Goal: Task Accomplishment & Management: Complete application form

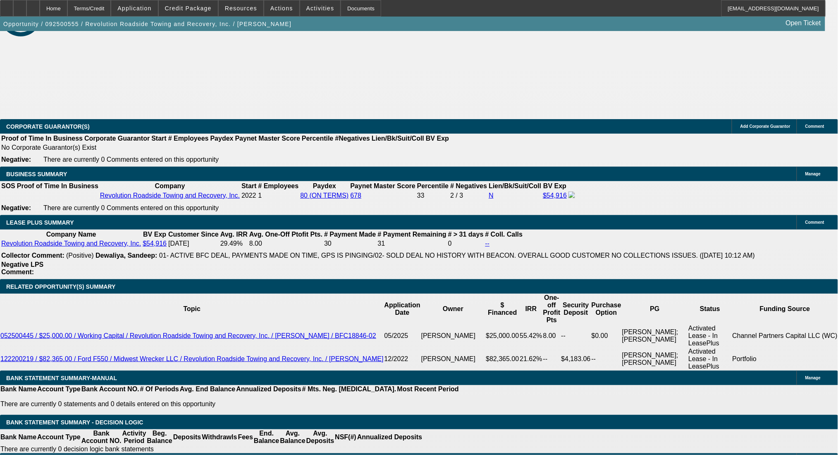
select select "0"
select select "2"
select select "0"
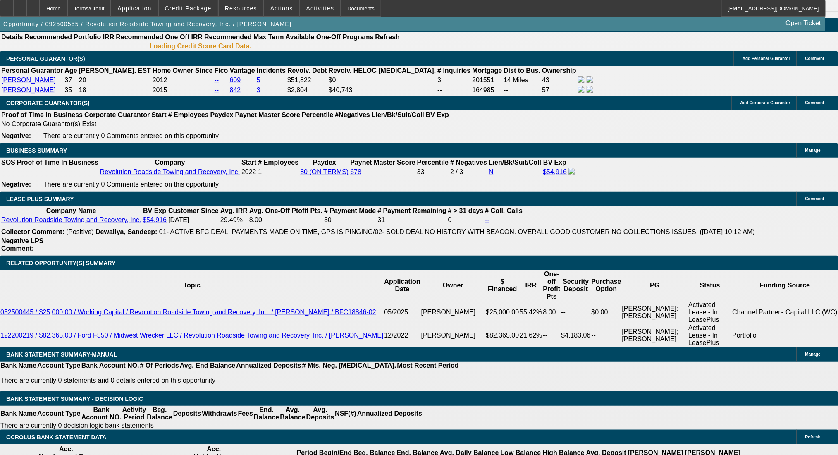
select select "1"
select select "2"
select select "6"
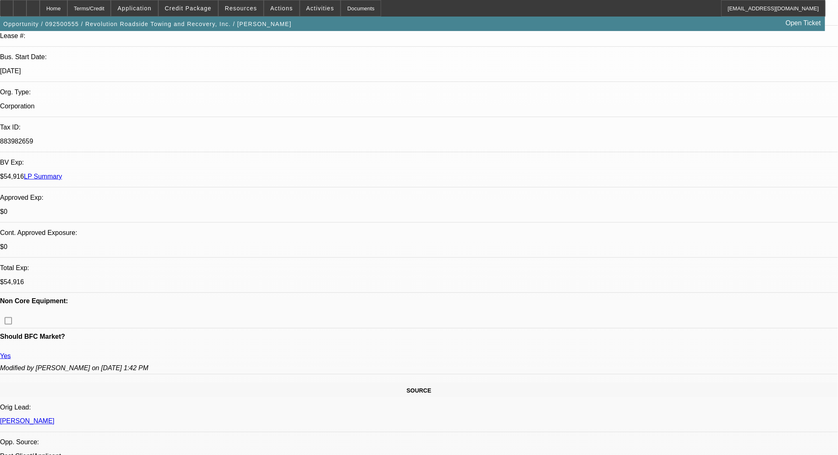
scroll to position [216, 0]
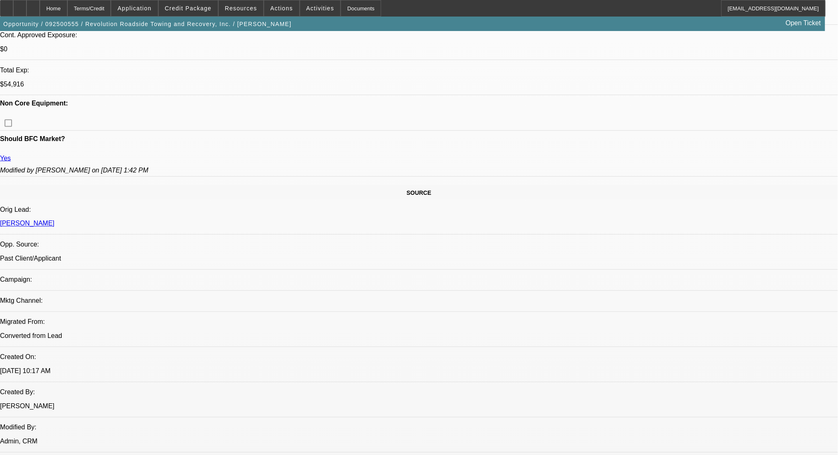
scroll to position [51, 0]
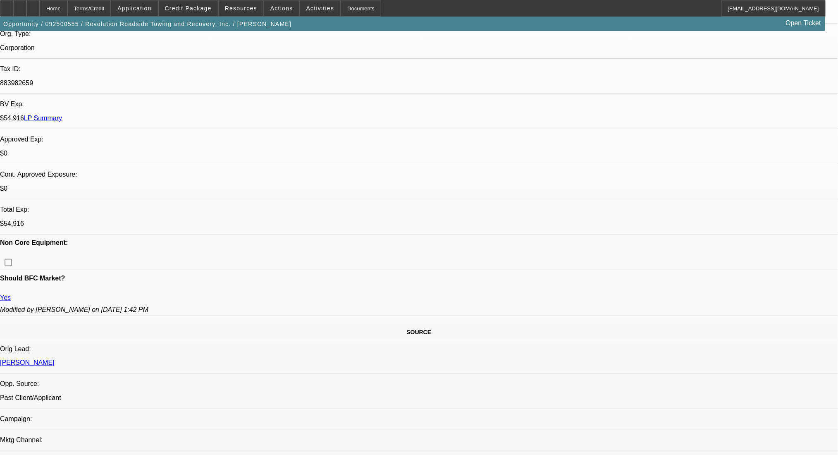
scroll to position [220, 0]
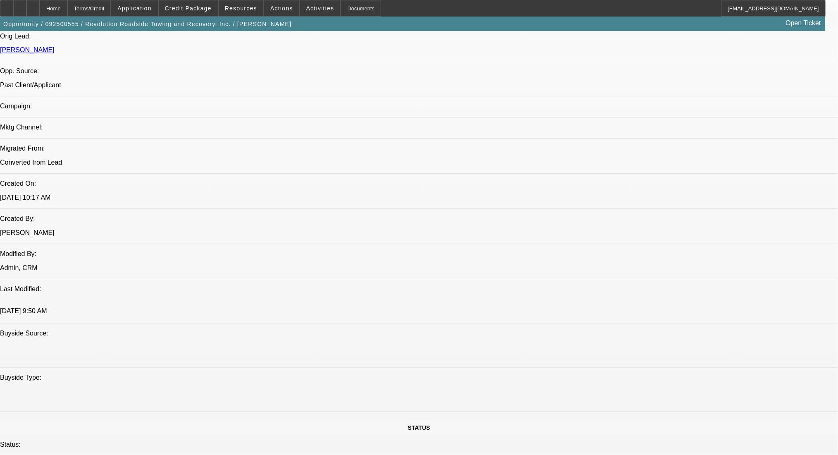
scroll to position [551, 0]
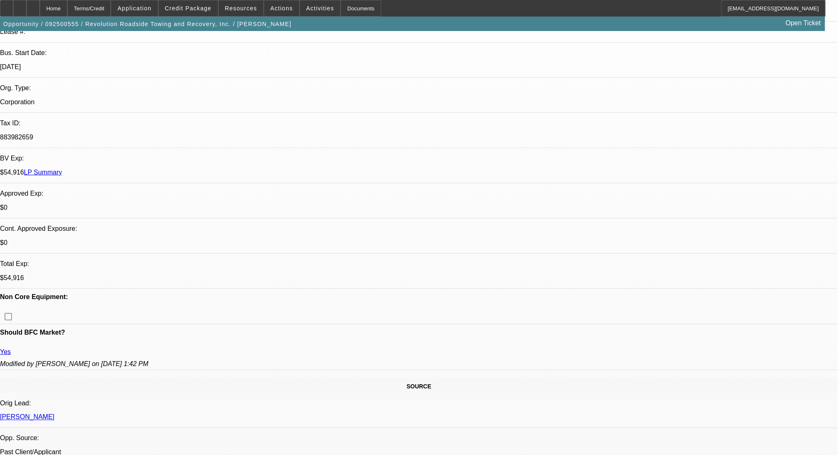
scroll to position [55, 0]
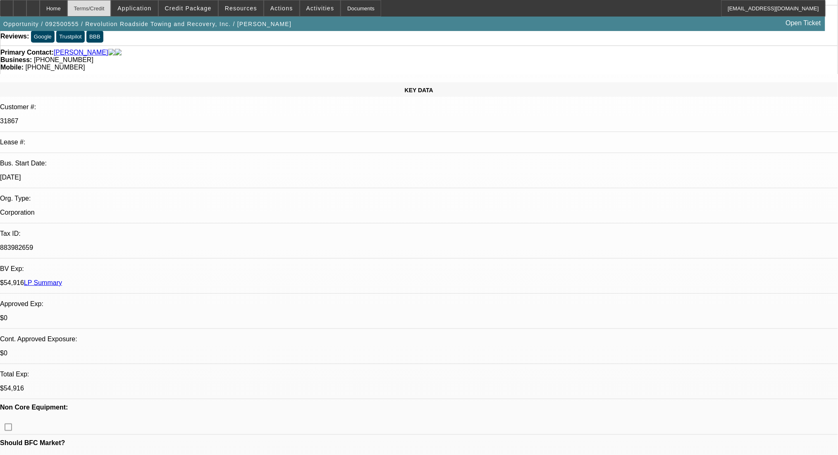
click at [111, 8] on div "Terms/Credit" at bounding box center [89, 8] width 44 height 17
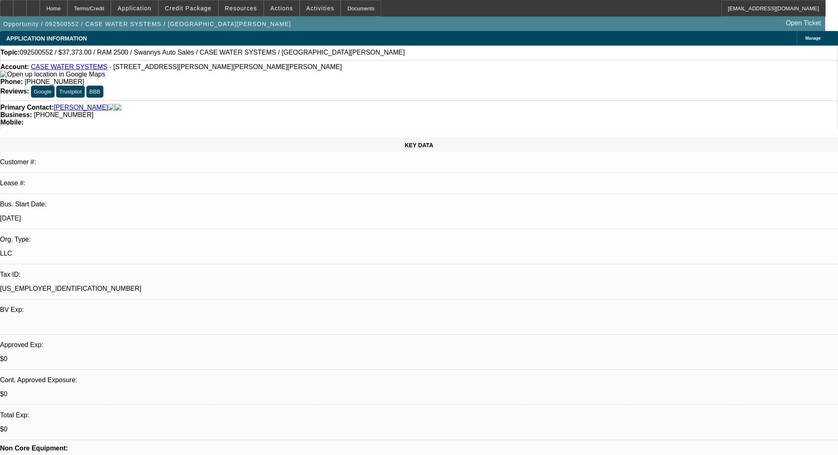
select select "2"
select select "0.1"
select select "4"
drag, startPoint x: 367, startPoint y: 99, endPoint x: 312, endPoint y: 94, distance: 54.8
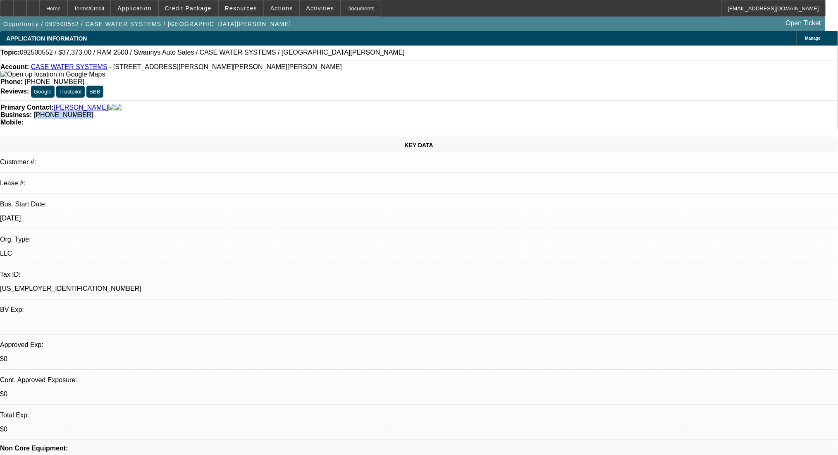
click at [312, 100] on div "Primary Contact: Guerrero, Lorenzo Business: (971) 413-9264 Mobile:" at bounding box center [419, 114] width 838 height 29
copy span "(971) 413-9264"
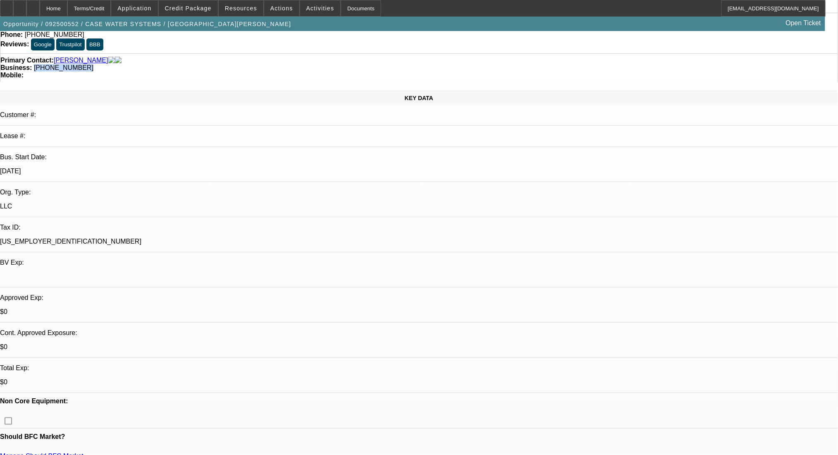
scroll to position [110, 0]
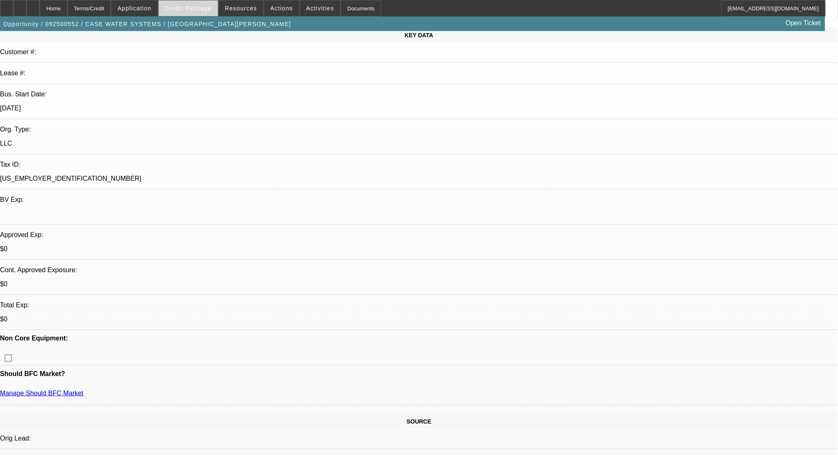
click at [192, 5] on span "Credit Package" at bounding box center [188, 8] width 47 height 7
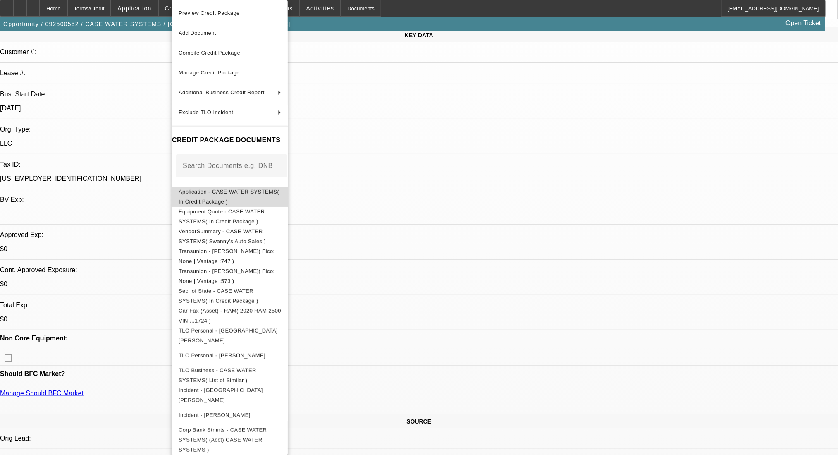
click at [232, 192] on span "Application - CASE WATER SYSTEMS( In Credit Package )" at bounding box center [229, 197] width 100 height 16
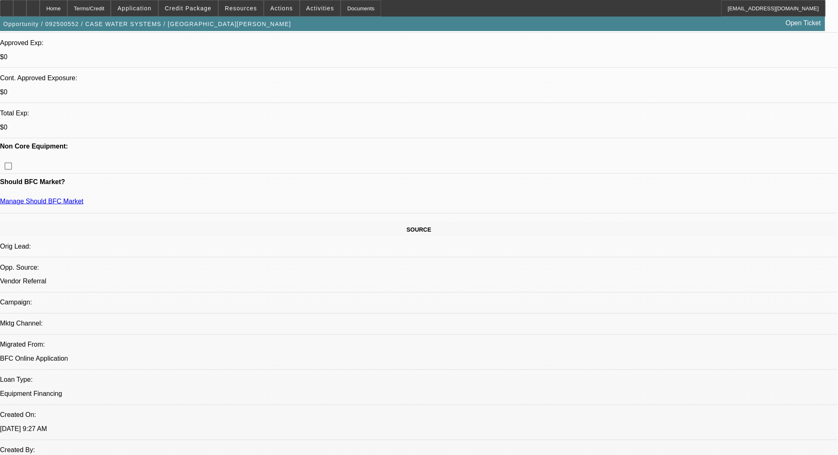
scroll to position [496, 0]
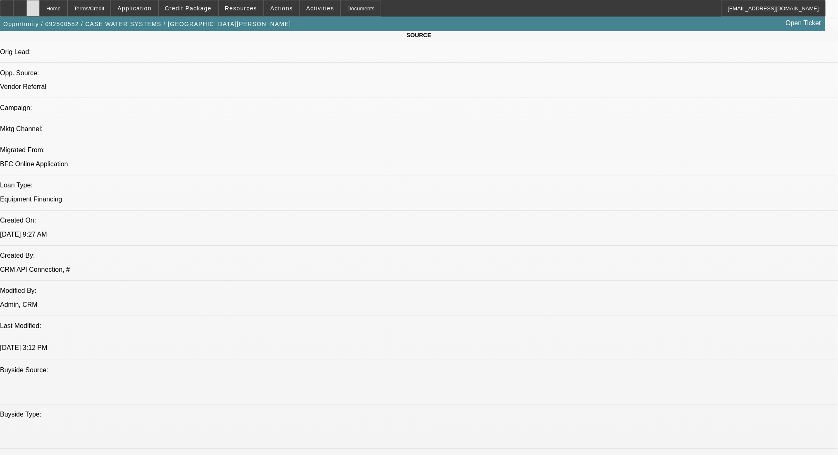
click at [40, 2] on div at bounding box center [32, 8] width 13 height 17
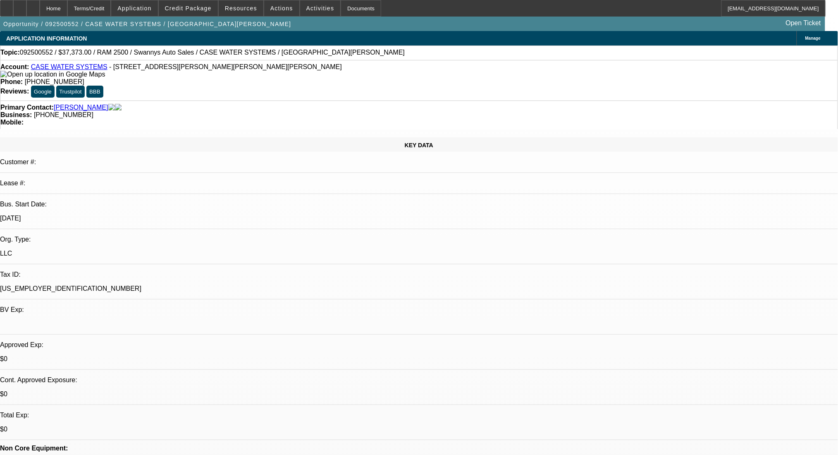
select select "2"
select select "0.1"
select select "4"
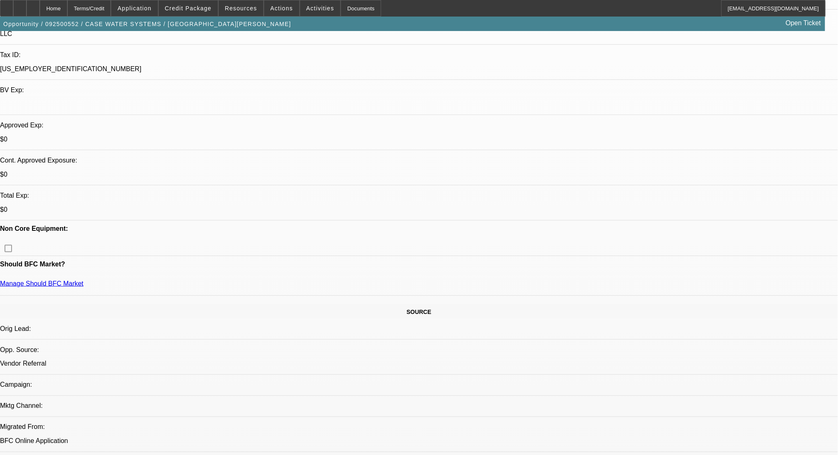
scroll to position [220, 0]
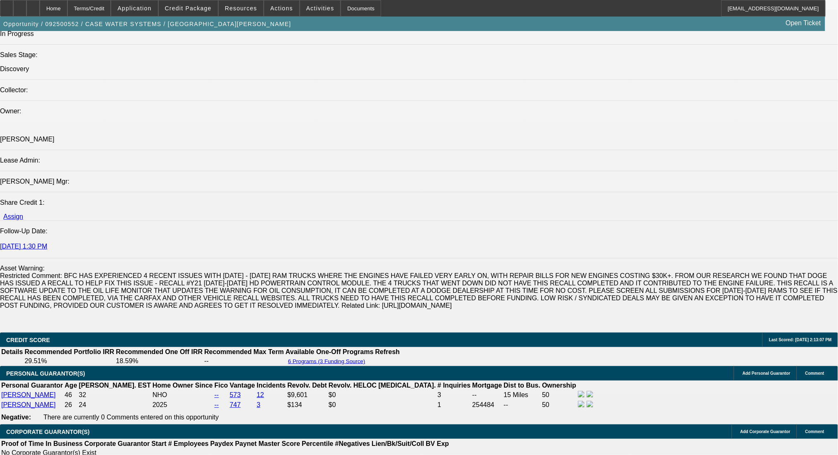
scroll to position [1102, 0]
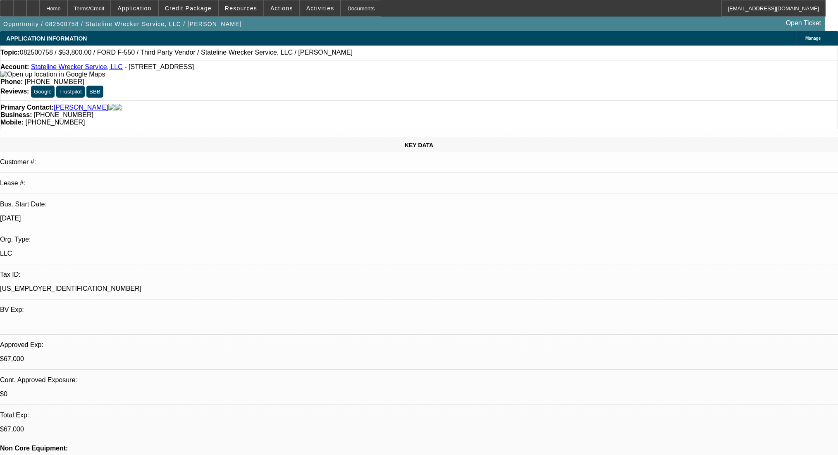
select select "0"
select select "2"
select select "0.1"
select select "4"
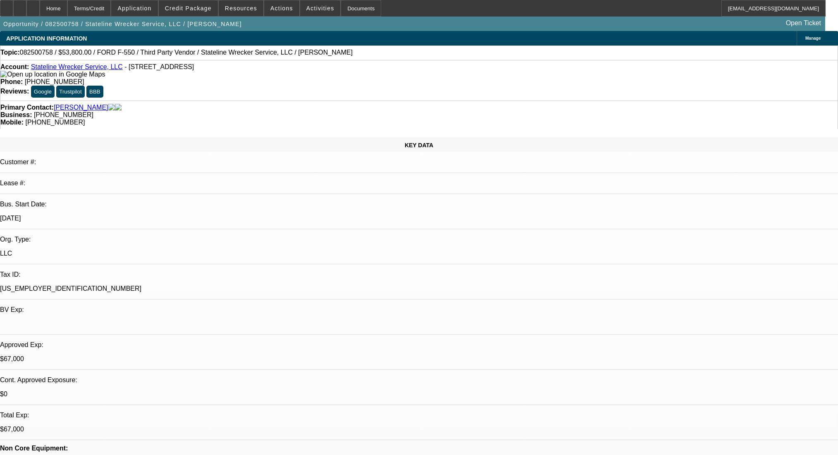
select select "0"
select select "2"
select select "0.1"
select select "4"
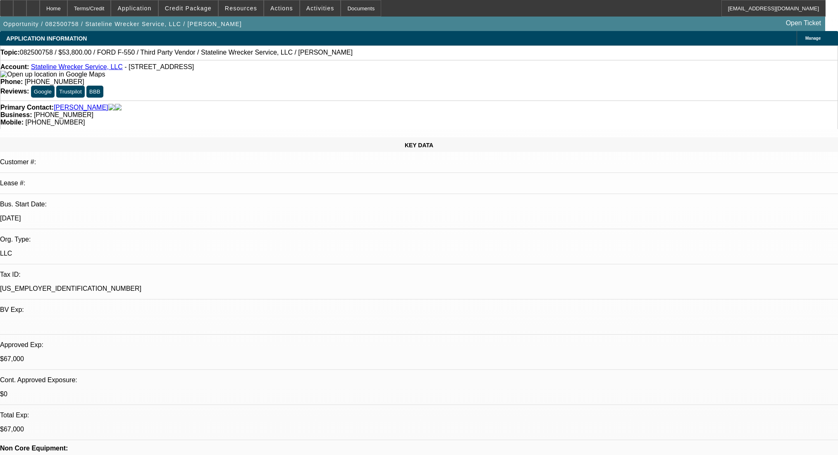
select select "0"
select select "2"
select select "0.1"
select select "4"
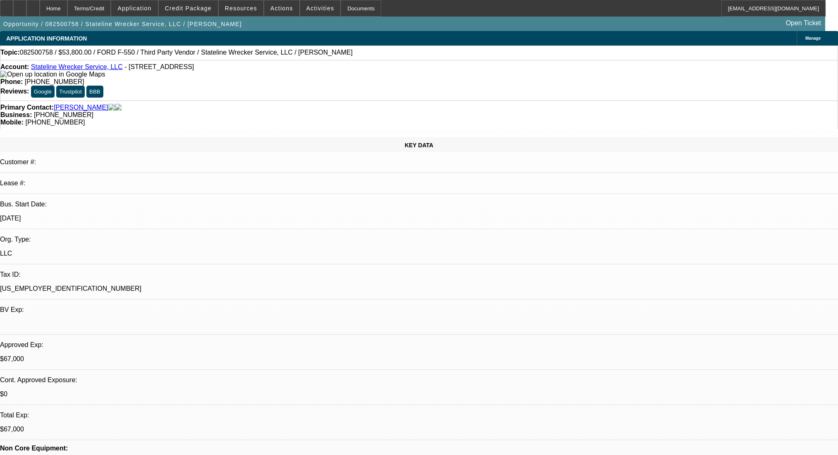
select select "0"
select select "2"
select select "0.1"
select select "4"
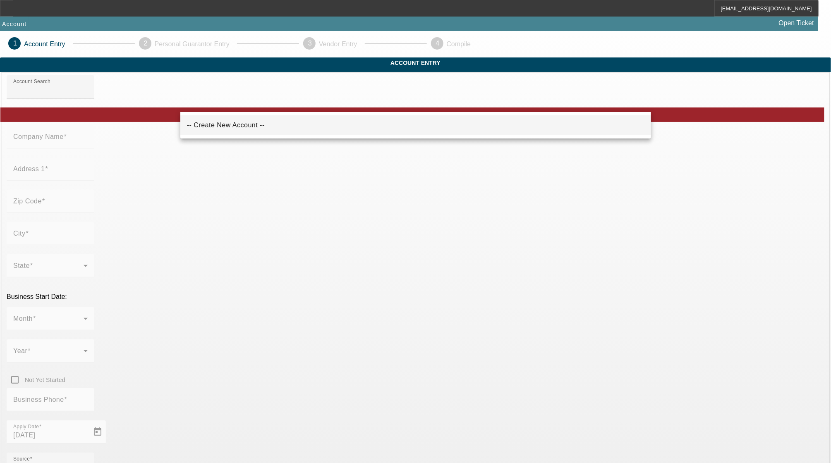
click at [252, 135] on div "-- Create New Account --" at bounding box center [415, 125] width 470 height 26
click at [248, 124] on mat-option "-- Create New Account --" at bounding box center [415, 125] width 470 height 20
type input "-- Create New Account --"
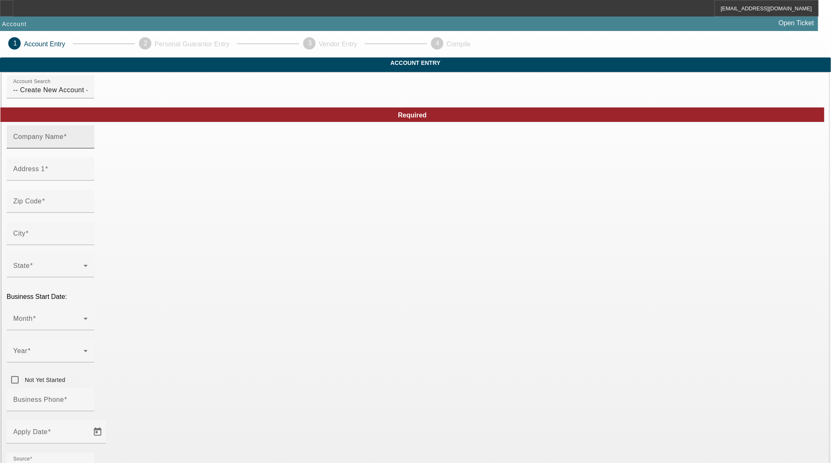
click at [64, 140] on mat-label "Company Name" at bounding box center [38, 136] width 50 height 7
click at [88, 145] on input "Company Name" at bounding box center [50, 140] width 74 height 10
type input "[PERSON_NAME]"
click at [88, 177] on input "Address 1" at bounding box center [50, 172] width 74 height 10
type input "150 S Main St."
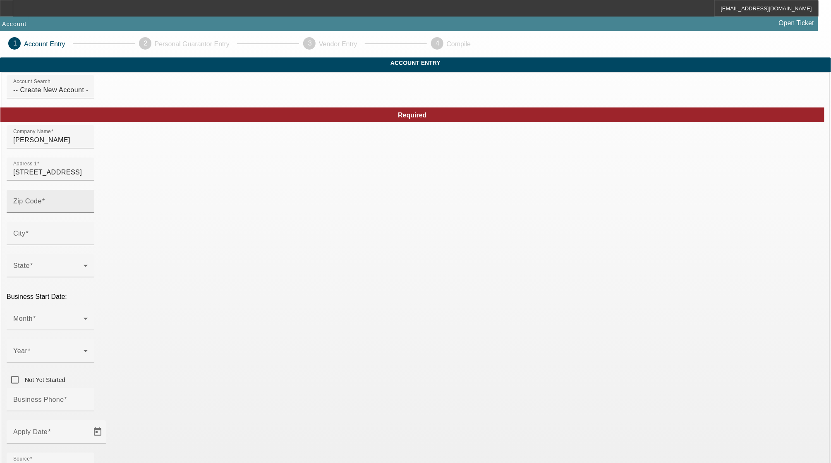
click at [88, 210] on div "Zip Code" at bounding box center [50, 201] width 74 height 23
click at [88, 213] on div "Zip Code" at bounding box center [50, 201] width 74 height 23
type input "19977"
type input "Smyrna"
type input "Kent"
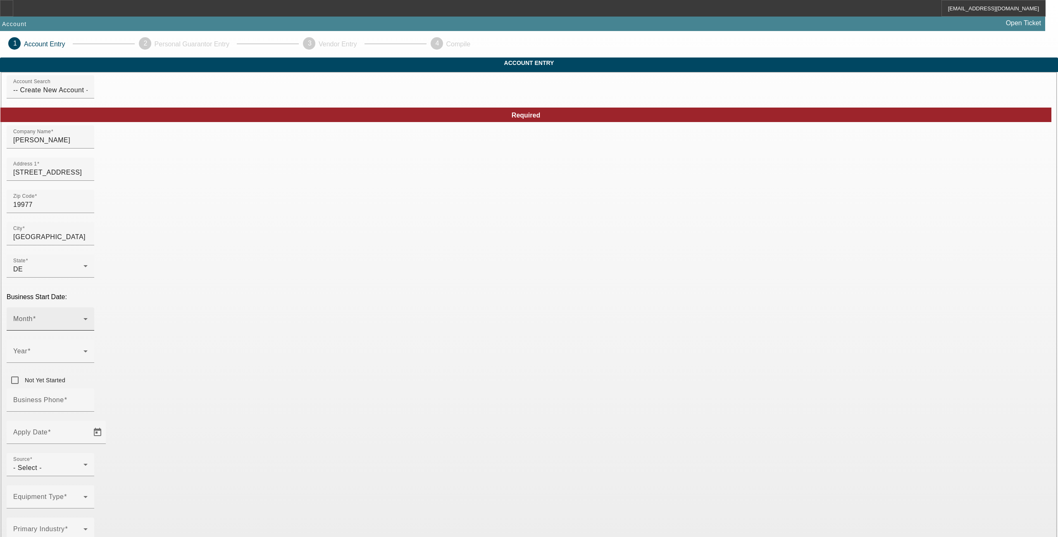
click at [88, 307] on div "Month" at bounding box center [50, 318] width 74 height 23
click at [329, 336] on mat-option "January" at bounding box center [348, 339] width 108 height 20
click at [27, 347] on mat-label "Year" at bounding box center [20, 350] width 14 height 7
click at [436, 384] on span "2025" at bounding box center [429, 379] width 16 height 10
click at [64, 396] on mat-label "Business Phone" at bounding box center [38, 399] width 51 height 7
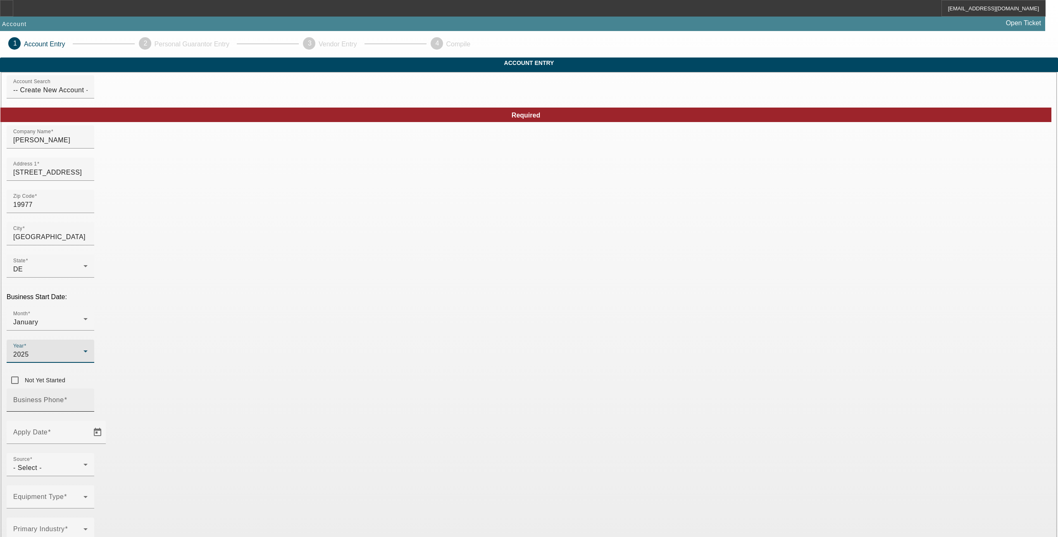
click at [88, 398] on input "Business Phone" at bounding box center [50, 403] width 74 height 10
drag, startPoint x: 346, startPoint y: 329, endPoint x: 239, endPoint y: 334, distance: 106.8
click at [239, 334] on app-account-manage "1 Account Entry 2 Personal Guarantor Entry 3 Vendor Entry 4 Compile Account Ent…" at bounding box center [529, 540] width 1058 height 1019
type input "[PHONE_NUMBER]"
click at [107, 422] on span "Open calendar" at bounding box center [98, 432] width 20 height 20
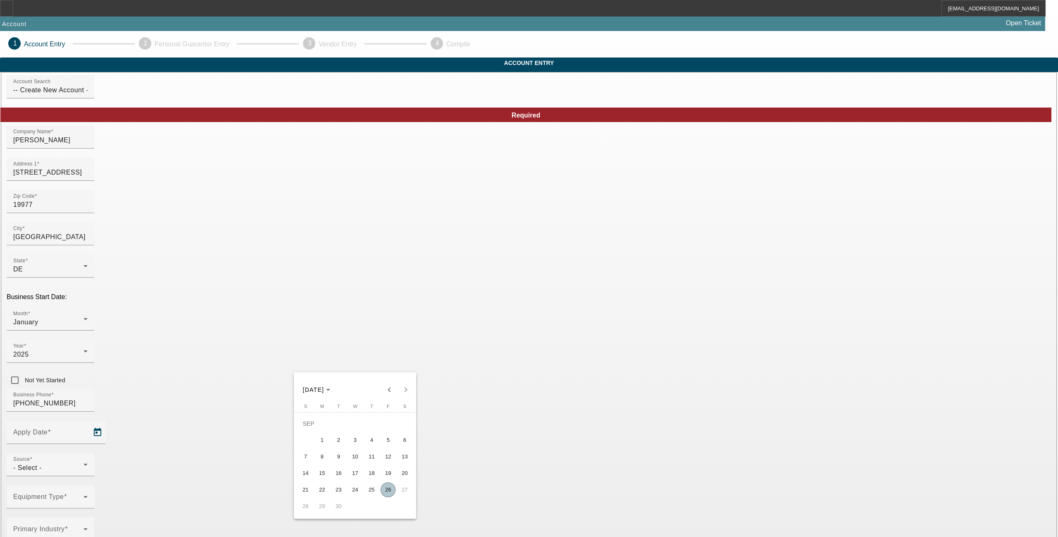
click at [387, 463] on span "26" at bounding box center [388, 489] width 15 height 15
type input "9/26/2025"
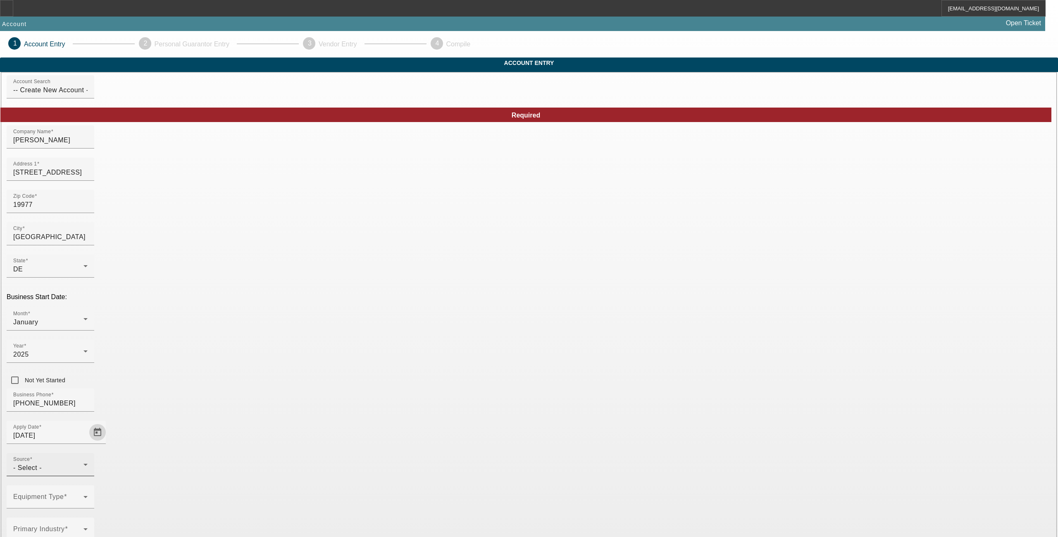
click at [84, 463] on div "- Select -" at bounding box center [48, 468] width 70 height 10
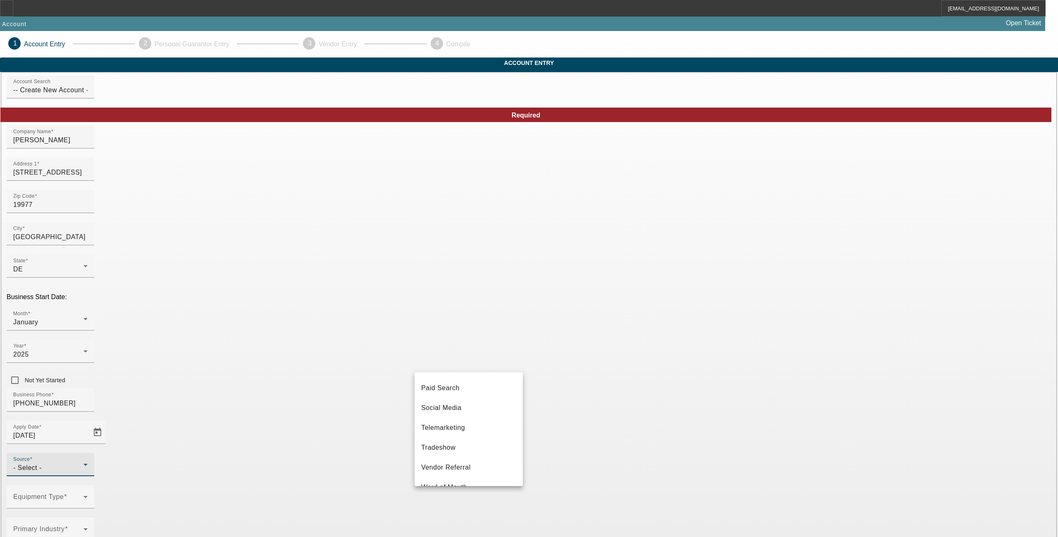
scroll to position [298, 0]
click at [464, 456] on span "Vendor Referral" at bounding box center [446, 453] width 50 height 10
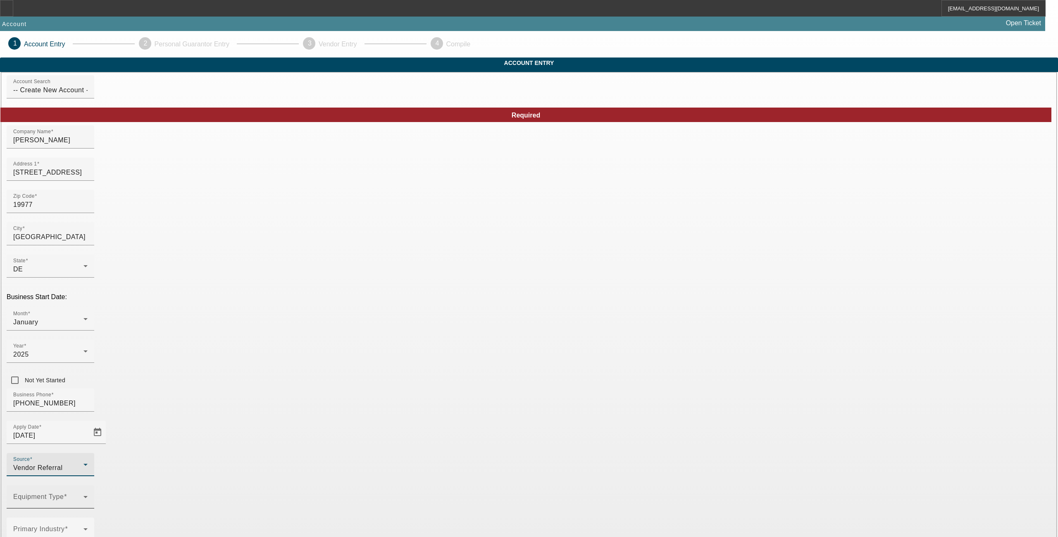
click at [64, 463] on mat-label "Equipment Type" at bounding box center [38, 496] width 50 height 7
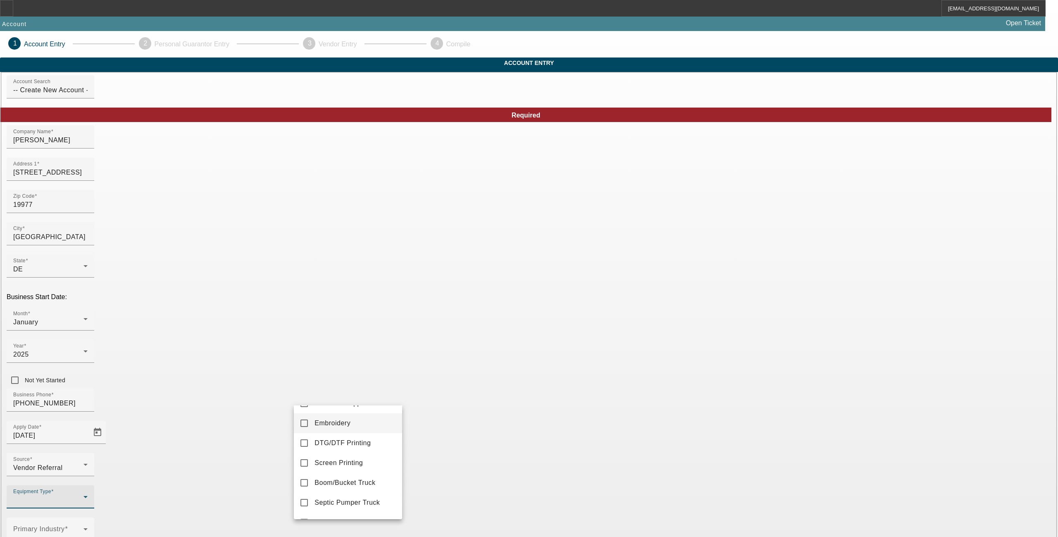
scroll to position [110, 0]
click at [330, 463] on span "Commercial Truck Other" at bounding box center [353, 487] width 76 height 10
click at [463, 403] on div at bounding box center [529, 268] width 1058 height 537
click at [88, 463] on div "Primary Industry" at bounding box center [50, 528] width 74 height 23
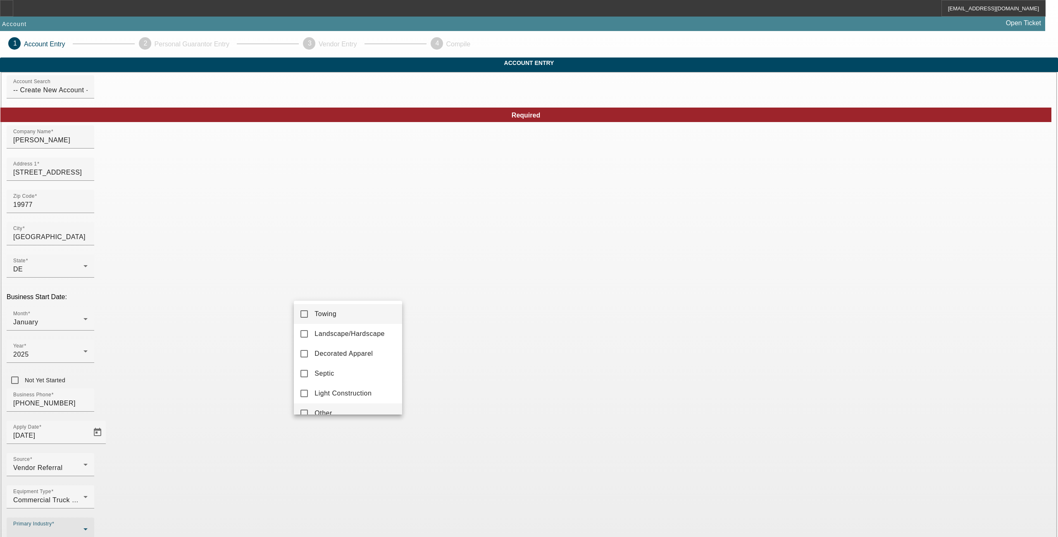
click at [333, 407] on mat-option "Other" at bounding box center [348, 413] width 108 height 20
click at [441, 418] on div at bounding box center [529, 268] width 1058 height 537
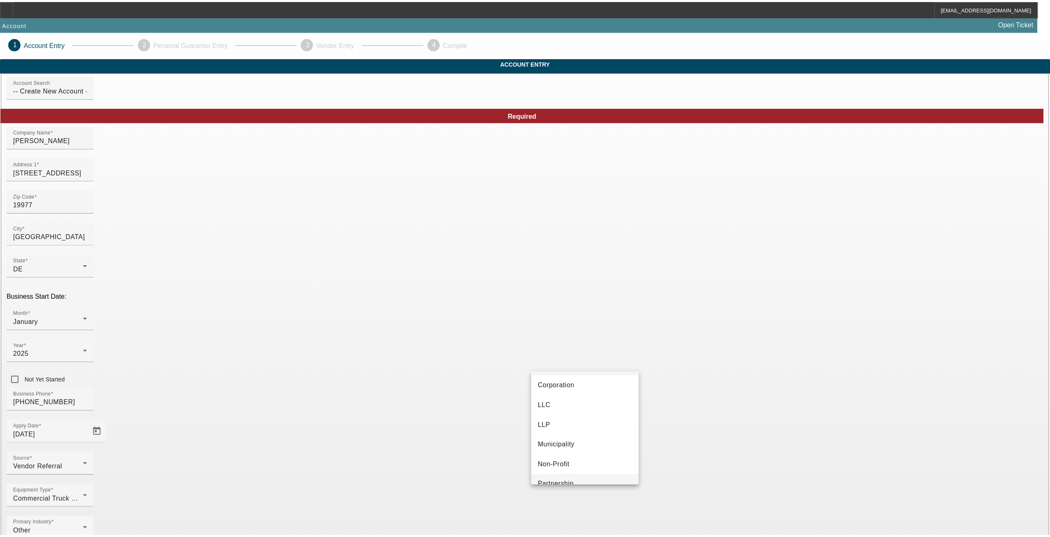
scroll to position [52, 0]
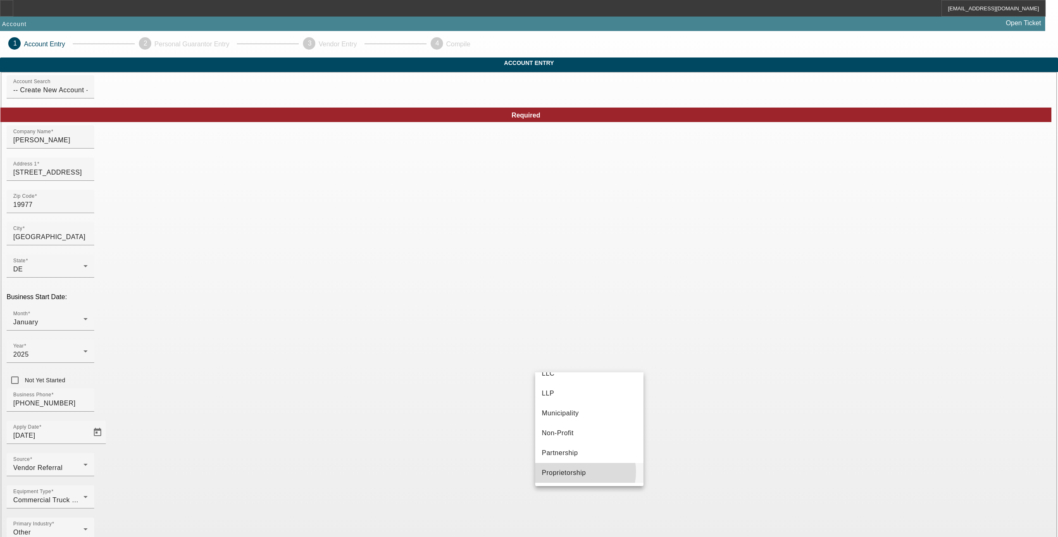
drag, startPoint x: 581, startPoint y: 471, endPoint x: 682, endPoint y: 376, distance: 138.9
click at [581, 463] on span "Proprietorship" at bounding box center [564, 473] width 44 height 10
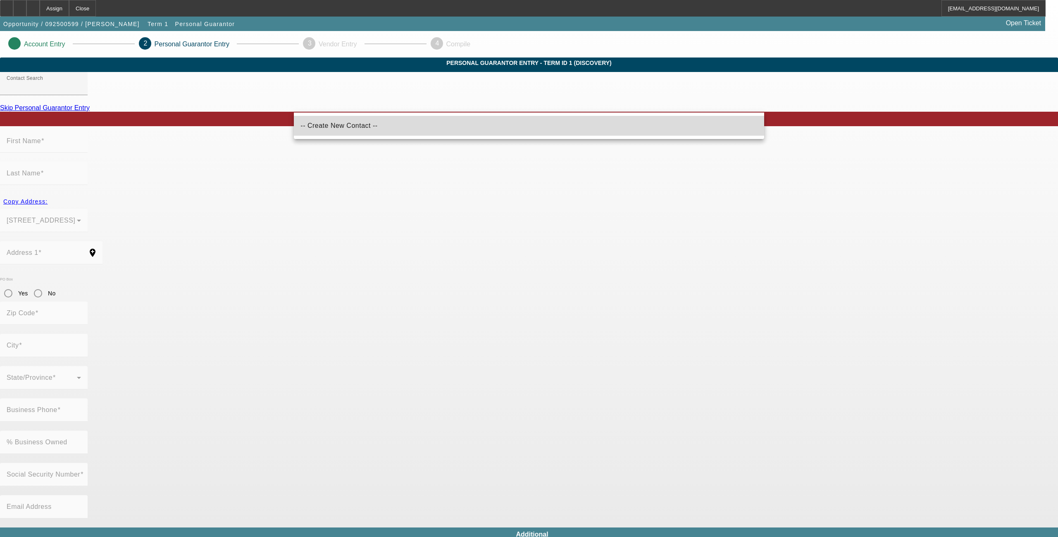
click at [341, 122] on span "-- Create New Contact --" at bounding box center [339, 126] width 77 height 10
type input "-- Create New Contact --"
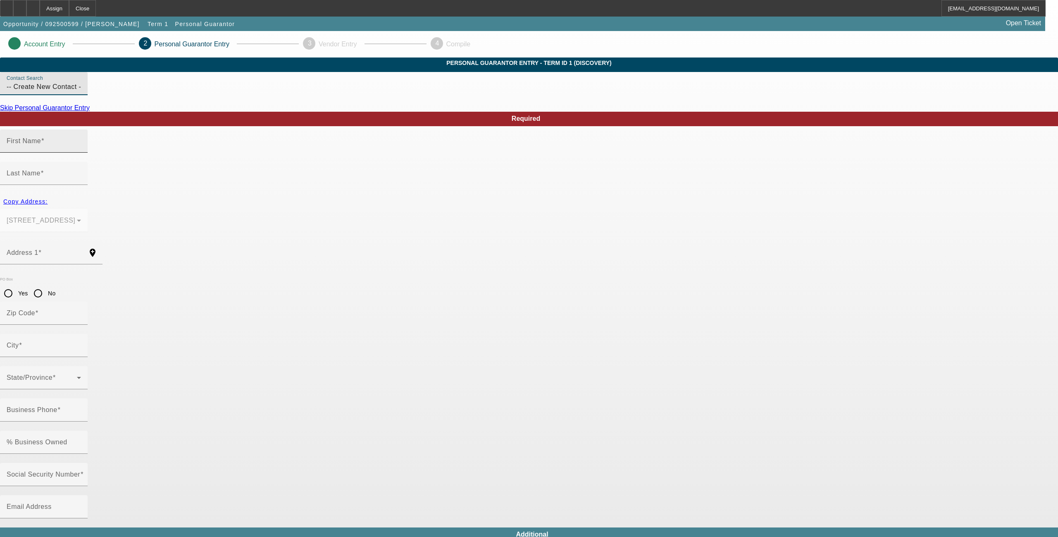
click at [81, 153] on div "First Name" at bounding box center [44, 140] width 74 height 23
type input "Danny"
type input "Emil Curry"
click at [51, 191] on span "button" at bounding box center [25, 201] width 51 height 20
type input "150 S Main St."
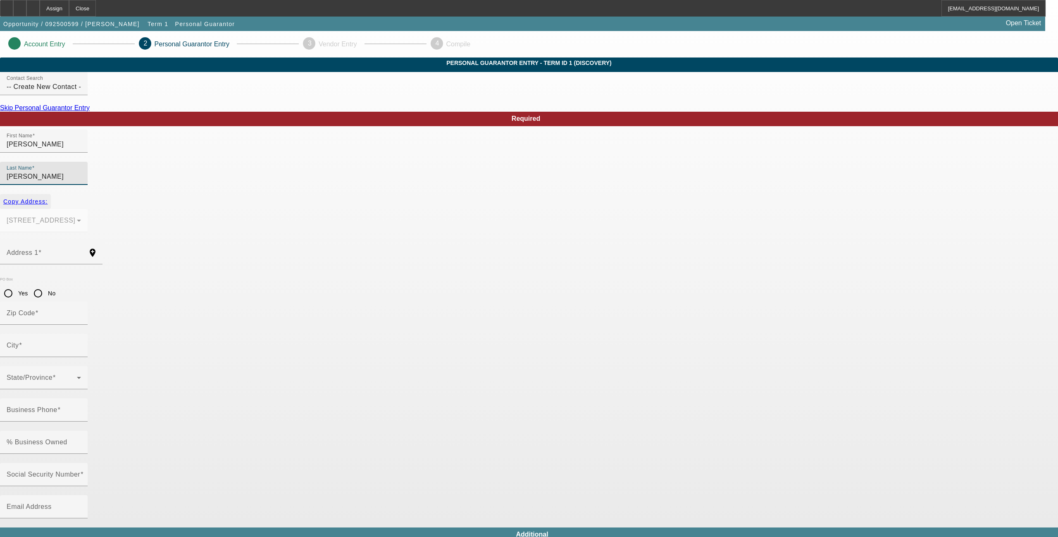
type input "19977"
type input "Smyrna"
click at [81, 408] on input "Business Phone" at bounding box center [44, 413] width 74 height 10
paste input "(410) 662-3246"
type input "(410) 662-3246"
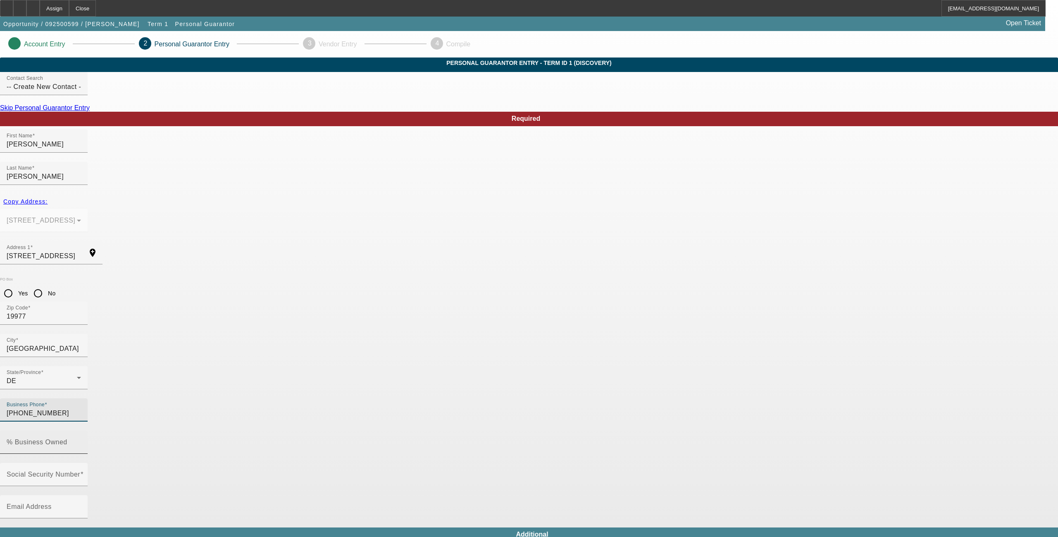
click at [81, 430] on div "% Business Owned" at bounding box center [44, 441] width 74 height 23
type input "100"
click at [81, 463] on input "Email Address" at bounding box center [44, 510] width 74 height 10
type input "emild.curry@gmail.com"
click at [81, 463] on input "Social Security Number" at bounding box center [44, 478] width 74 height 10
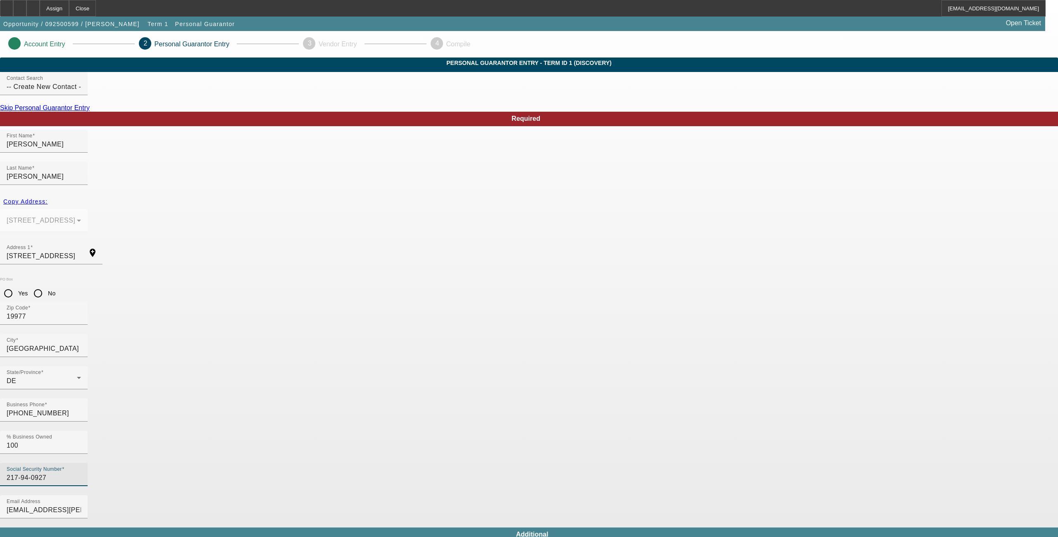
type input "217-94-0927"
click at [597, 368] on div "Required First Name Danny Last Name Emil Curry Copy Address: 150 S Main St. Smy…" at bounding box center [529, 490] width 1058 height 756
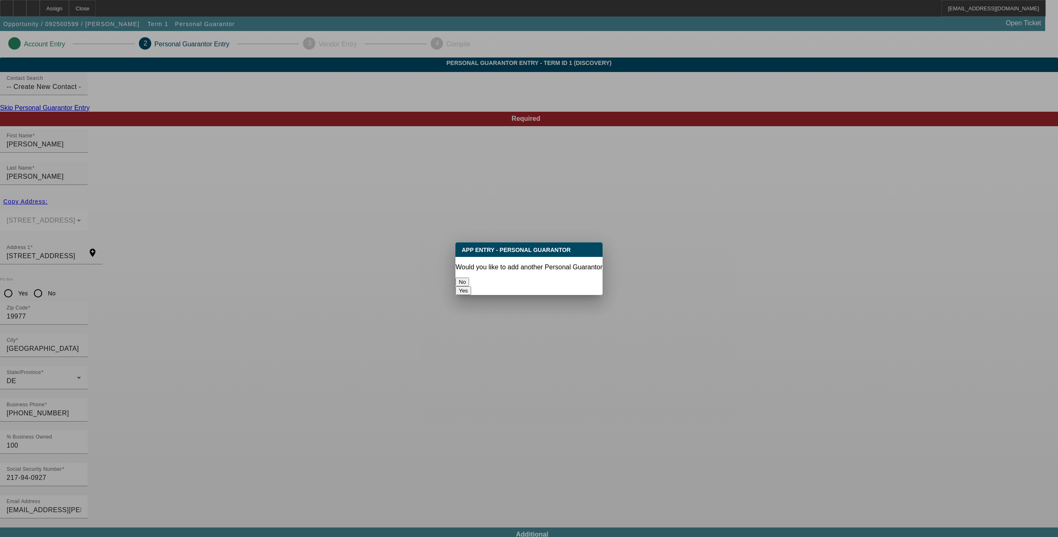
click at [469, 279] on button "No" at bounding box center [463, 281] width 14 height 9
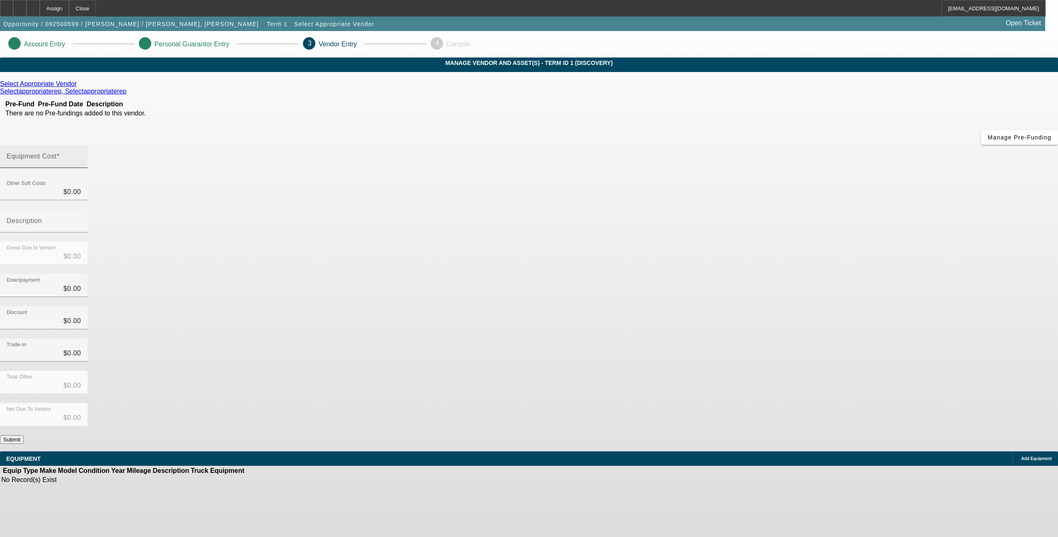
click at [81, 155] on input "Equipment Cost" at bounding box center [44, 160] width 74 height 10
type input "3"
type input "$3.00"
type input "38"
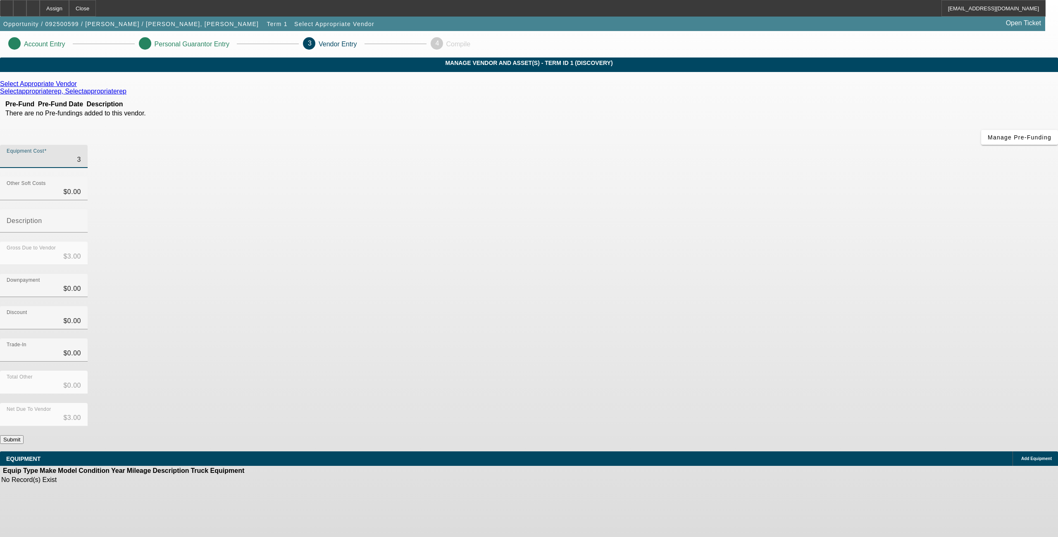
type input "$38.00"
type input "380"
type input "$380.00"
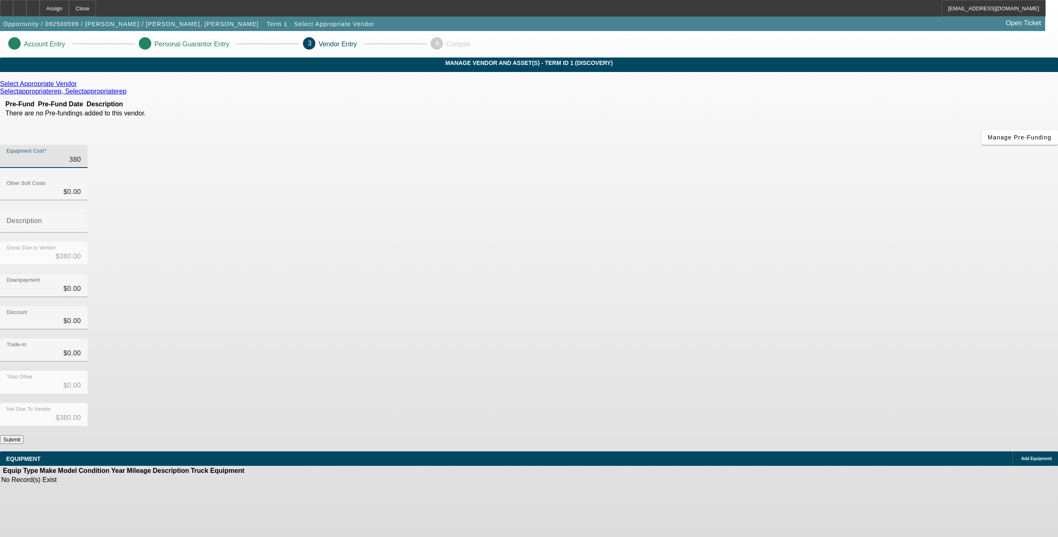
type input "3800"
type input "$3,800.00"
type input "38000"
type input "$38,000.00"
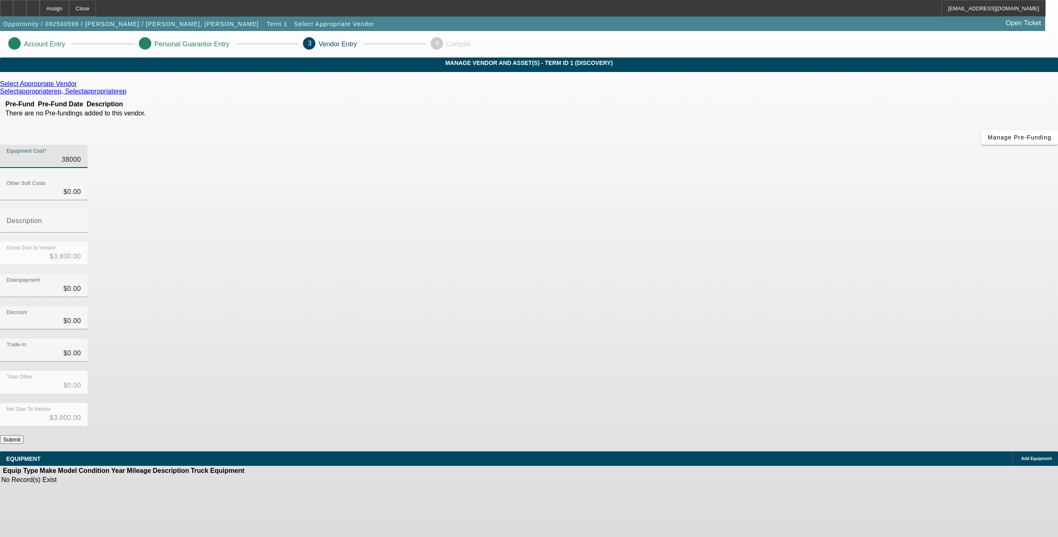
type input "$38,000.00"
drag, startPoint x: 623, startPoint y: 135, endPoint x: 645, endPoint y: 141, distance: 23.6
click at [645, 177] on div "Other Soft Costs 0" at bounding box center [529, 193] width 1058 height 32
type input "4"
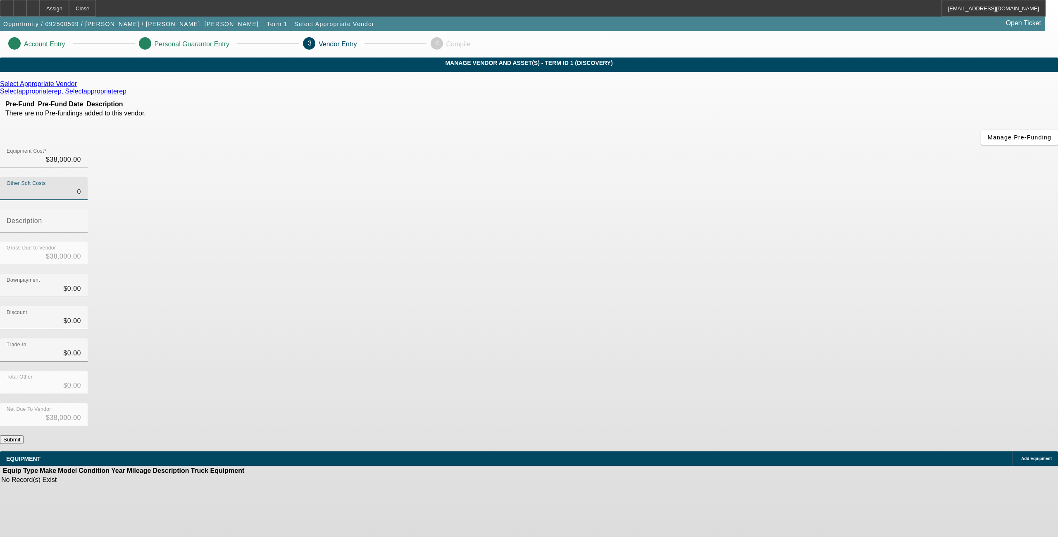
type input "$38,004.00"
type input "40"
type input "$38,040.00"
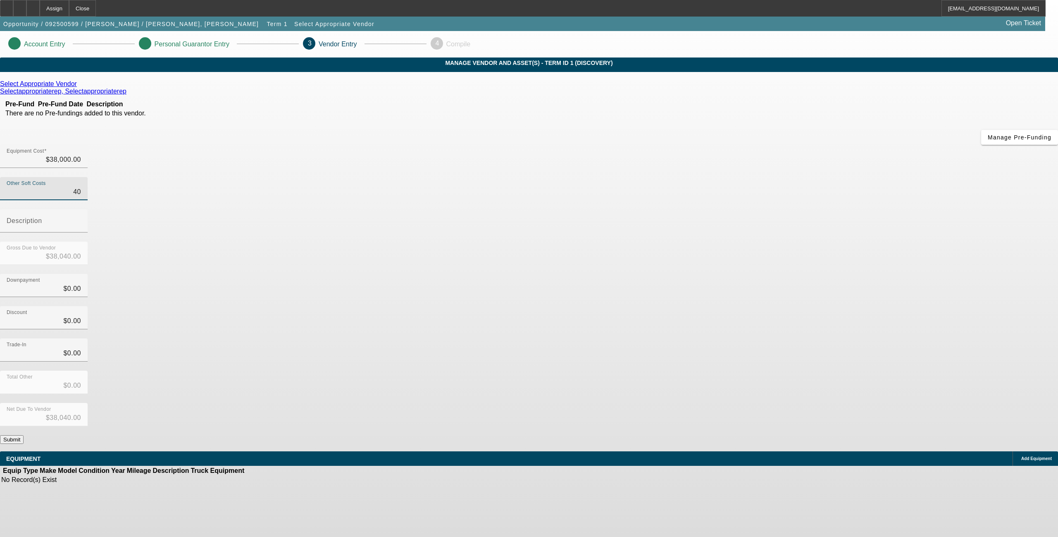
type input "401"
type input "$38,401.00"
type input "4012"
type input "$42,012.00"
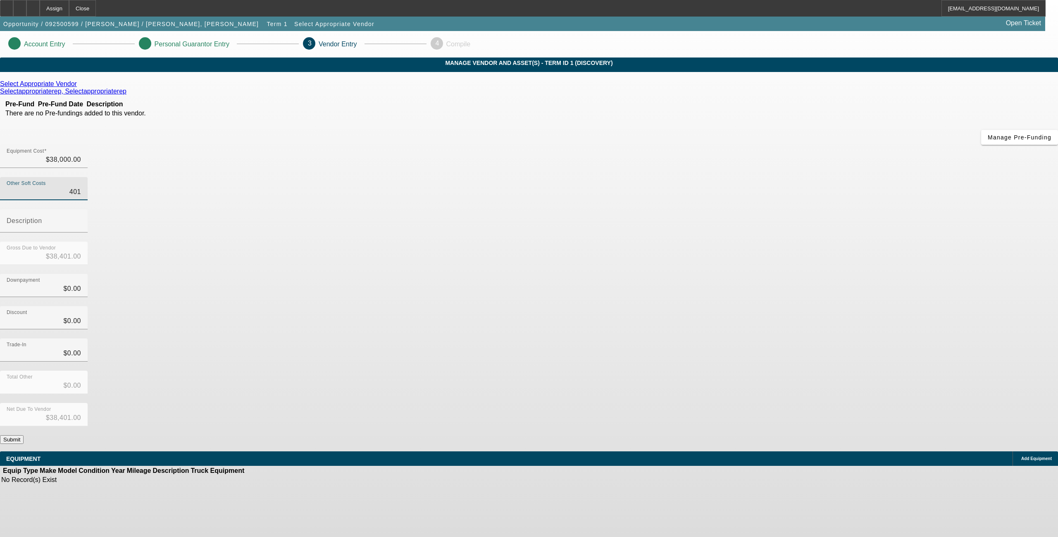
type input "$42,012.00"
type input "4012.5"
type input "$42,012.50"
type input "$4,012.50"
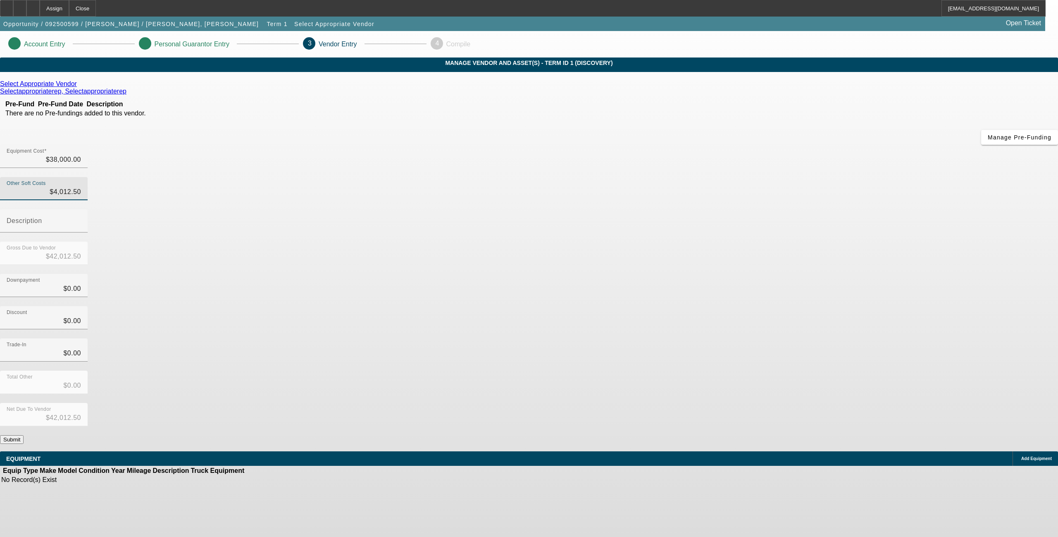
click at [673, 274] on div "Downpayment $0.00" at bounding box center [529, 290] width 1058 height 32
drag, startPoint x: 616, startPoint y: 204, endPoint x: 672, endPoint y: 209, distance: 56.4
click at [672, 274] on div "Downpayment 0" at bounding box center [529, 290] width 1058 height 32
type input "8"
type input "$8.00"
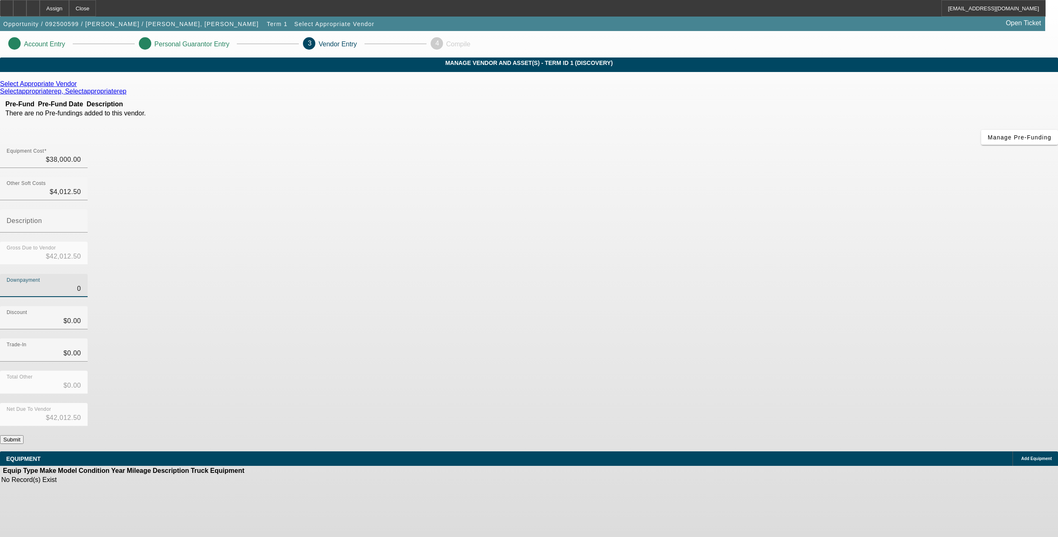
type input "$42,004.50"
type input "80"
type input "$80.00"
type input "$41,932.50"
type input "800"
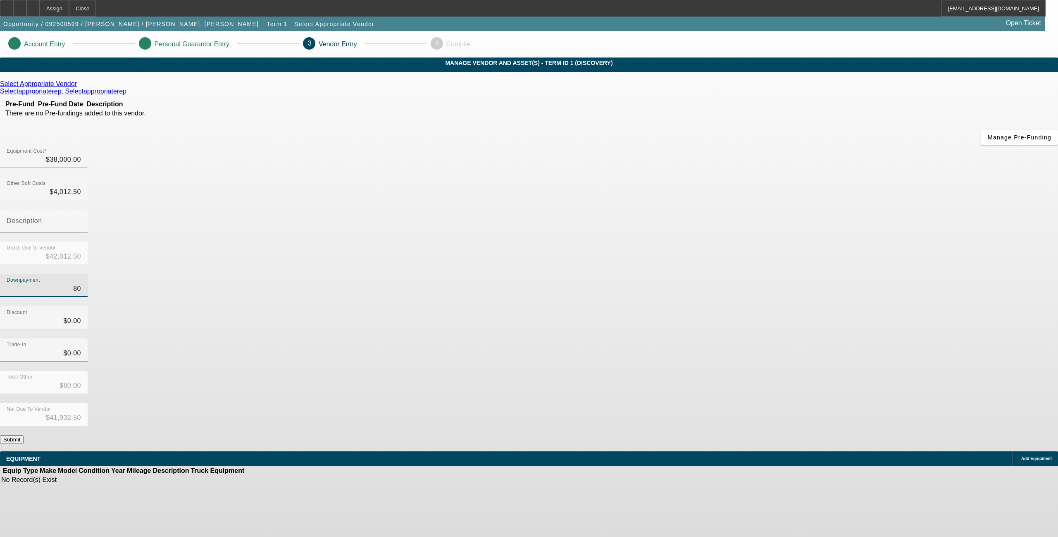
type input "$800.00"
type input "$41,212.50"
type input "8000"
type input "$8,000.00"
type input "$34,012.50"
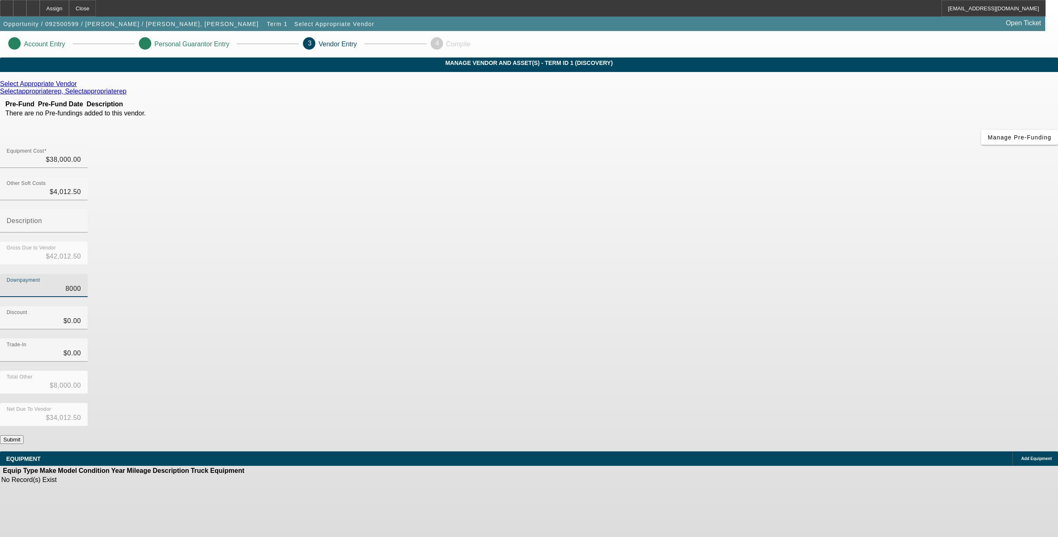
type input "80000"
type input "$80,000.00"
type input "$-37,987.50"
type input "8000"
type input "$8,000.00"
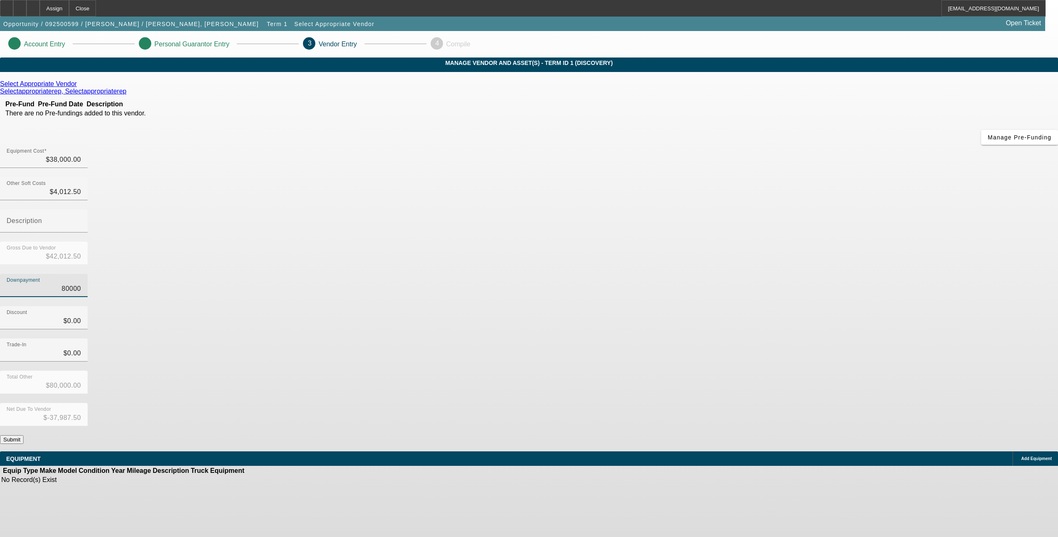
type input "$34,012.50"
type input "$8,000.00"
drag, startPoint x: 674, startPoint y: 209, endPoint x: 682, endPoint y: 287, distance: 78.2
click at [674, 274] on div "Downpayment $8,000.00" at bounding box center [529, 290] width 1058 height 32
click at [24, 435] on button "Submit" at bounding box center [12, 439] width 24 height 9
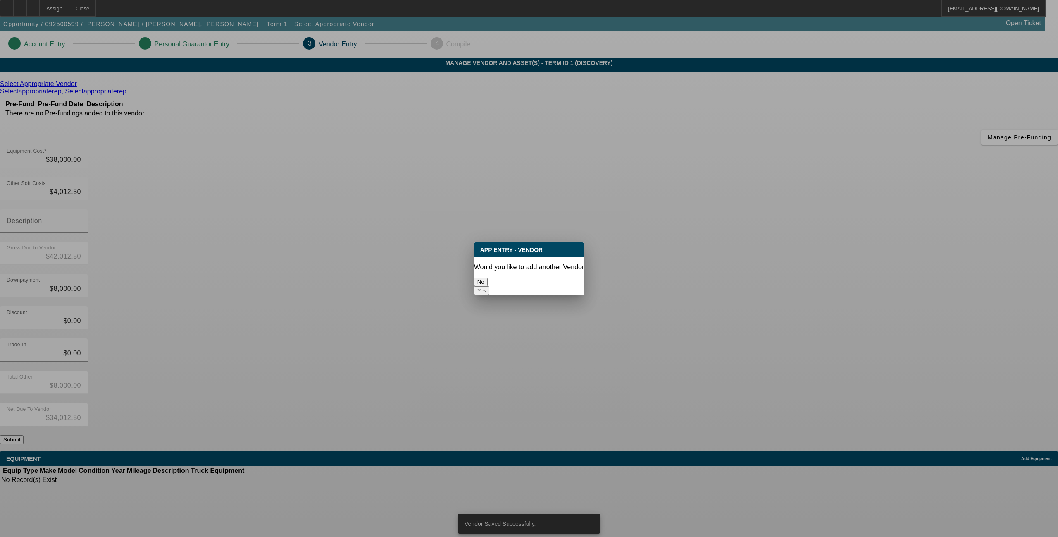
click at [488, 283] on button "No" at bounding box center [481, 281] width 14 height 9
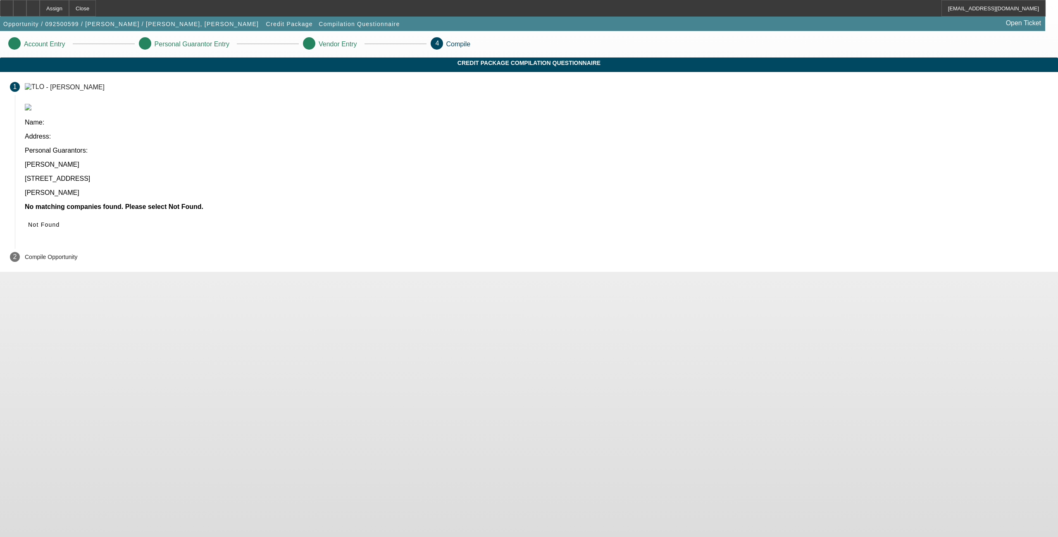
drag, startPoint x: 747, startPoint y: 161, endPoint x: 714, endPoint y: 77, distance: 90.3
click at [60, 221] on span "Not Found" at bounding box center [44, 224] width 32 height 7
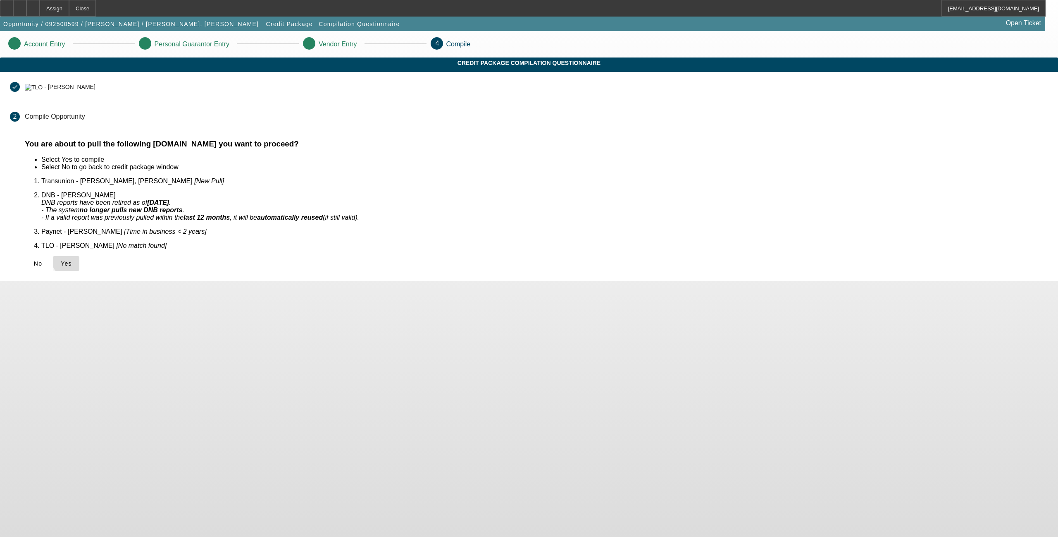
click at [72, 260] on span "Yes" at bounding box center [66, 263] width 11 height 7
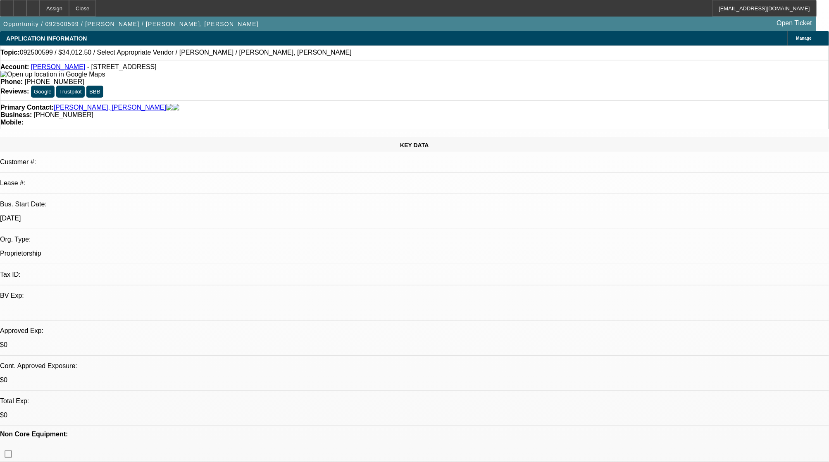
select select "0"
select select "2"
select select "0.1"
select select "1"
select select "2"
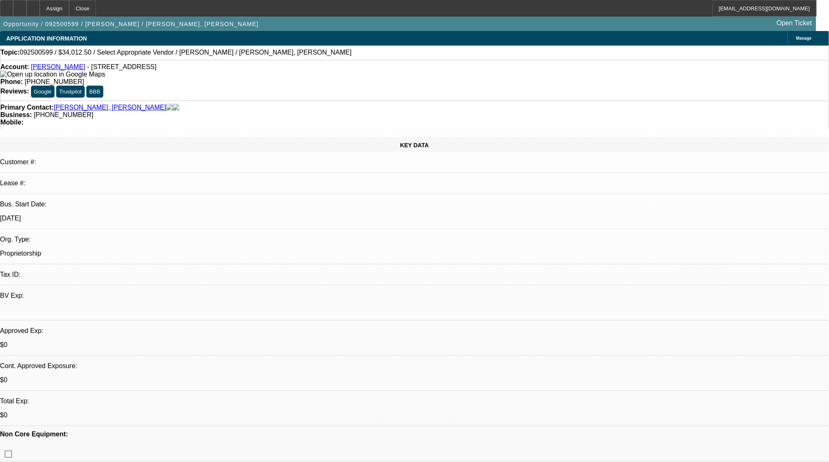
select select "4"
drag, startPoint x: 670, startPoint y: 204, endPoint x: 657, endPoint y: 150, distance: 55.0
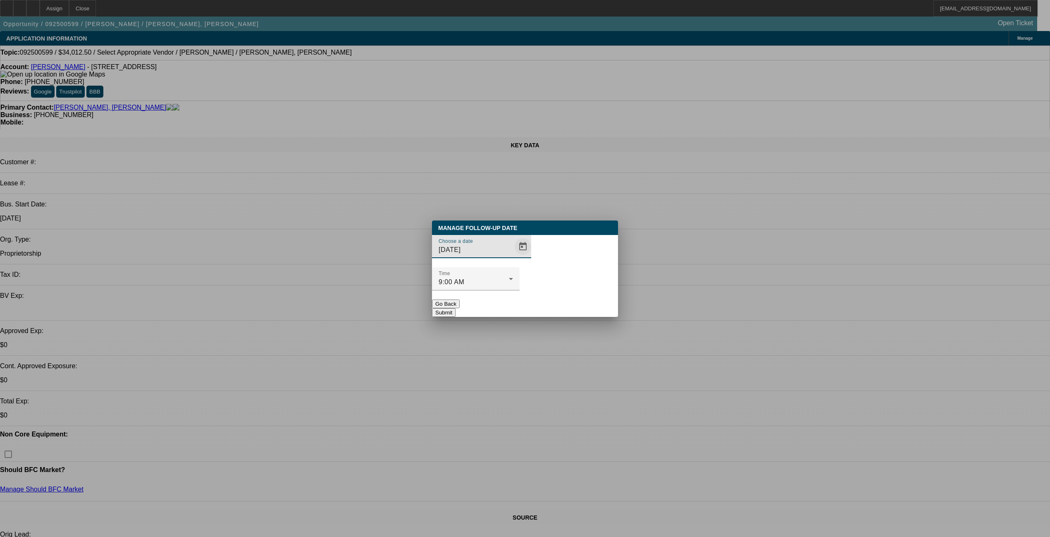
click at [513, 256] on span "Open calendar" at bounding box center [523, 246] width 20 height 20
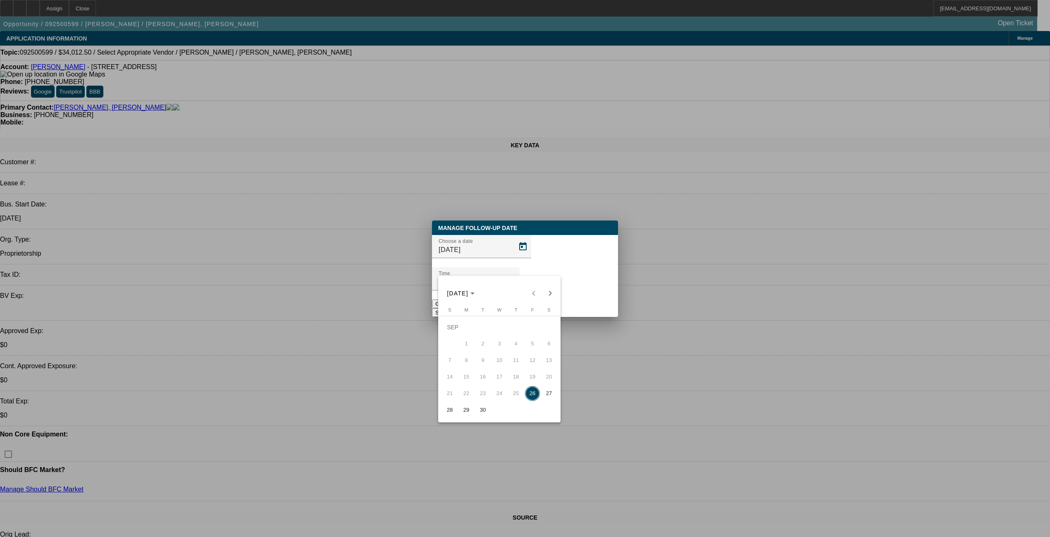
click at [480, 413] on span "30" at bounding box center [482, 409] width 15 height 15
type input "9/30/2025"
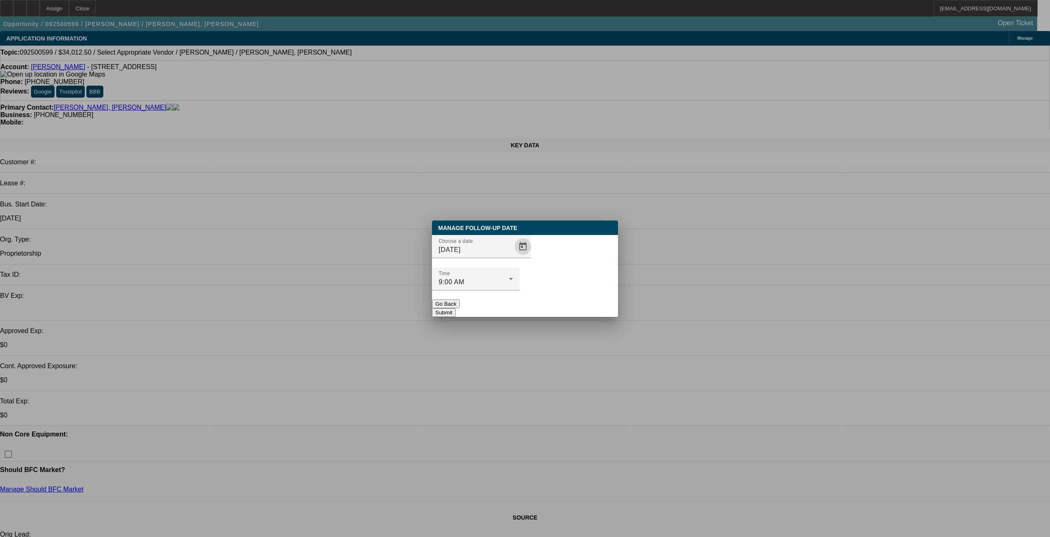
click at [456, 308] on button "Submit" at bounding box center [444, 312] width 24 height 9
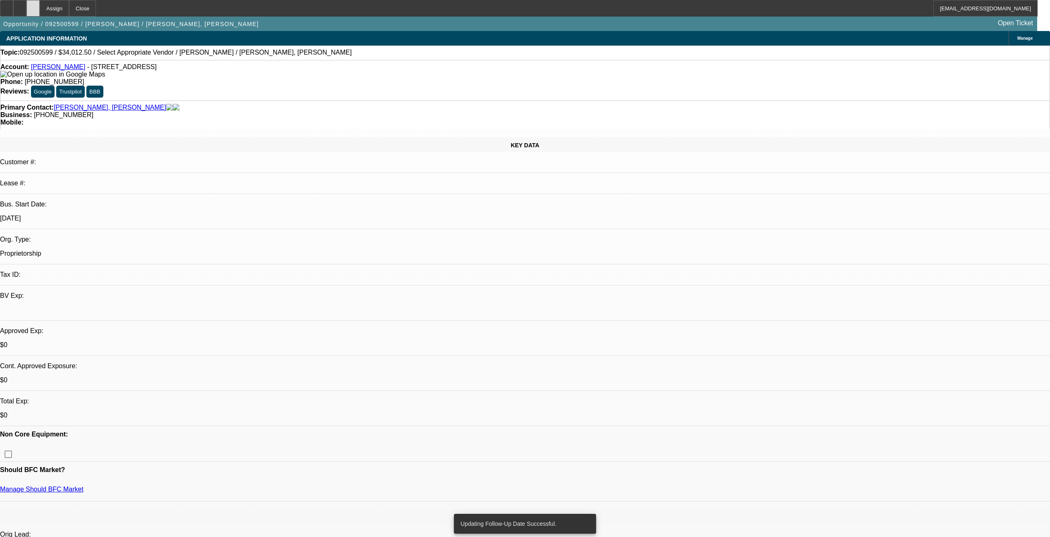
click at [33, 5] on icon at bounding box center [33, 5] width 0 height 0
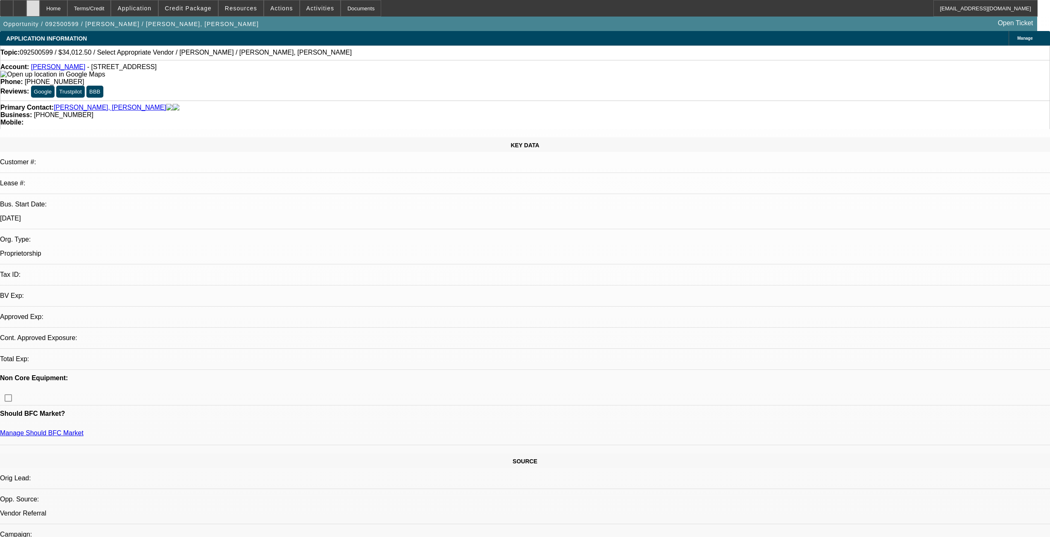
select select "0"
select select "2"
select select "0.1"
select select "2"
select select "4"
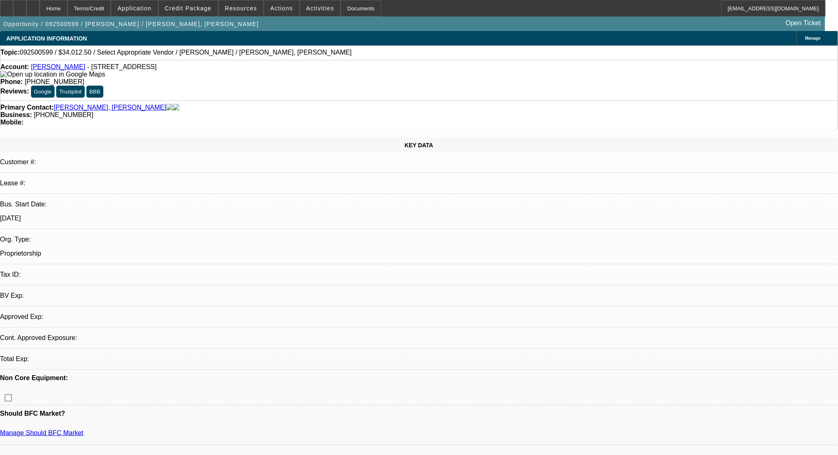
select select "0"
select select "2"
select select "0.1"
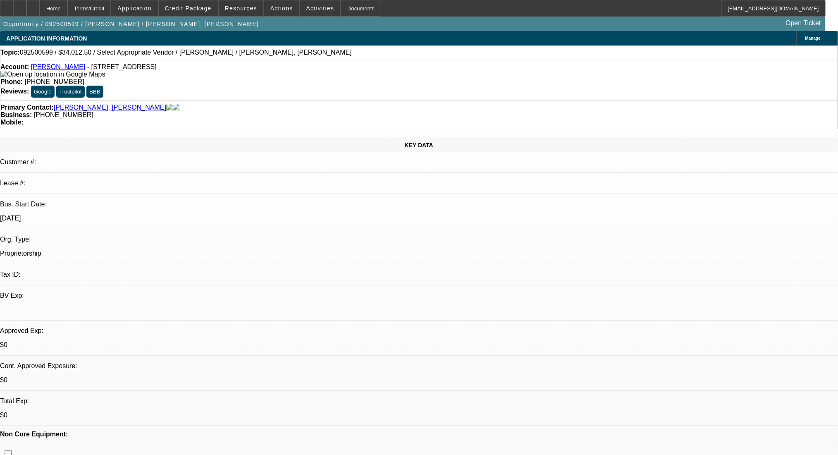
select select "2"
select select "4"
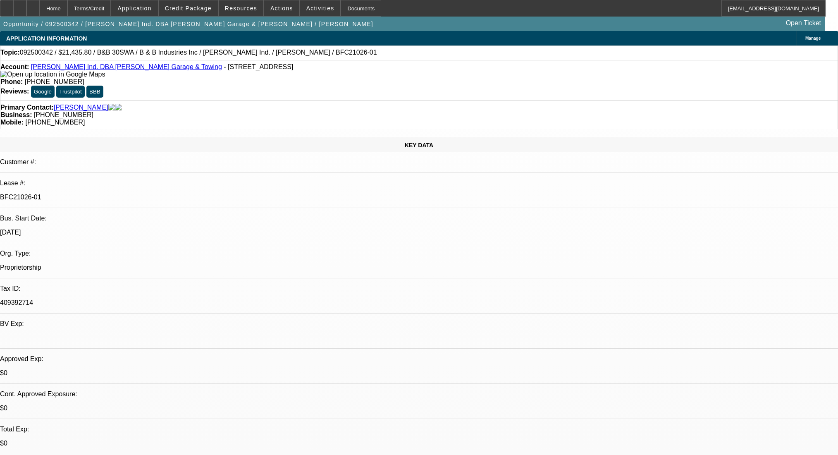
select select "0"
select select "6"
select select "0"
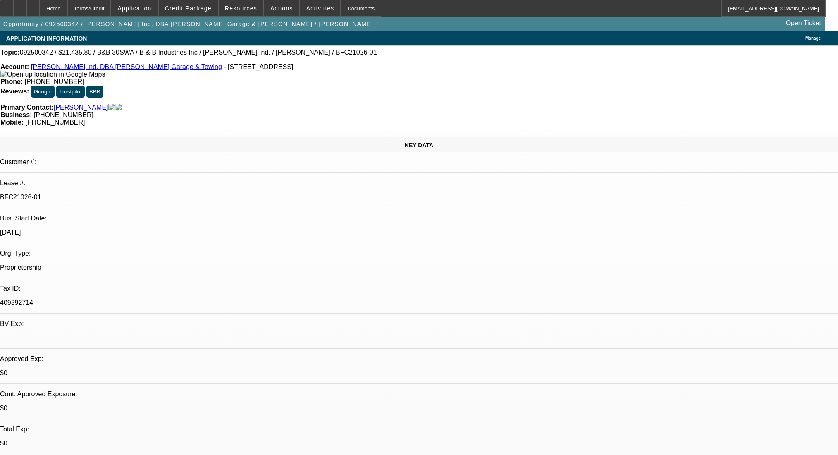
select select "0"
select select "6"
select select "0"
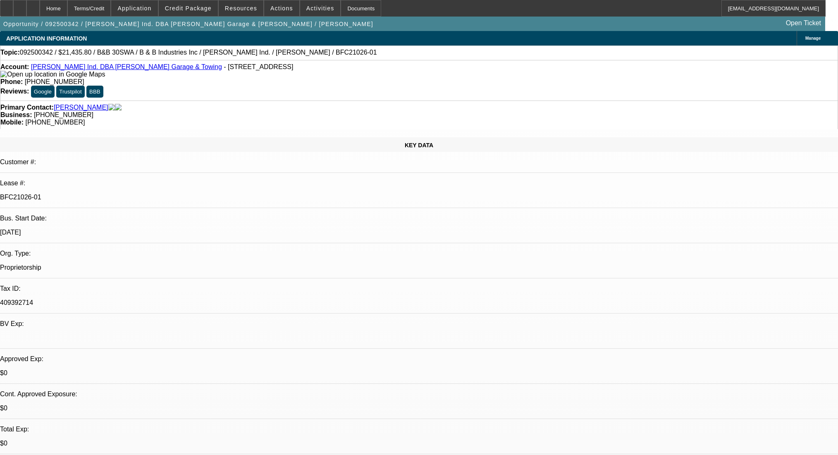
select select "0"
select select "6"
select select "0"
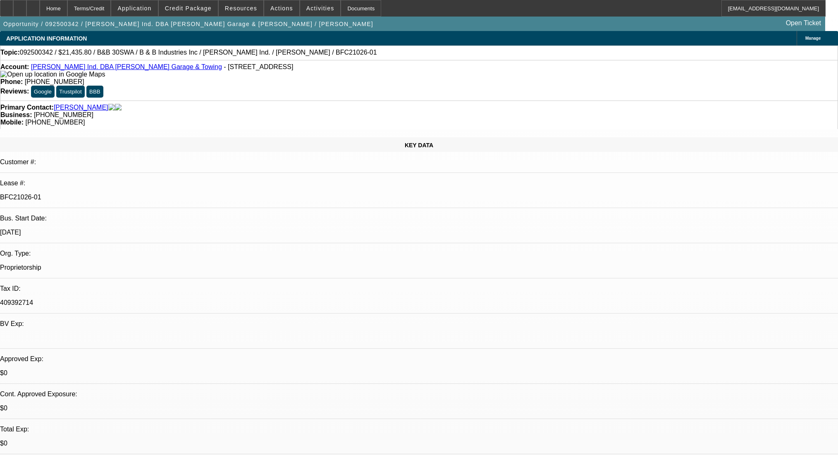
select select "6"
click at [33, 5] on icon at bounding box center [33, 5] width 0 height 0
select select "0"
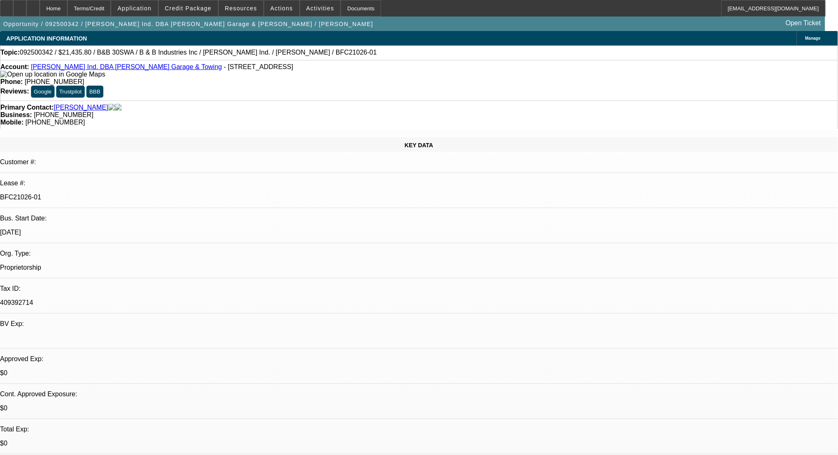
select select "6"
select select "0"
select select "6"
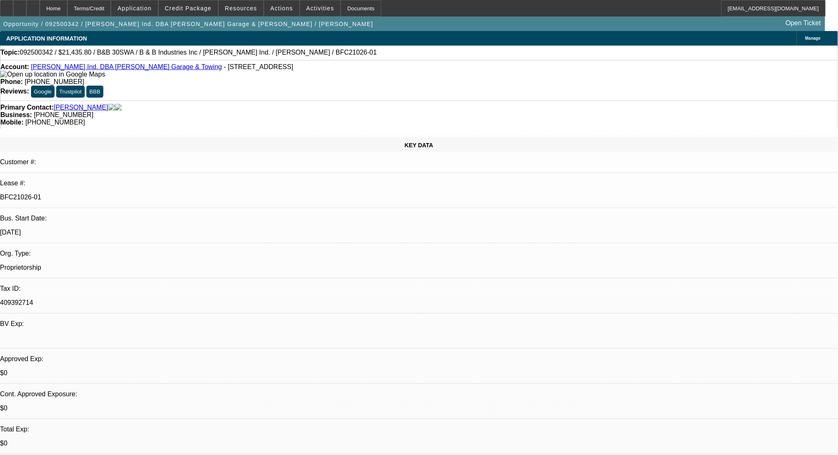
select select "0"
select select "6"
select select "0"
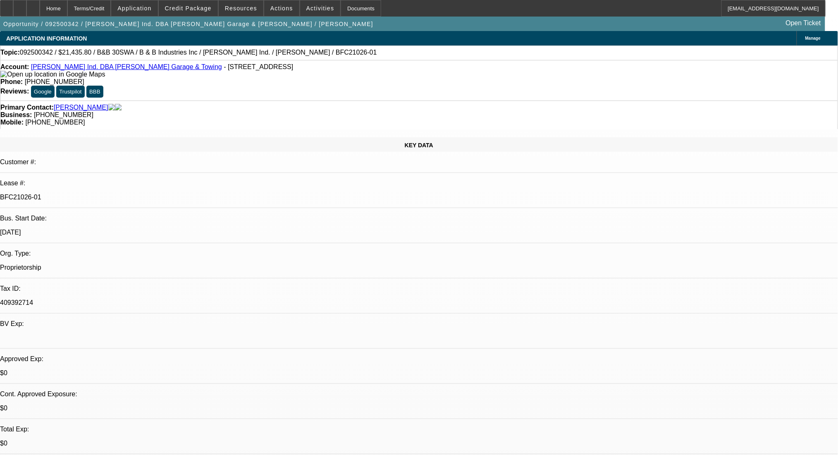
select select "0"
select select "6"
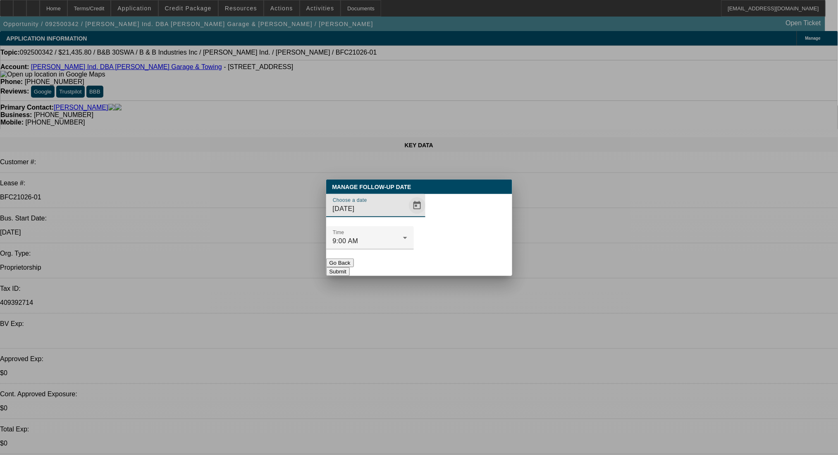
click at [408, 215] on span "Open calendar" at bounding box center [417, 206] width 20 height 20
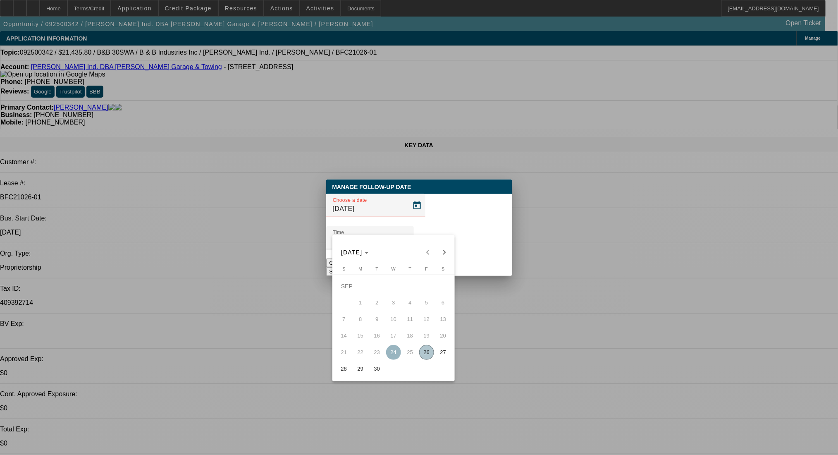
click at [359, 370] on span "29" at bounding box center [360, 368] width 15 height 15
type input "9/29/2025"
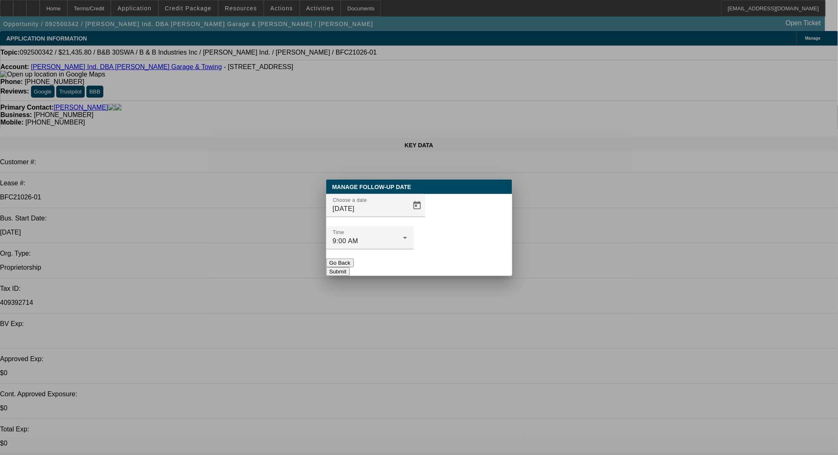
click at [350, 267] on button "Submit" at bounding box center [338, 271] width 24 height 9
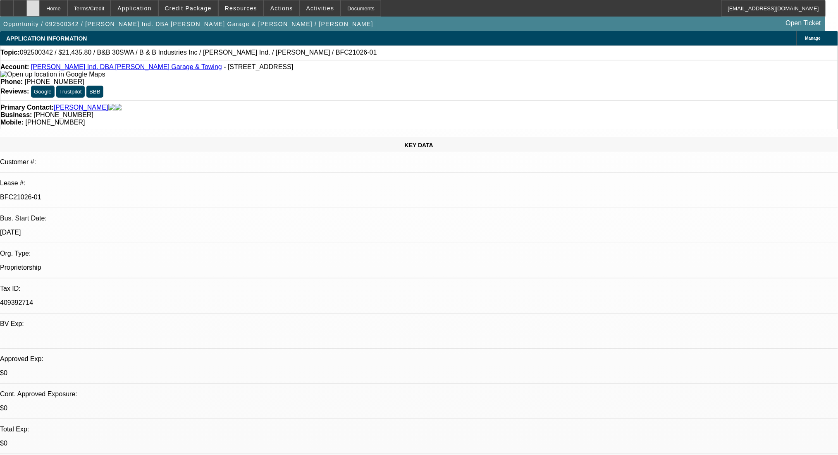
click at [40, 12] on div at bounding box center [32, 8] width 13 height 17
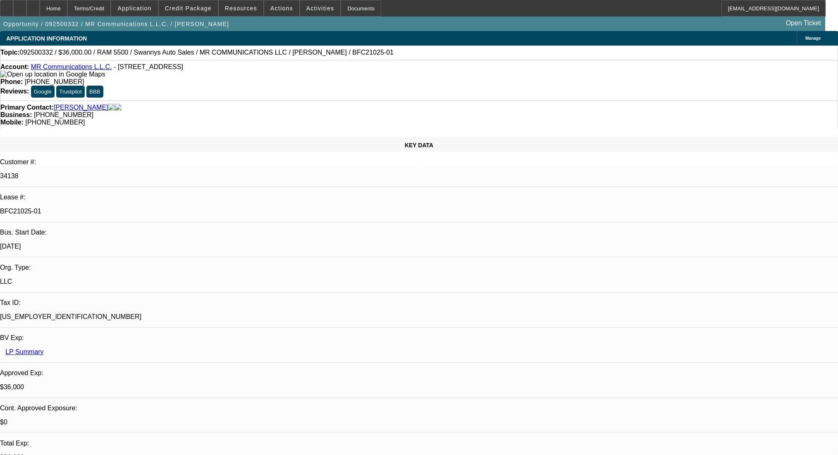
select select "0"
select select "2"
select select "0"
select select "6"
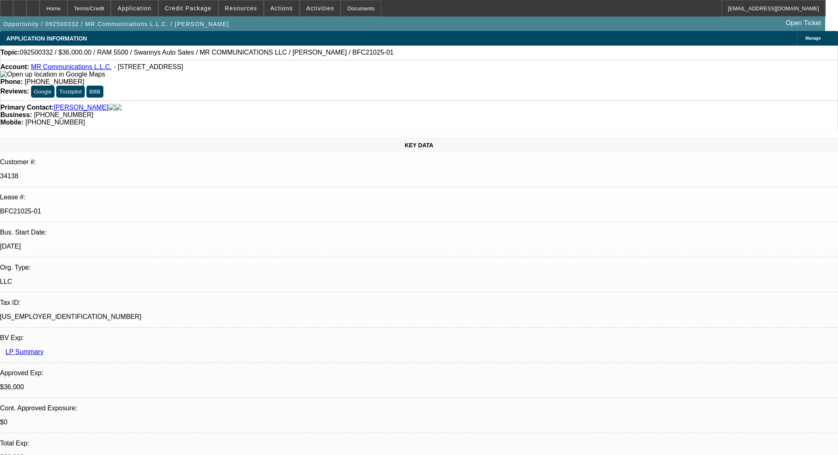
select select "0"
select select "2"
select select "0"
select select "6"
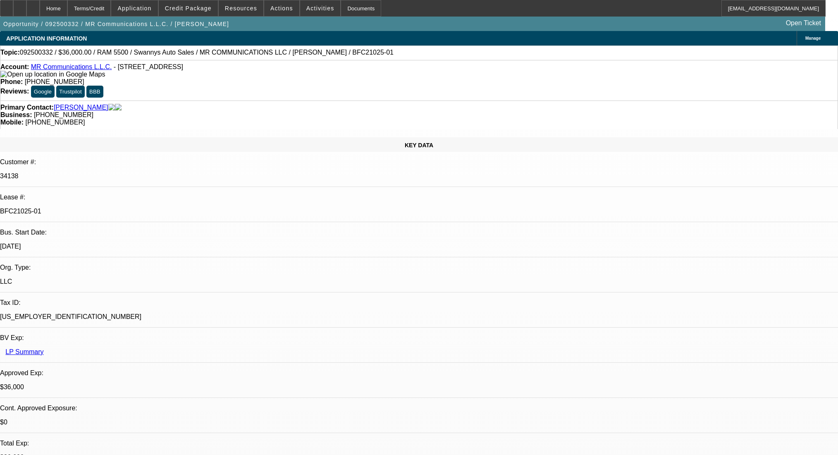
select select "0"
select select "2"
select select "0"
select select "6"
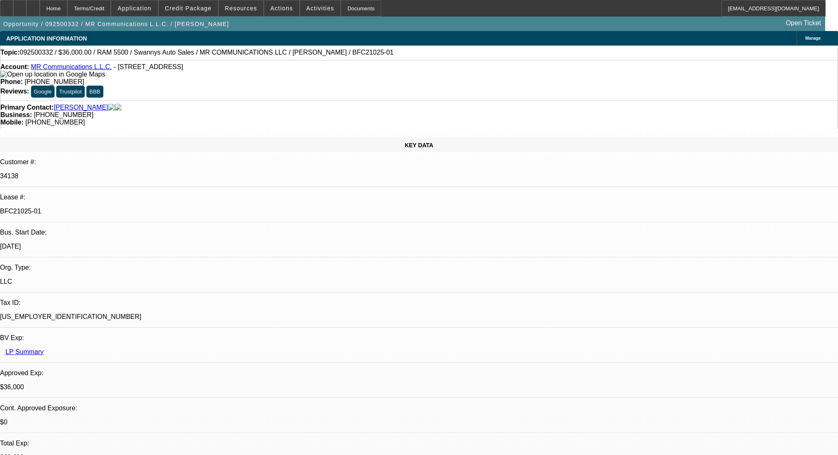
select select "0"
select select "2"
select select "0"
select select "6"
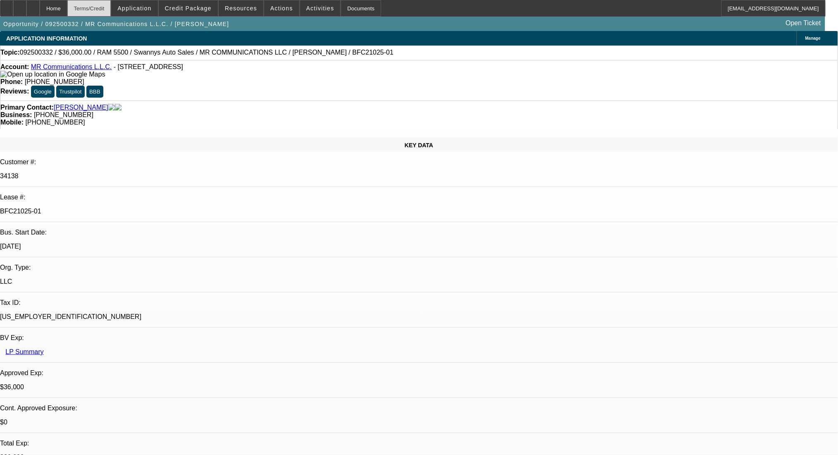
click at [111, 7] on div "Terms/Credit" at bounding box center [89, 8] width 44 height 17
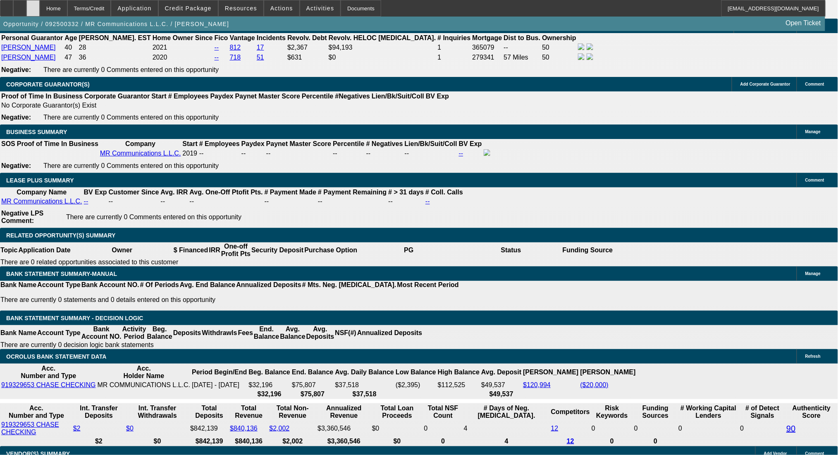
click at [40, 11] on div at bounding box center [32, 8] width 13 height 17
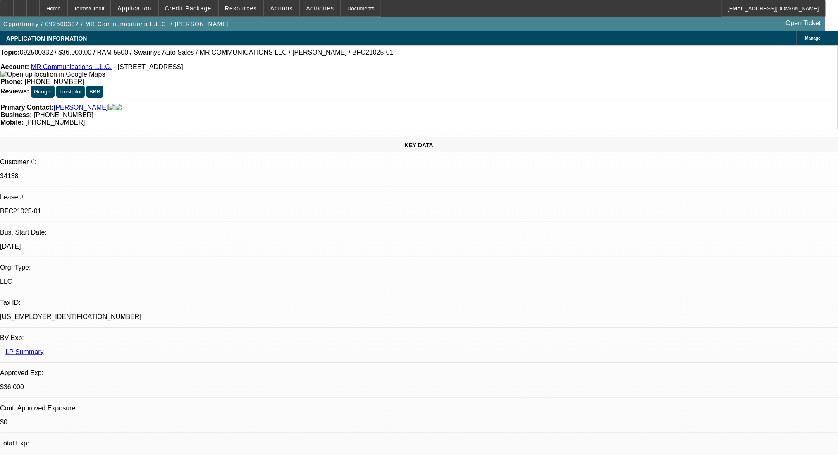
select select "0"
select select "2"
select select "0"
select select "6"
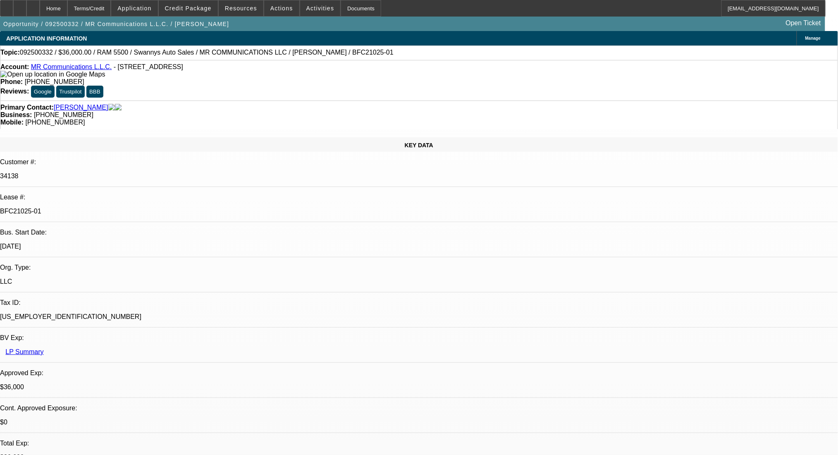
select select "0"
select select "2"
select select "0"
select select "6"
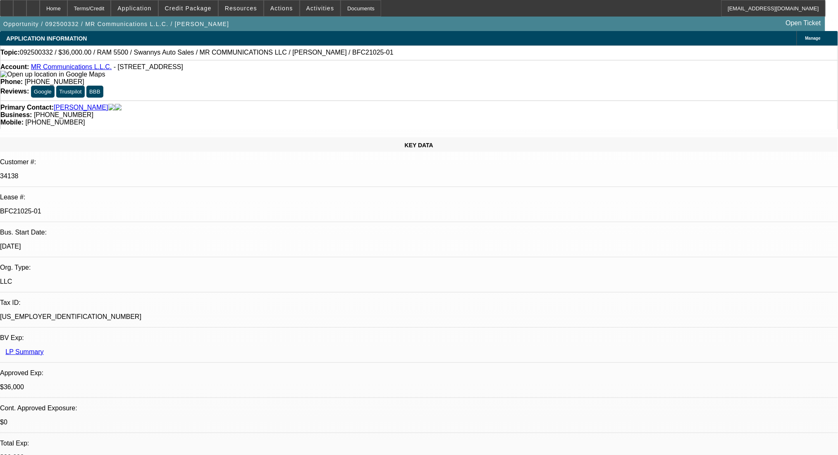
select select "0"
select select "2"
select select "0"
select select "6"
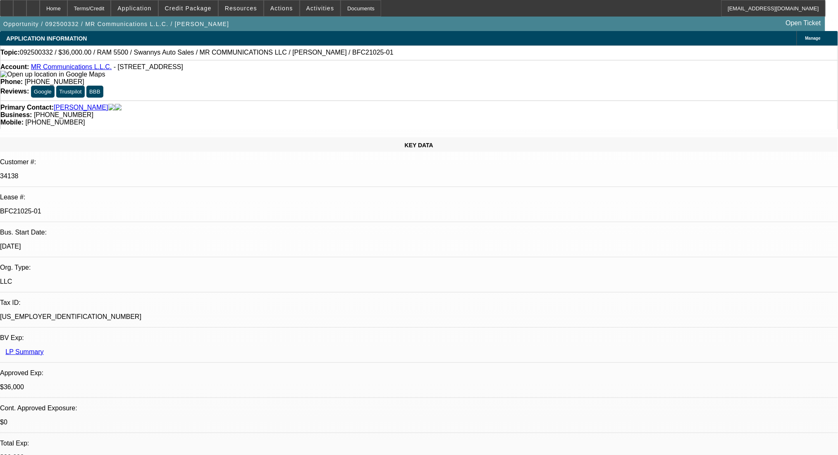
select select "0"
select select "2"
select select "0"
select select "6"
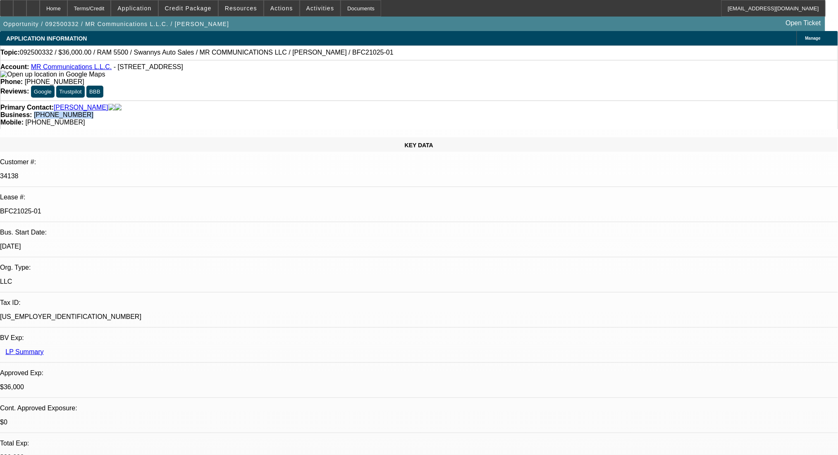
drag, startPoint x: 362, startPoint y: 93, endPoint x: 313, endPoint y: 98, distance: 49.1
click at [313, 100] on div "Primary Contact: Calles, Jose Business: (347) 323-7134 Mobile: (919) 422-0918" at bounding box center [419, 114] width 838 height 29
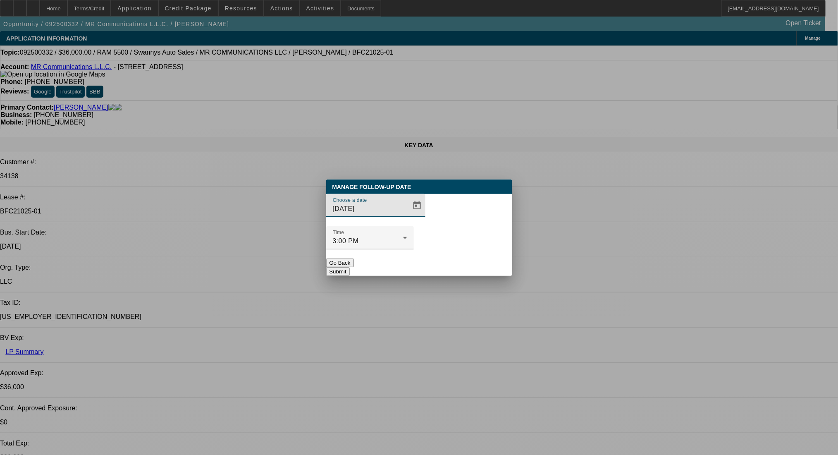
click at [407, 215] on span "Open calendar" at bounding box center [417, 206] width 20 height 20
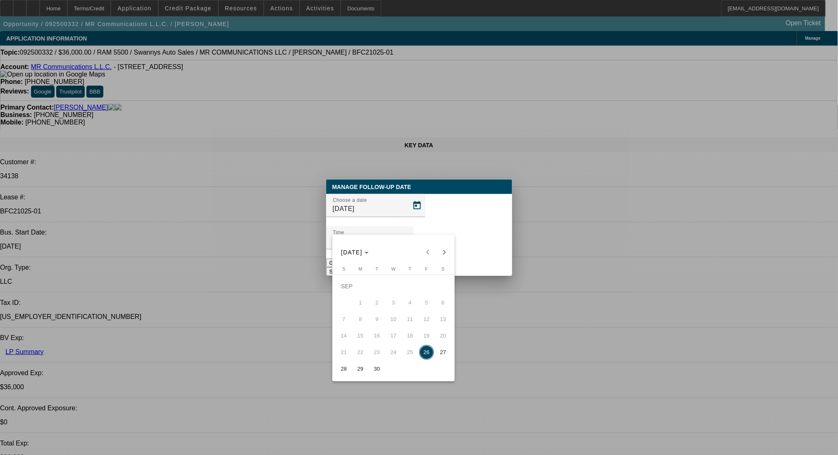
drag, startPoint x: 361, startPoint y: 368, endPoint x: 366, endPoint y: 358, distance: 11.3
click at [361, 368] on span "29" at bounding box center [360, 368] width 15 height 15
type input "9/29/2025"
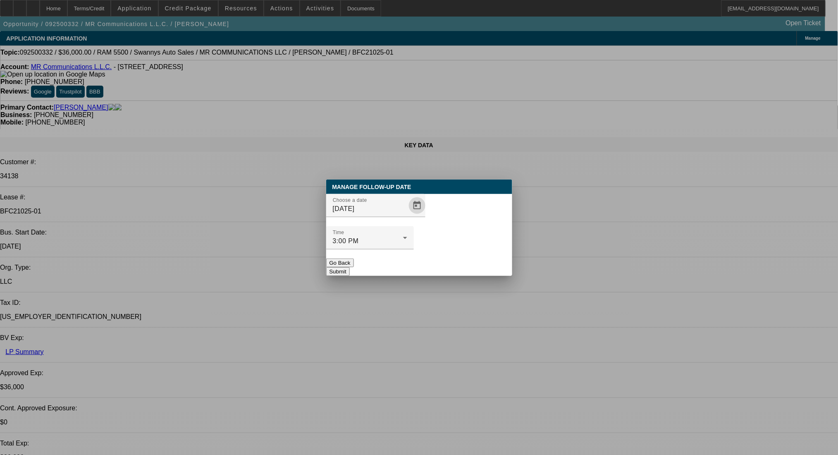
click at [350, 267] on button "Submit" at bounding box center [338, 271] width 24 height 9
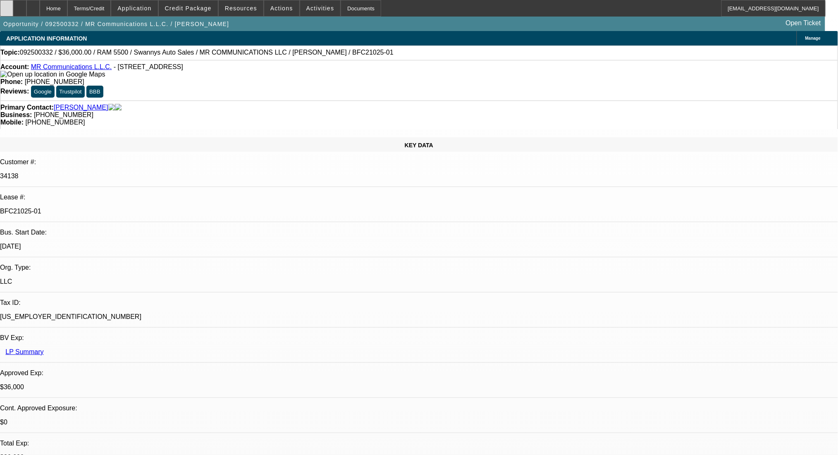
click at [13, 8] on div at bounding box center [6, 8] width 13 height 17
click at [12, 8] on div at bounding box center [6, 8] width 13 height 17
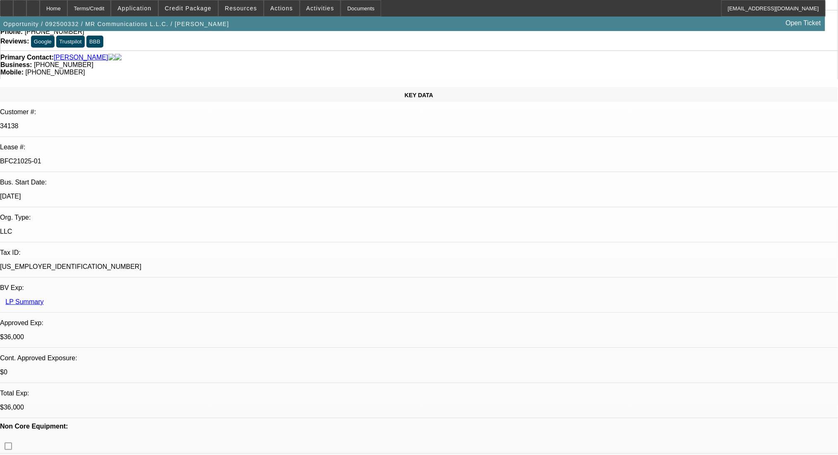
scroll to position [165, 0]
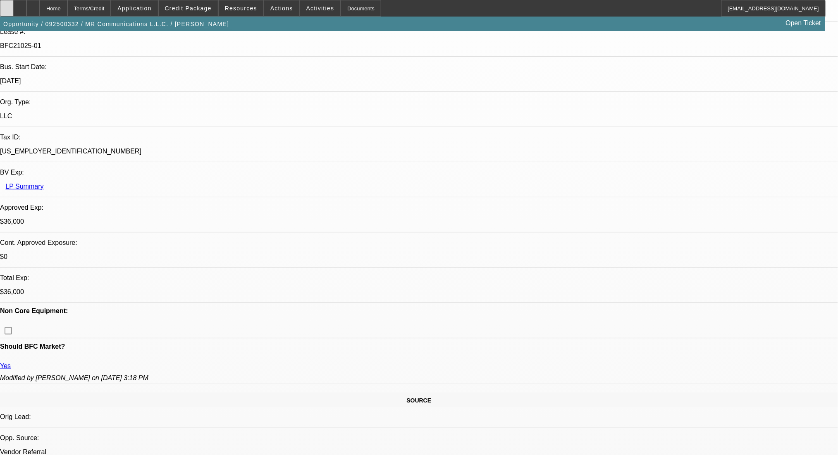
click at [11, 7] on div at bounding box center [6, 8] width 13 height 17
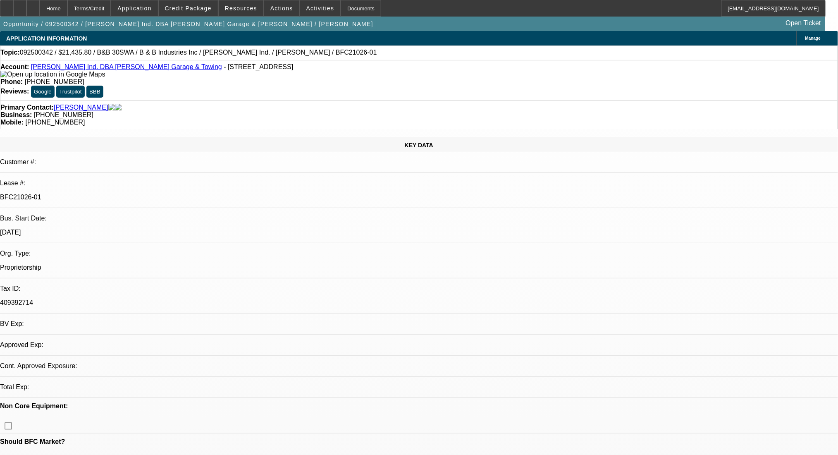
select select "0"
select select "6"
select select "0"
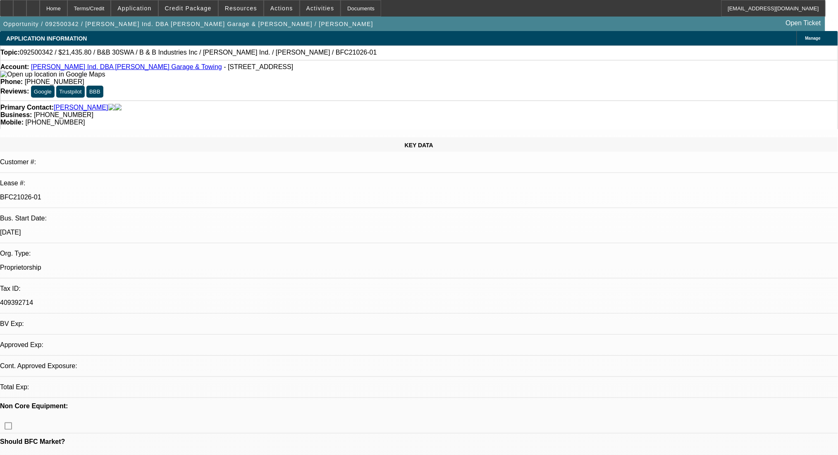
select select "0"
select select "6"
select select "0"
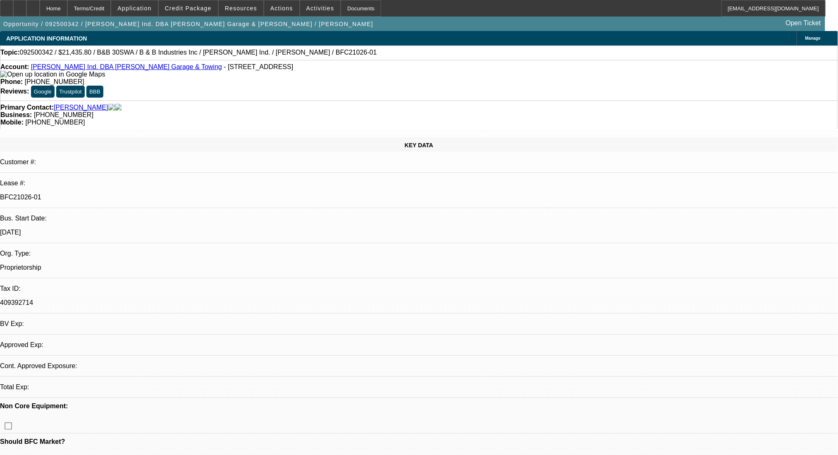
select select "0"
select select "6"
select select "0"
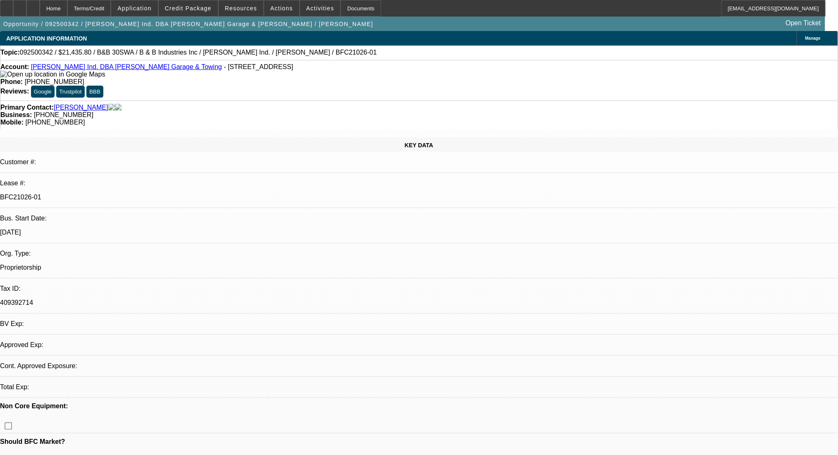
select select "6"
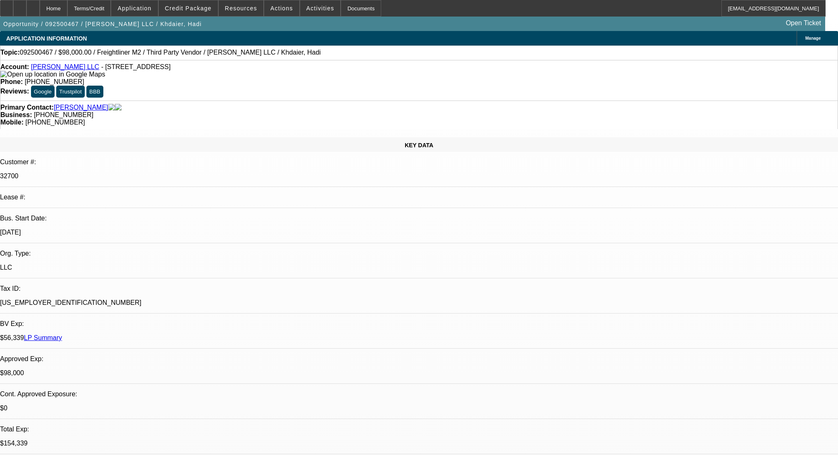
select select "0"
select select "2"
select select "0.1"
select select "4"
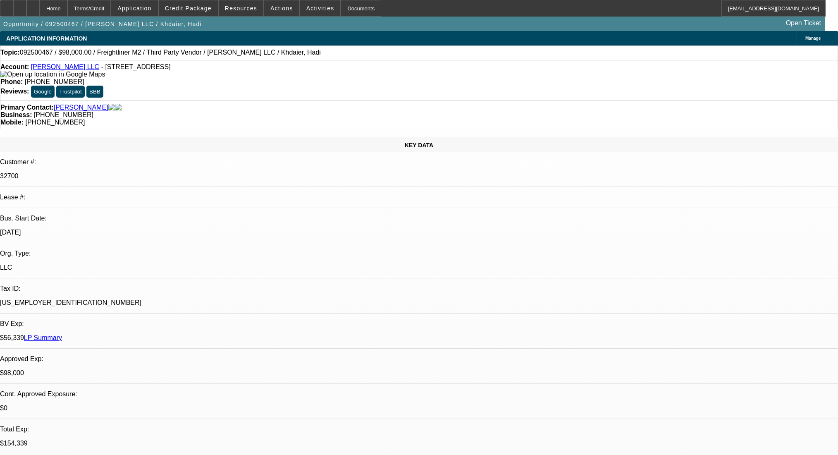
select select "0"
select select "2"
select select "0.1"
select select "4"
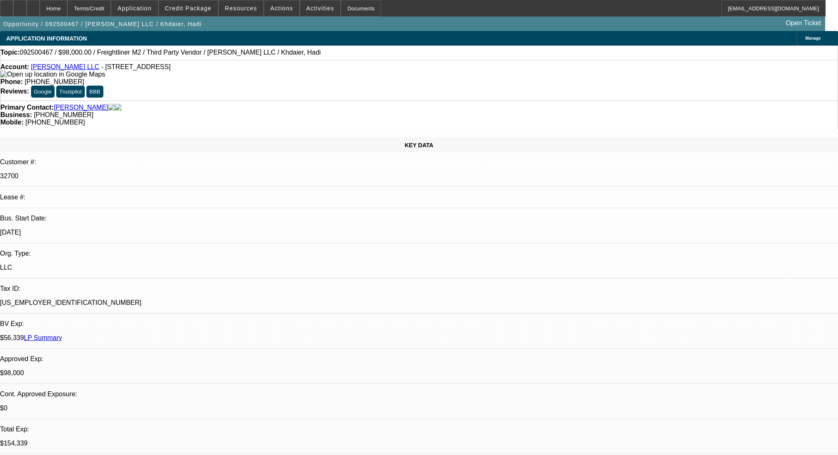
select select "0"
select select "2"
select select "0.1"
select select "4"
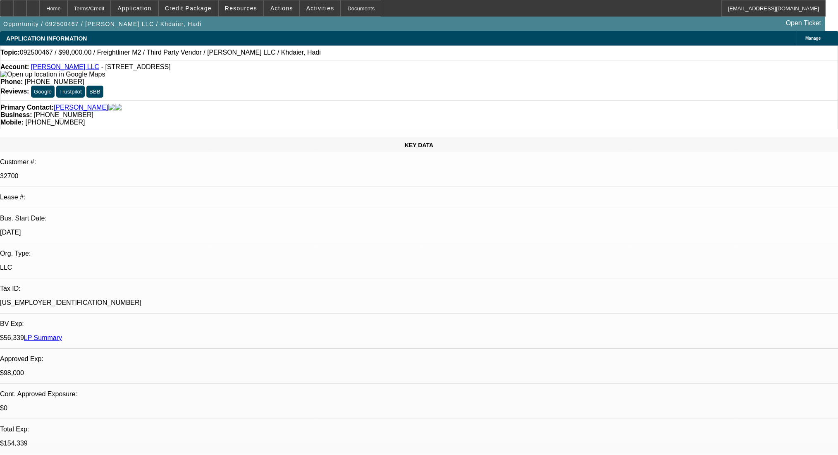
scroll to position [4, 0]
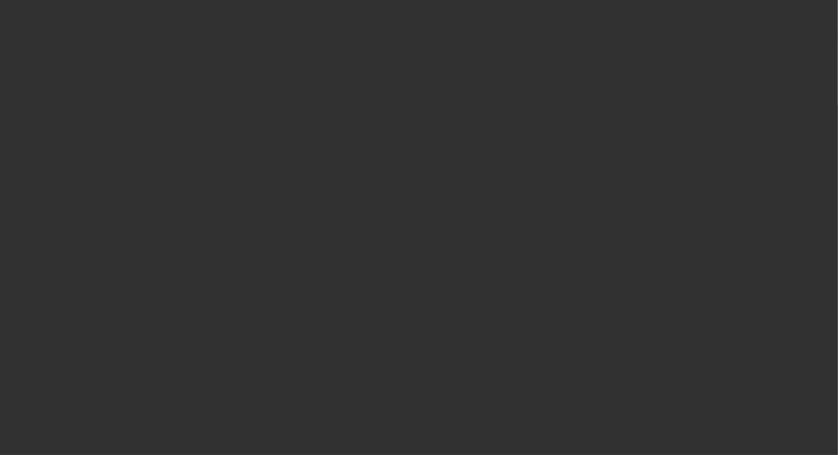
scroll to position [0, 0]
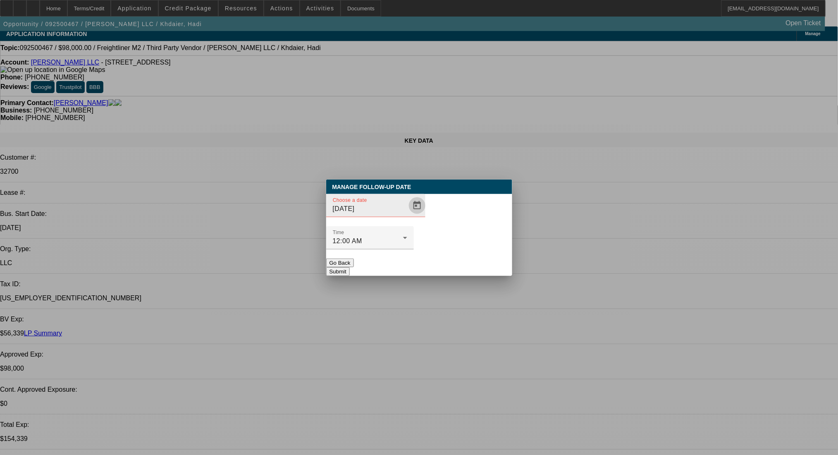
click at [407, 215] on span "Open calendar" at bounding box center [417, 206] width 20 height 20
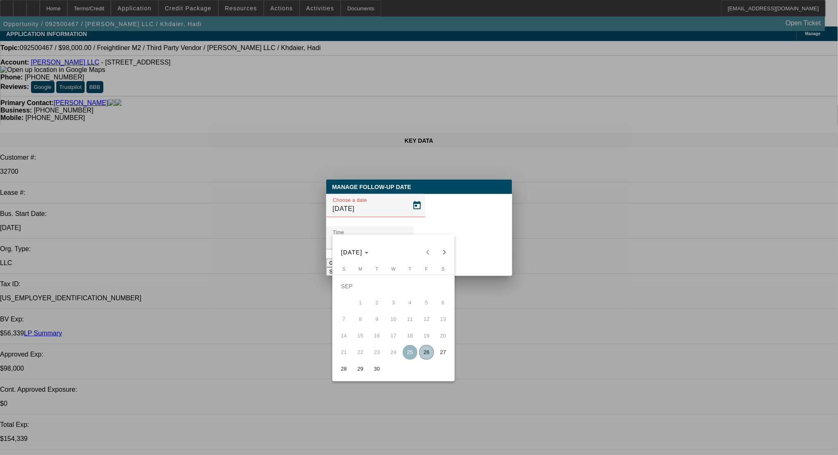
click at [380, 370] on span "30" at bounding box center [377, 368] width 15 height 15
type input "9/30/2025"
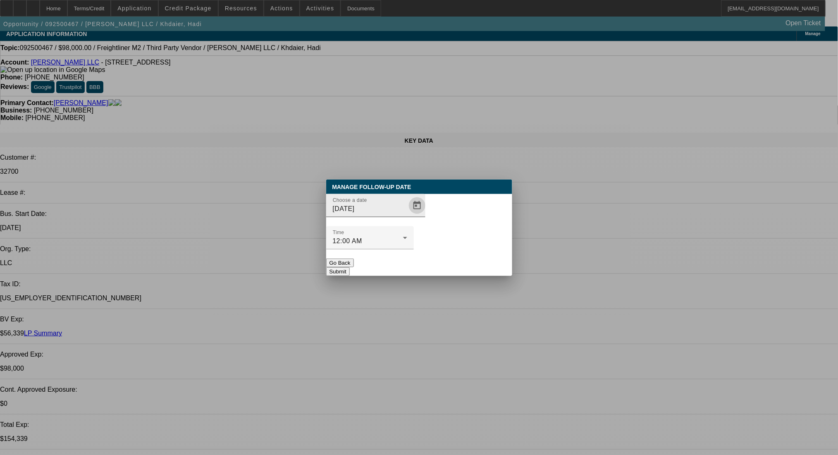
click at [407, 215] on span "Open calendar" at bounding box center [417, 206] width 20 height 20
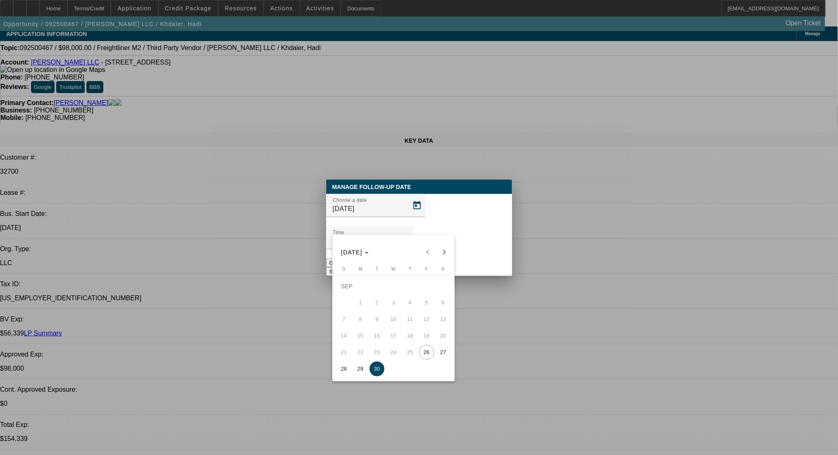
click at [487, 252] on div at bounding box center [419, 227] width 838 height 455
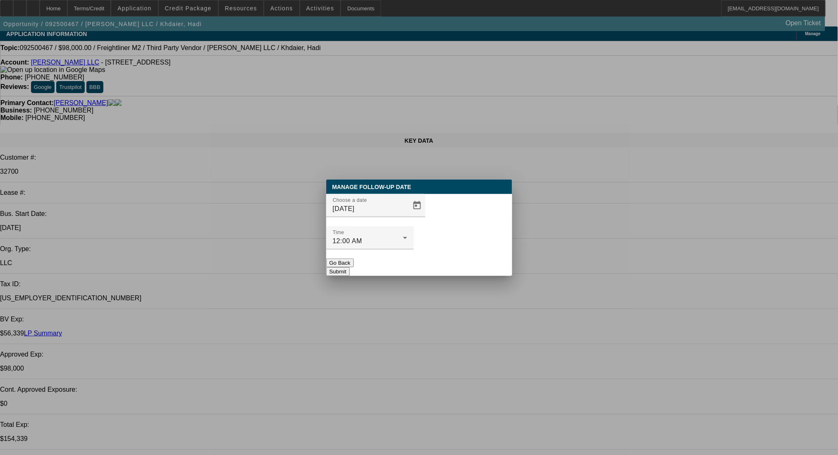
click at [350, 267] on button "Submit" at bounding box center [338, 271] width 24 height 9
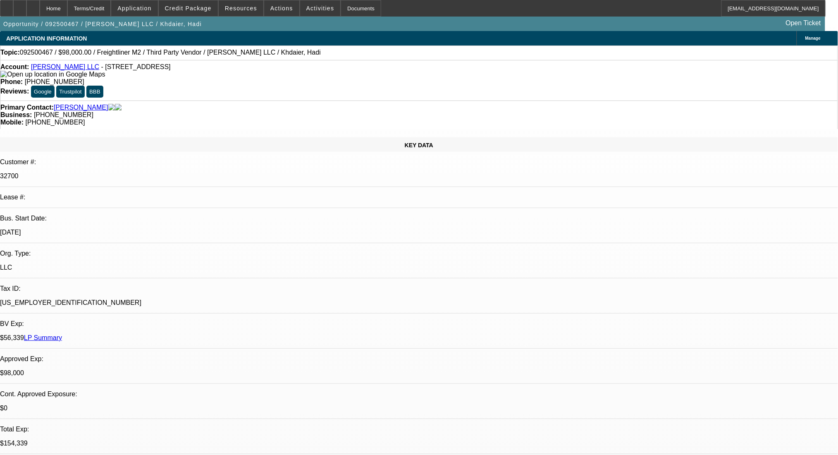
scroll to position [4, 0]
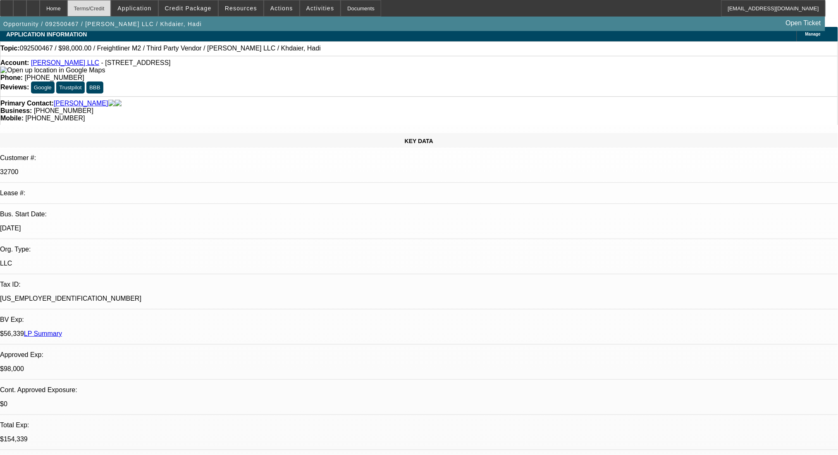
click at [111, 8] on div "Terms/Credit" at bounding box center [89, 8] width 44 height 17
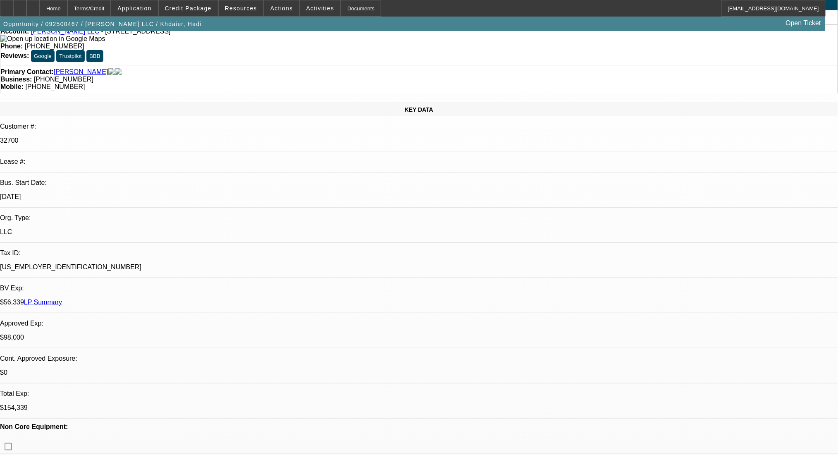
scroll to position [0, 0]
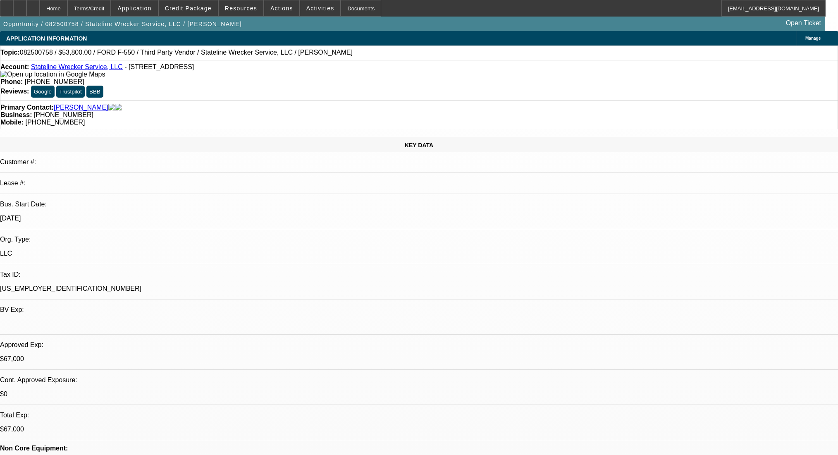
select select "0"
select select "2"
select select "0.1"
select select "4"
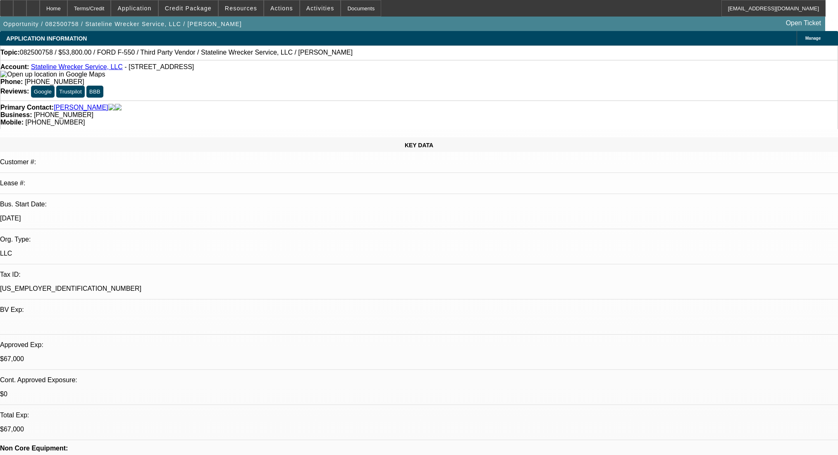
select select "0"
select select "2"
select select "0.1"
select select "4"
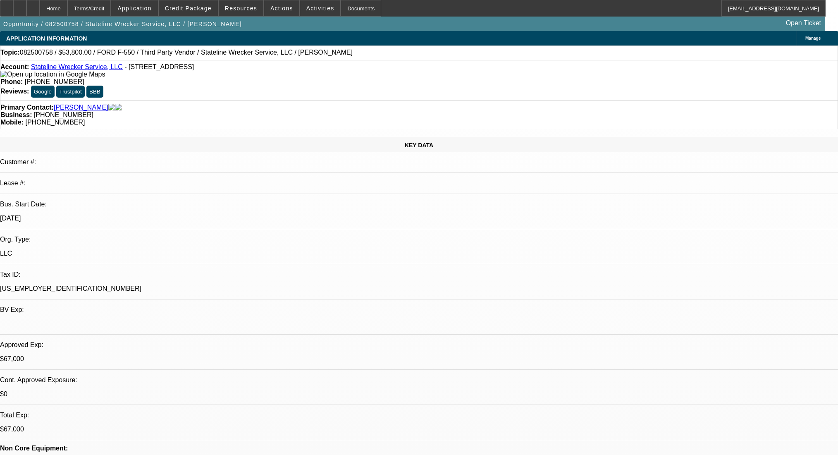
select select "0"
select select "2"
select select "0.1"
select select "4"
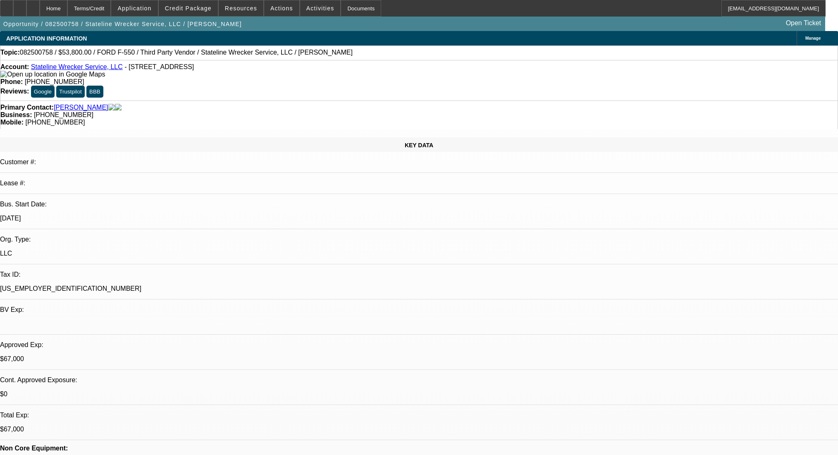
select select "0"
select select "2"
select select "0.1"
select select "4"
select select "0"
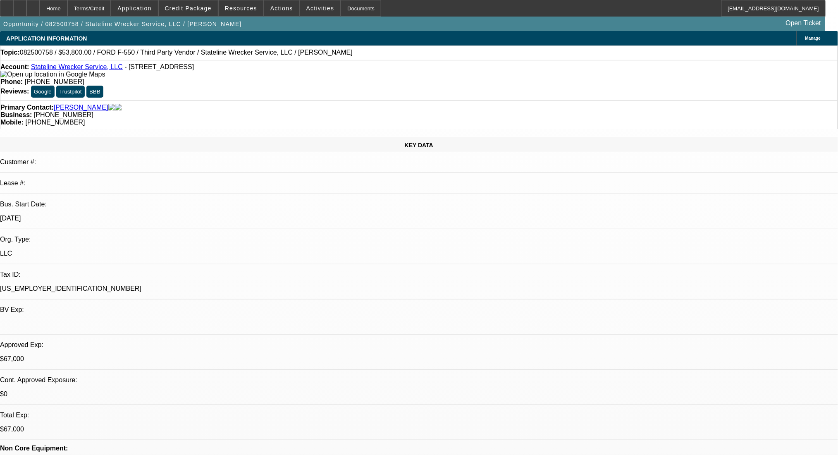
select select "2"
select select "0.1"
select select "4"
select select "0"
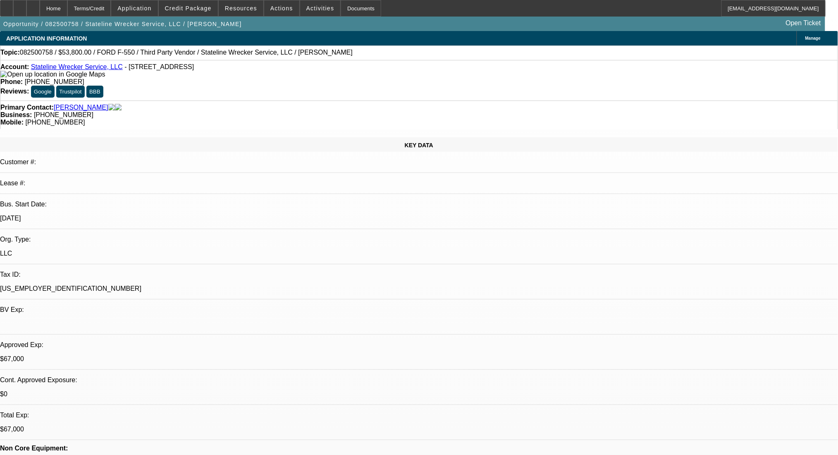
select select "2"
select select "0.1"
select select "4"
select select "0"
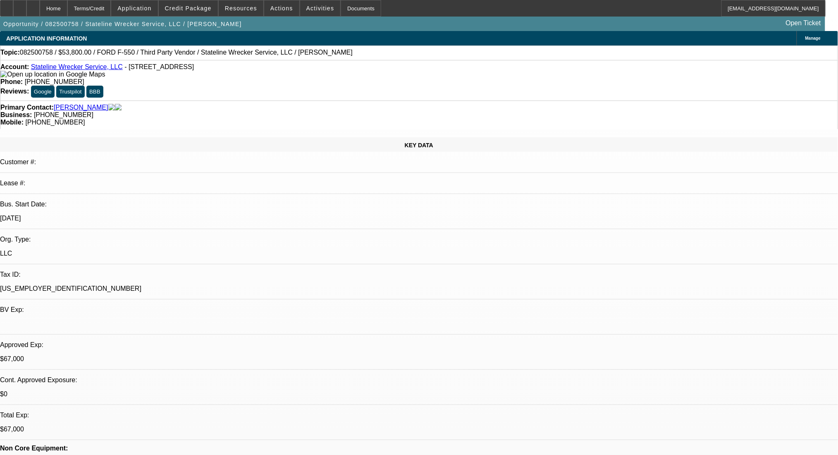
select select "2"
select select "0.1"
select select "4"
select select "0"
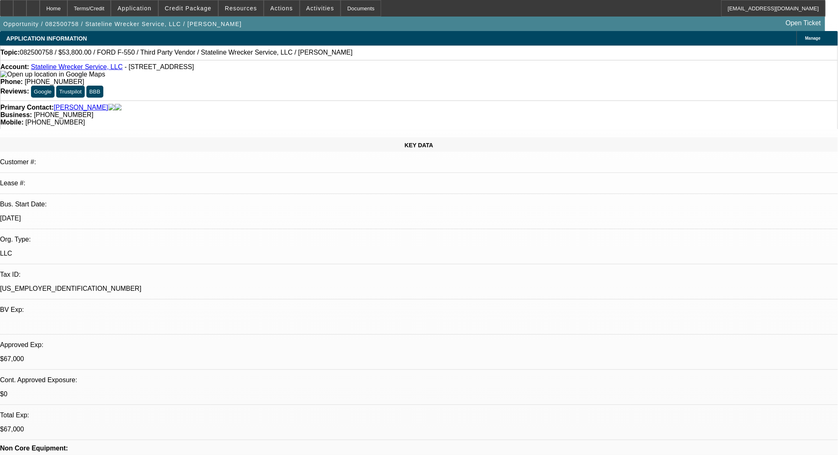
select select "2"
select select "0.1"
select select "4"
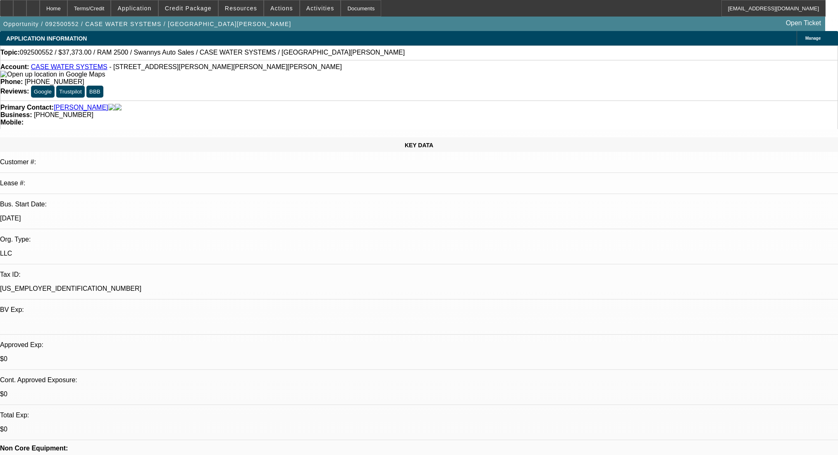
select select "2"
select select "0.1"
select select "4"
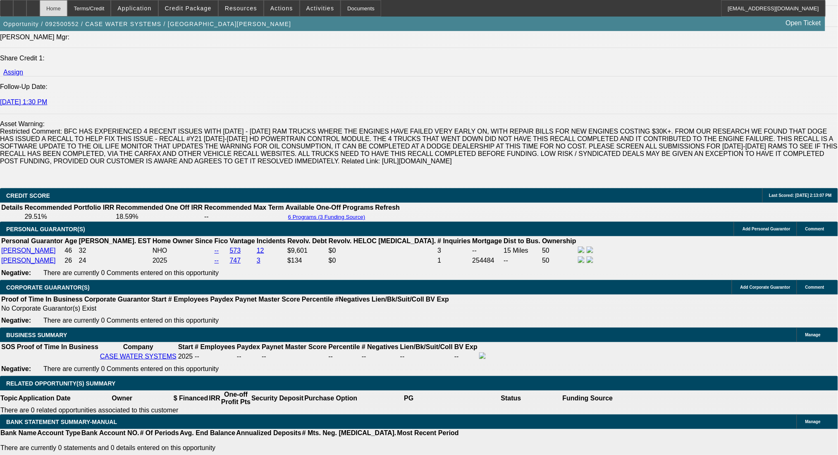
click at [67, 7] on div "Home" at bounding box center [54, 8] width 28 height 17
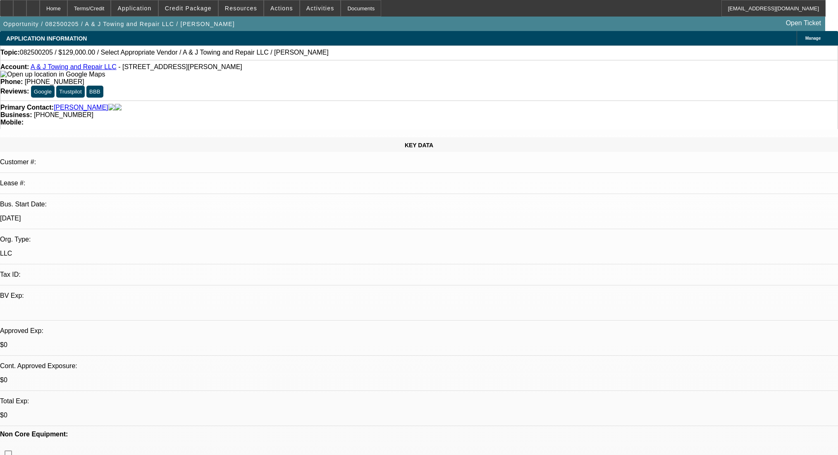
select select "0"
select select "2"
select select "0.1"
select select "4"
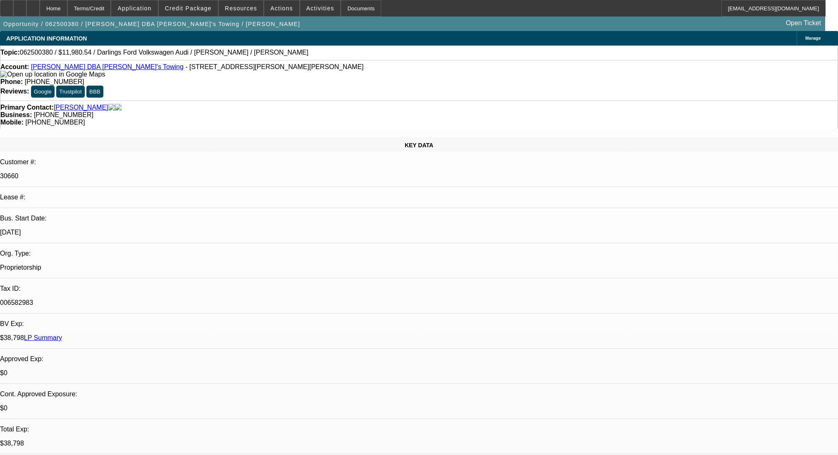
select select "0"
select select "2"
select select "0.1"
select select "4"
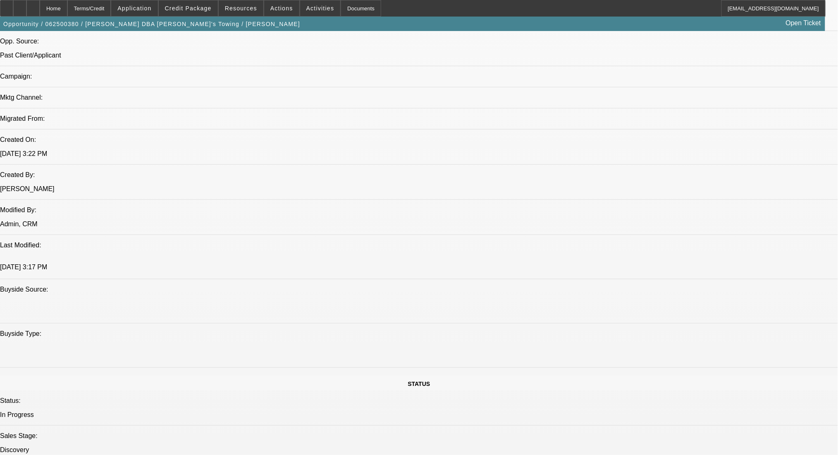
scroll to position [551, 0]
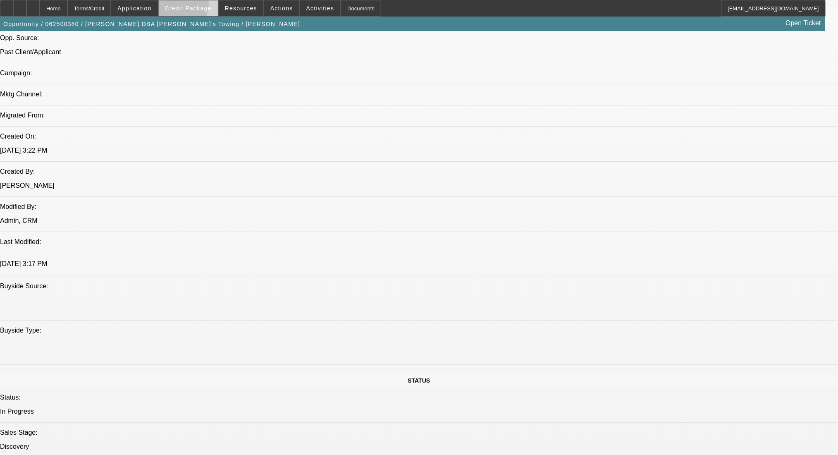
click at [187, 6] on span "Credit Package" at bounding box center [188, 8] width 47 height 7
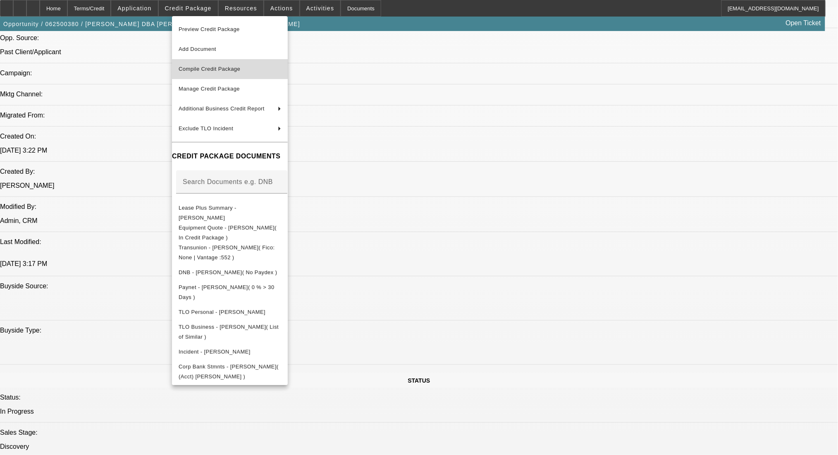
click at [239, 68] on span "Compile Credit Package" at bounding box center [210, 69] width 62 height 6
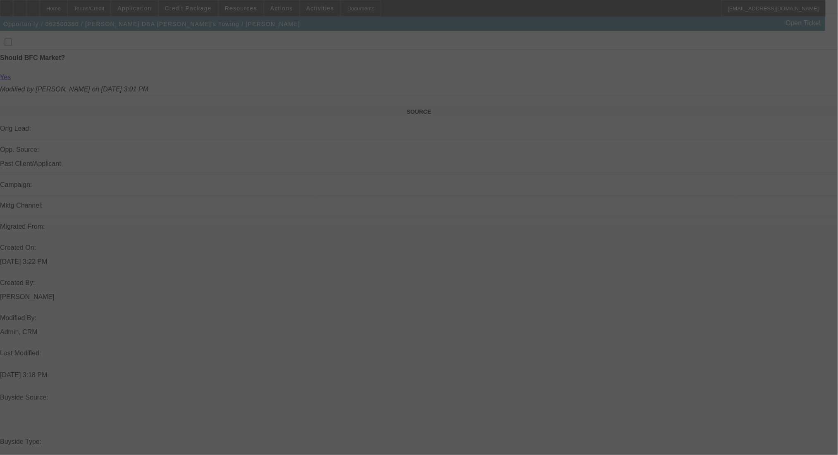
scroll to position [551, 0]
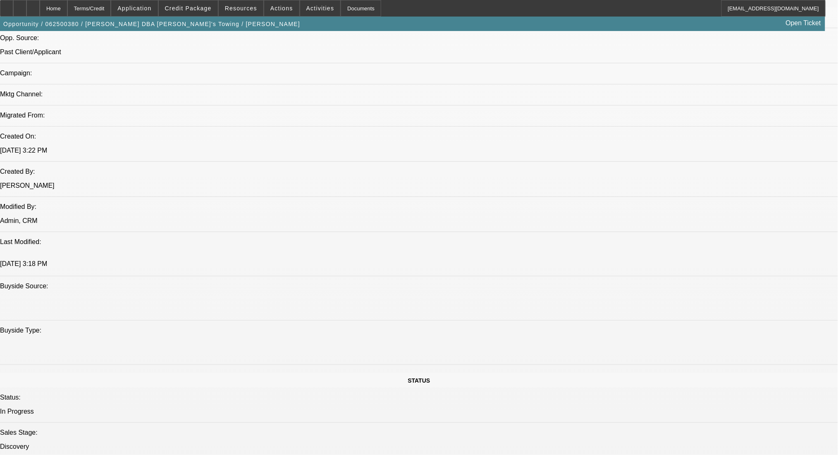
select select "0"
select select "2"
select select "0.1"
select select "4"
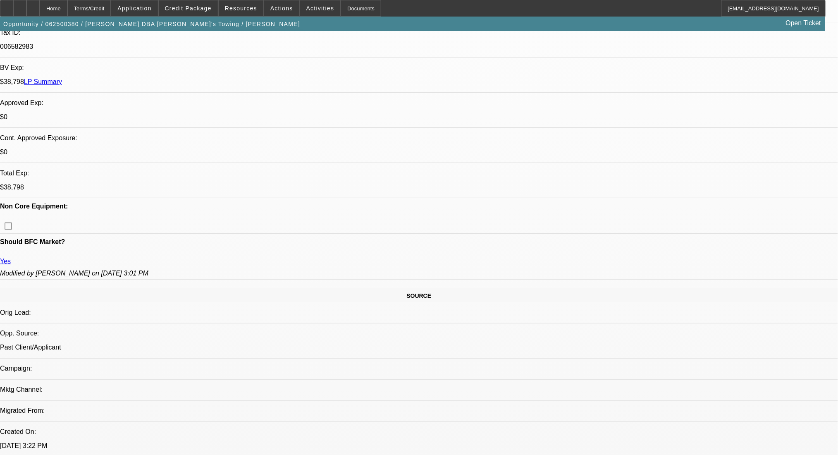
scroll to position [67, 0]
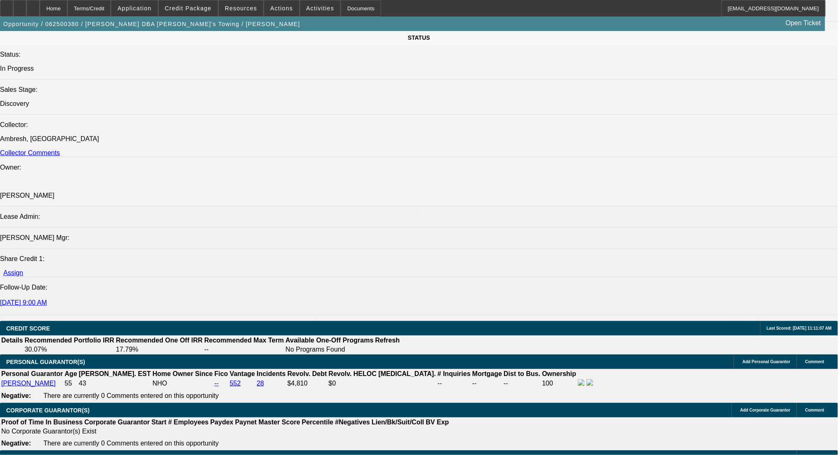
scroll to position [949, 0]
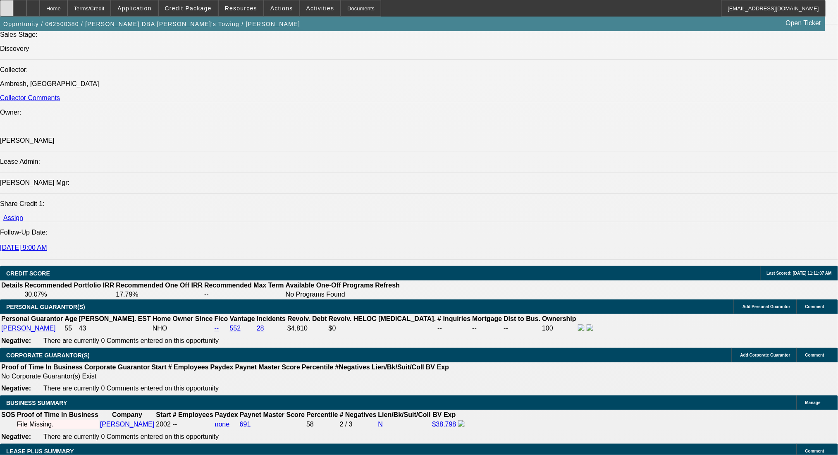
click at [13, 7] on div at bounding box center [6, 8] width 13 height 17
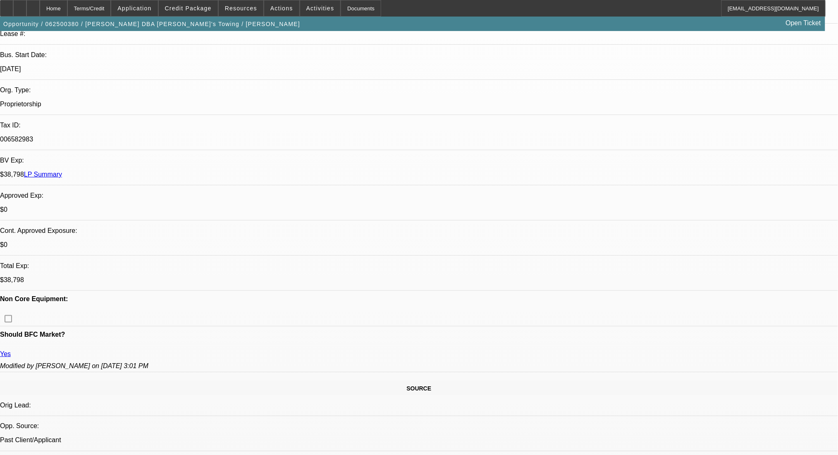
scroll to position [12, 0]
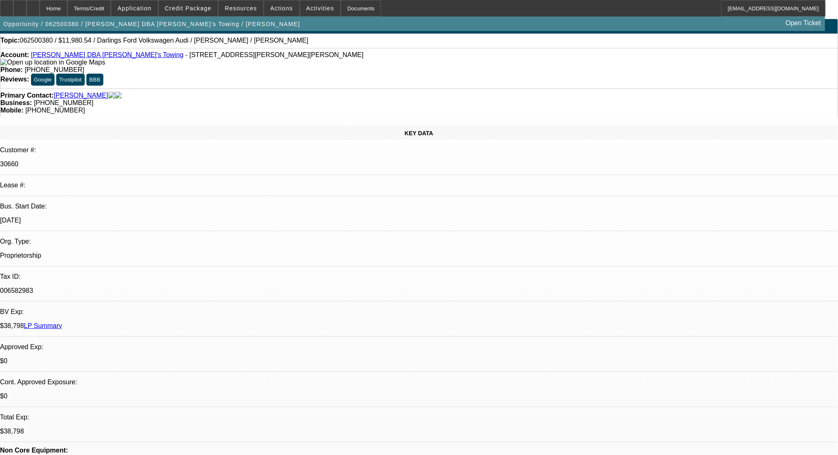
click at [62, 322] on link "LP Summary" at bounding box center [43, 325] width 38 height 7
click at [182, 5] on span "Credit Package" at bounding box center [188, 8] width 47 height 7
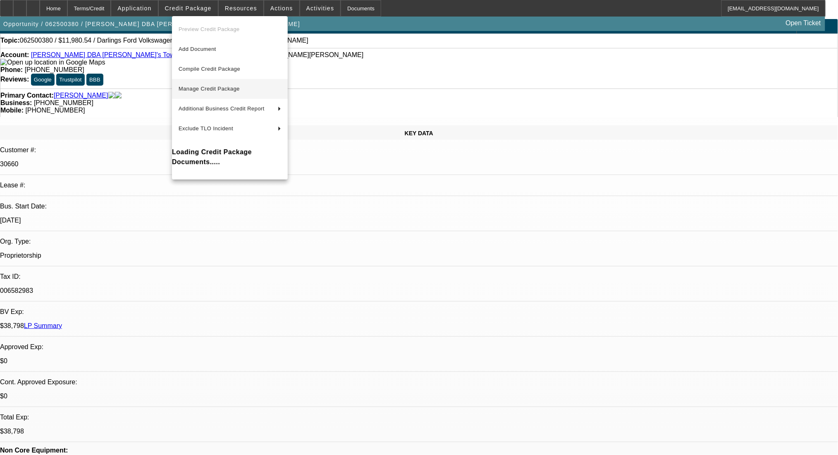
click at [226, 92] on span "Manage Credit Package" at bounding box center [230, 89] width 103 height 10
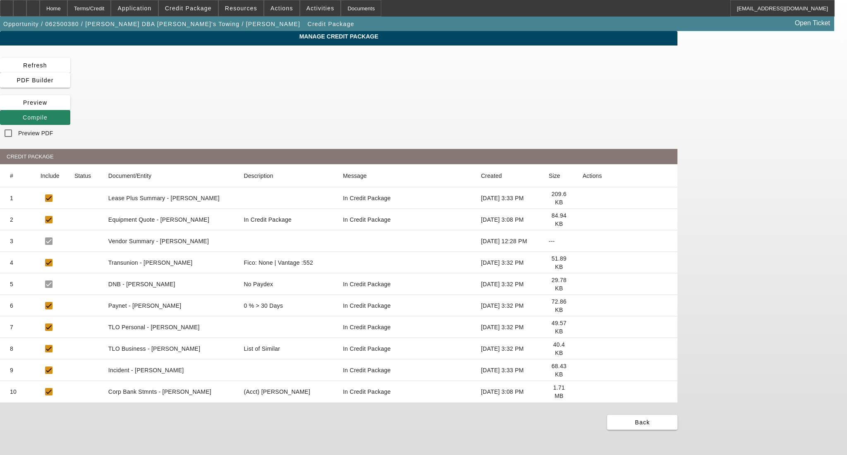
click at [583, 392] on icon at bounding box center [583, 392] width 0 height 0
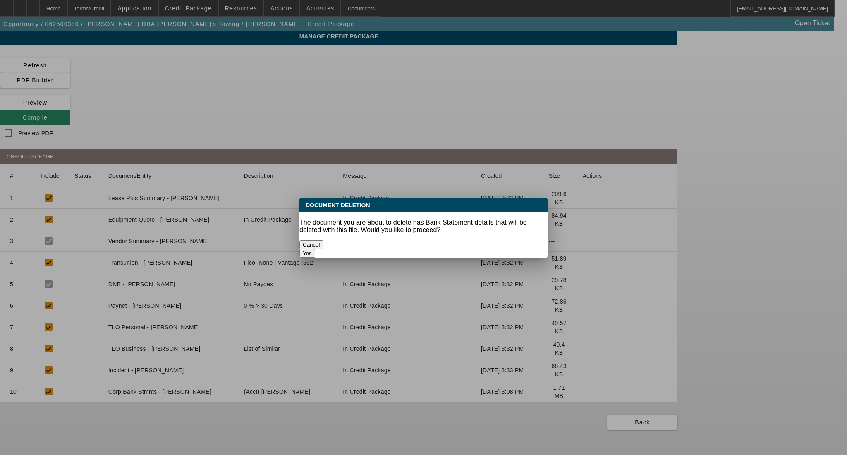
click at [315, 249] on button "Yes" at bounding box center [307, 253] width 16 height 9
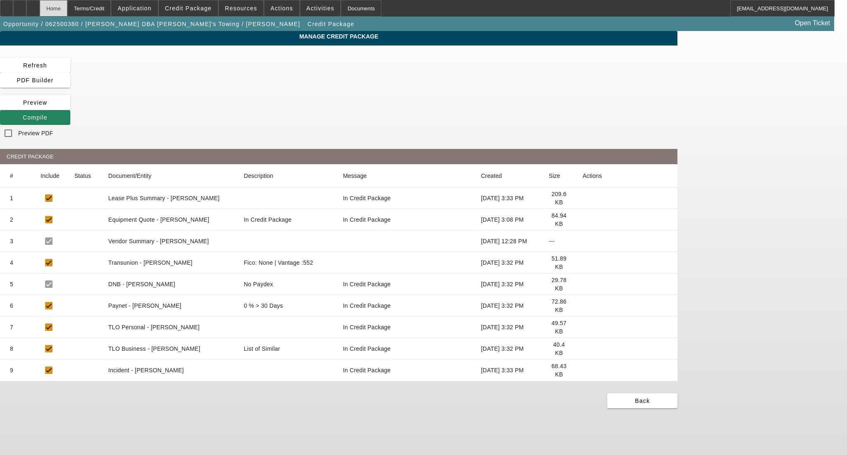
click at [67, 8] on div "Home" at bounding box center [54, 8] width 28 height 17
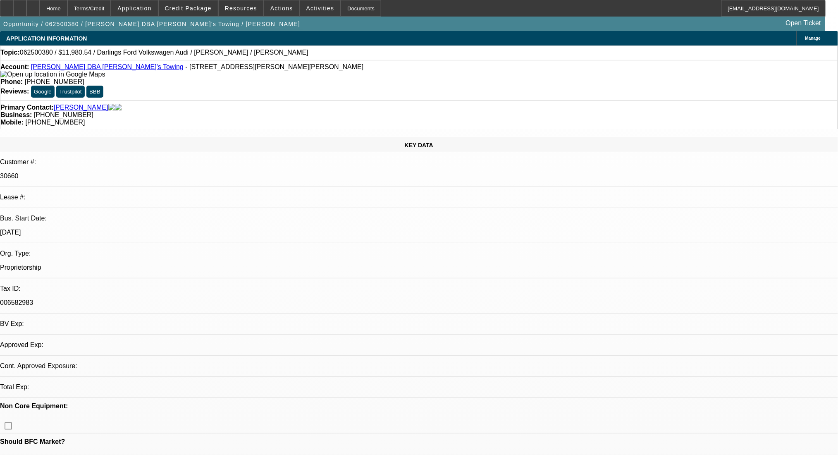
select select "0"
select select "2"
select select "0.1"
select select "4"
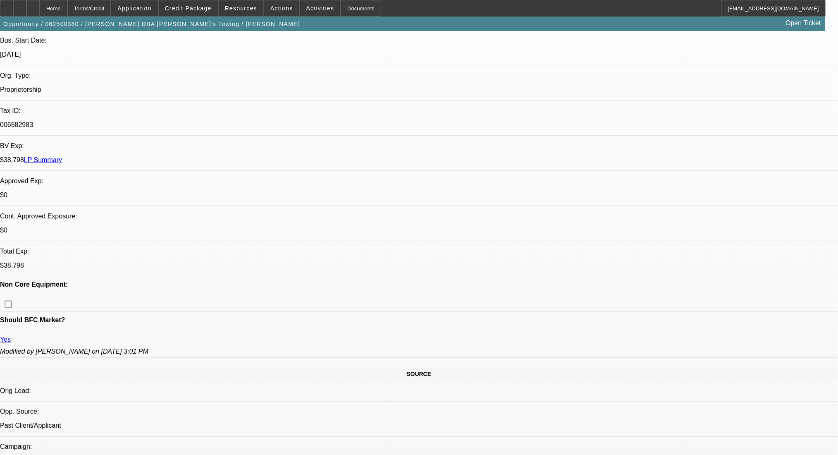
scroll to position [275, 0]
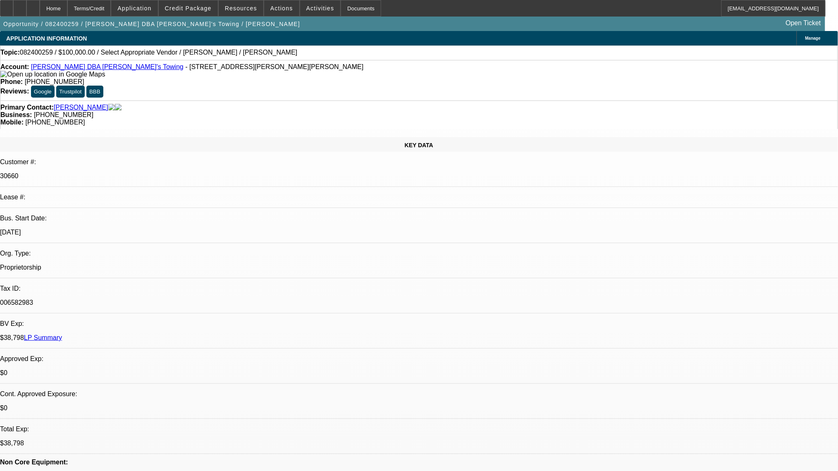
select select "0"
select select "2"
select select "0.1"
select select "4"
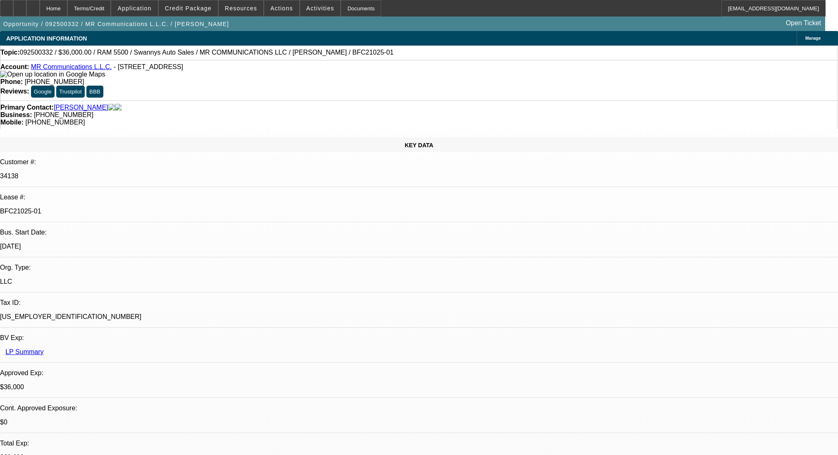
select select "0"
select select "2"
select select "0"
select select "6"
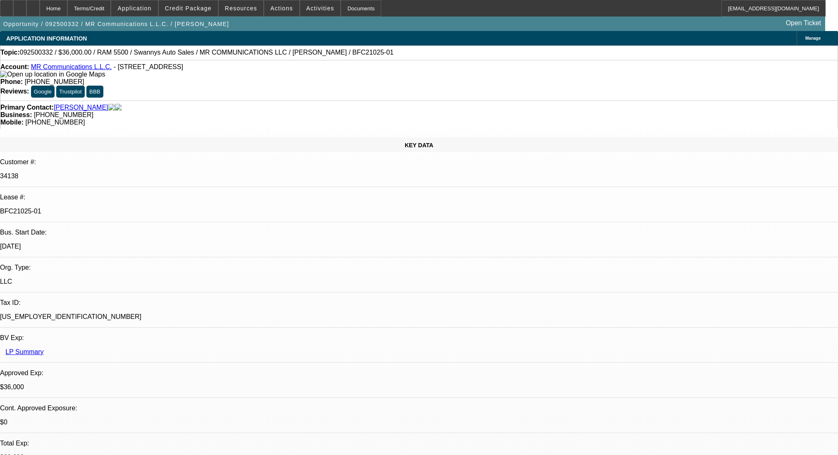
select select "0"
select select "2"
select select "0"
select select "6"
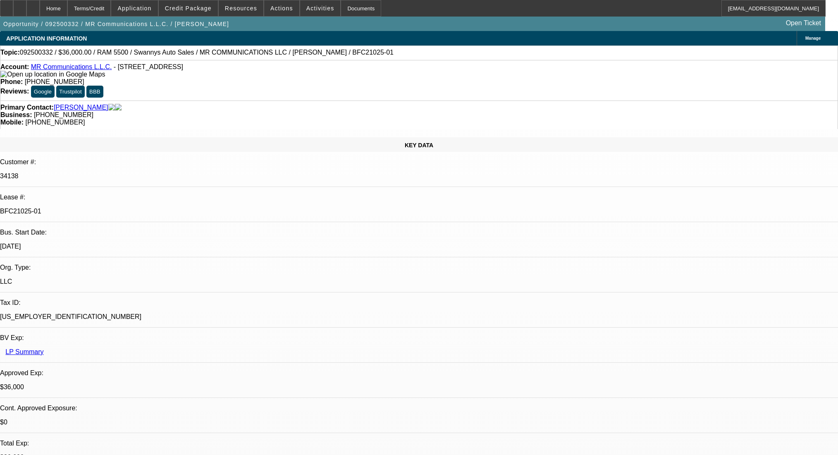
select select "0"
select select "2"
select select "0"
select select "6"
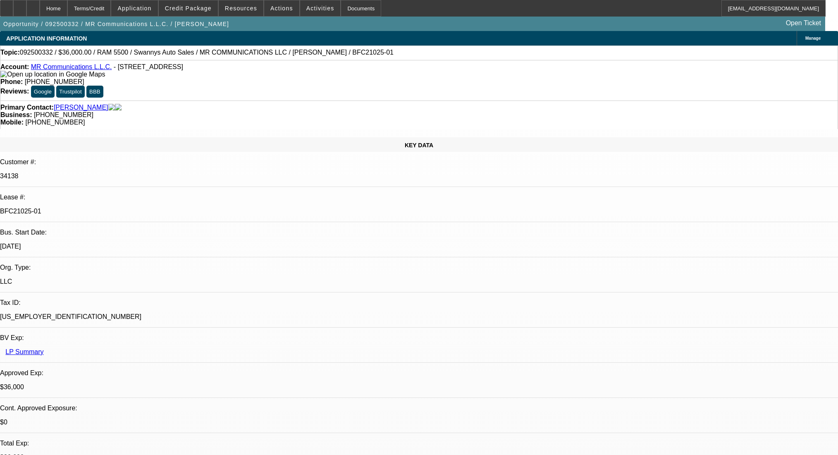
select select "0"
select select "2"
select select "0"
select select "6"
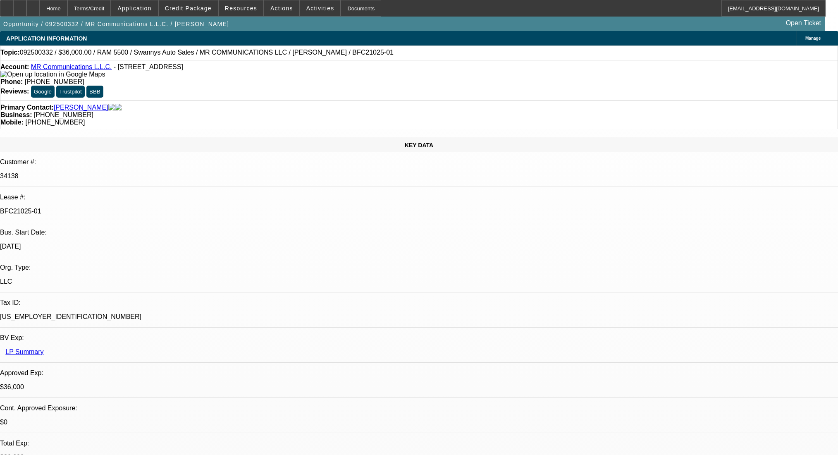
scroll to position [165, 0]
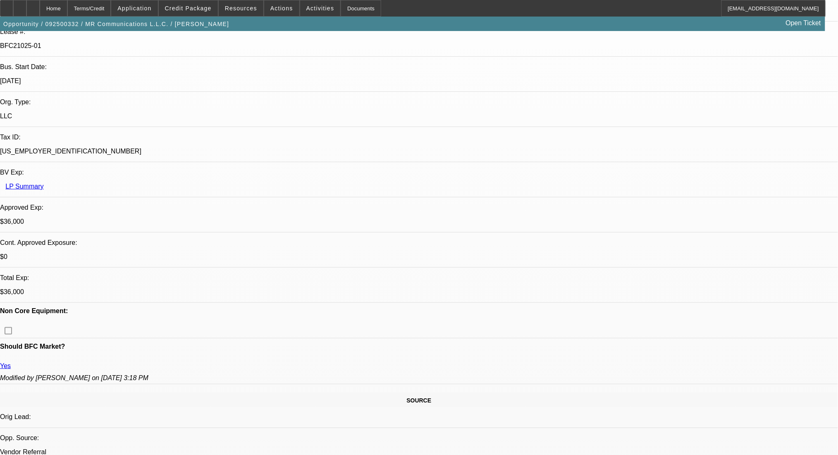
click at [40, 8] on div at bounding box center [32, 8] width 13 height 17
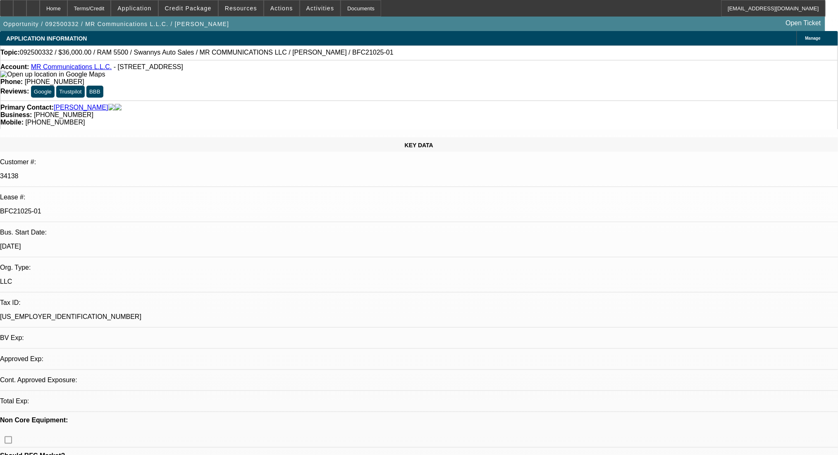
select select "0"
select select "2"
select select "0"
select select "6"
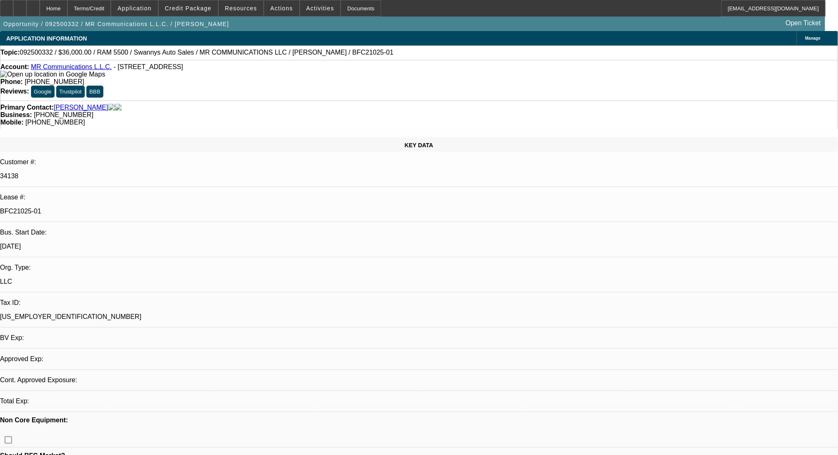
select select "0"
select select "2"
select select "0"
select select "6"
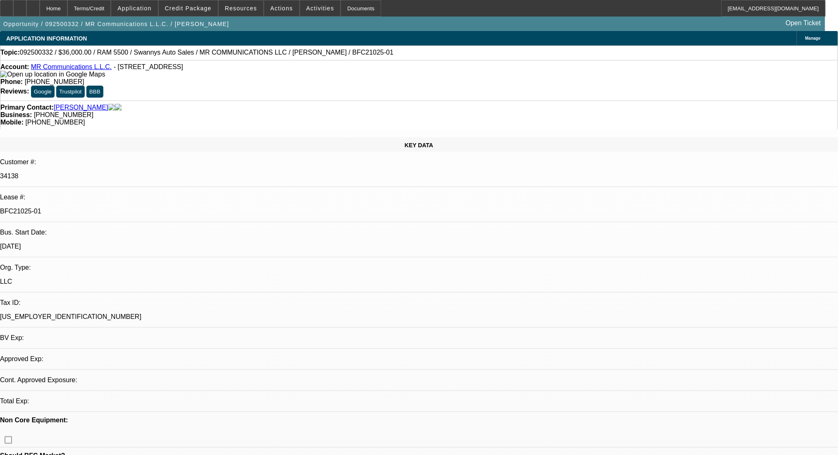
select select "0"
select select "2"
select select "0"
select select "6"
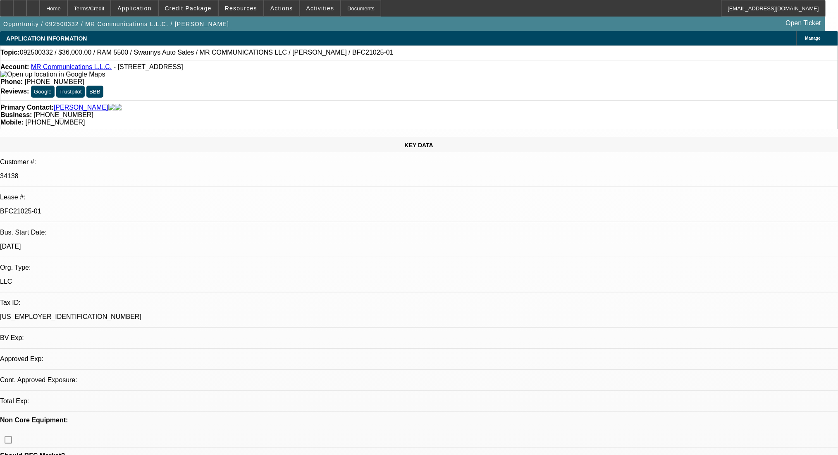
select select "0"
select select "2"
select select "0"
select select "6"
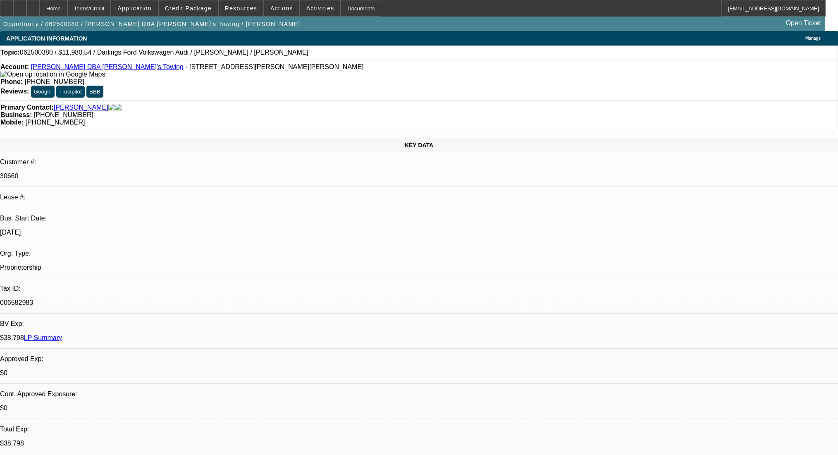
select select "0"
select select "2"
select select "0.1"
select select "4"
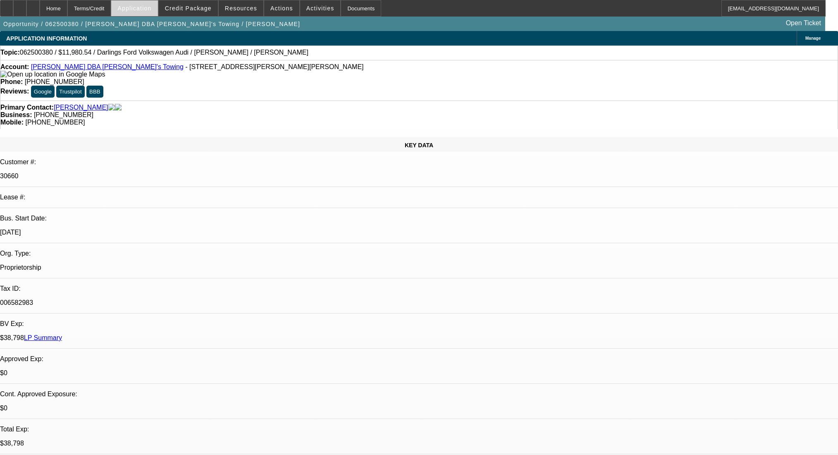
scroll to position [275, 0]
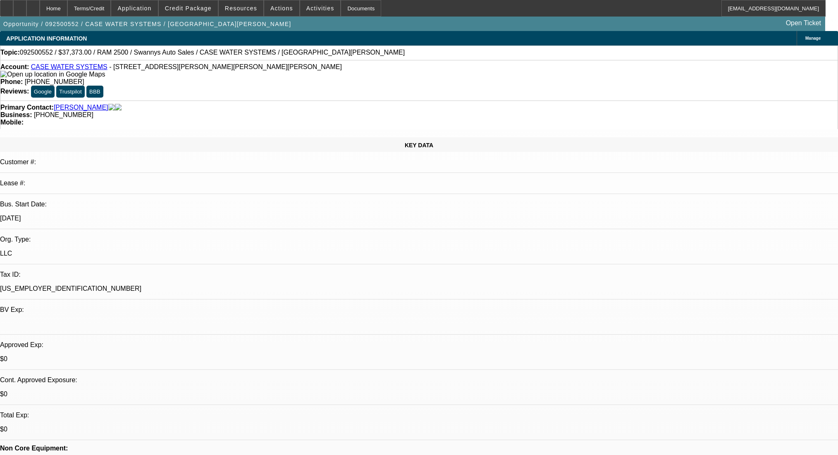
select select "2"
select select "0.1"
select select "4"
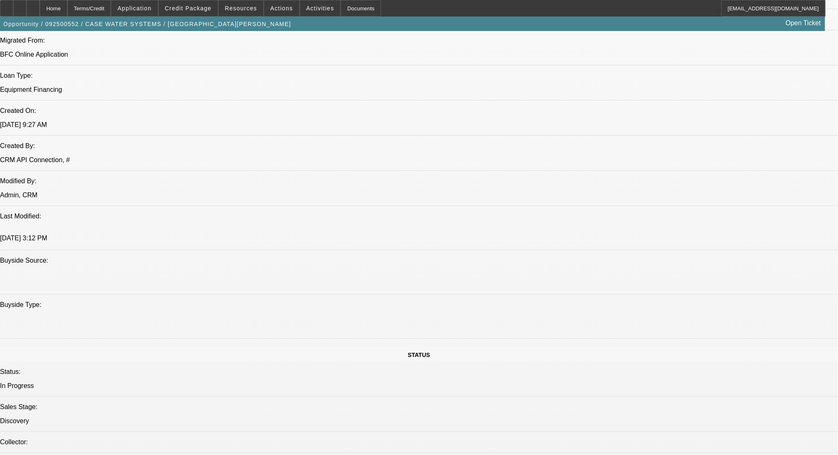
scroll to position [661, 0]
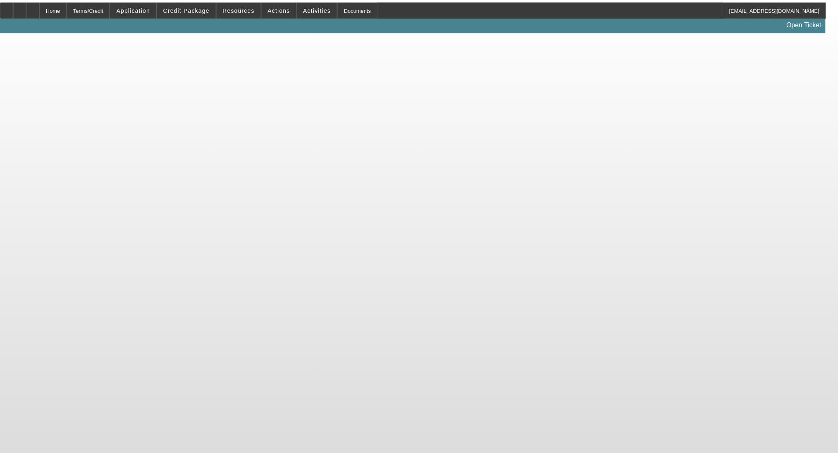
scroll to position [769, 0]
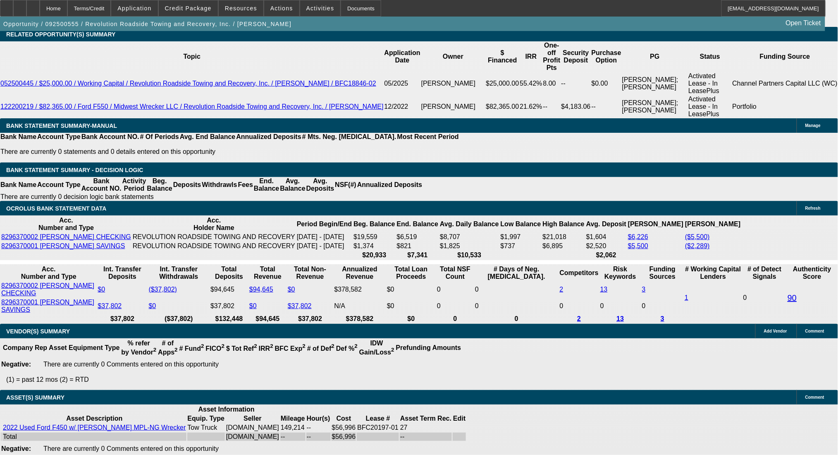
select select "0"
select select "3"
select select "0"
select select "6"
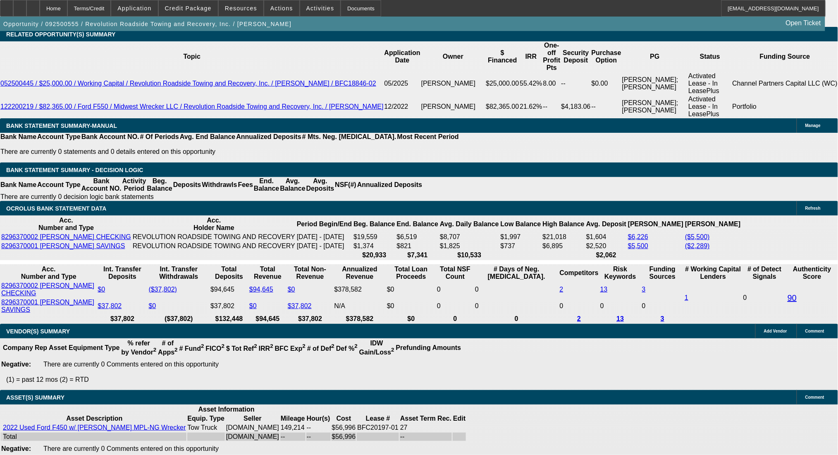
select select "0"
select select "2"
select select "0"
select select "6"
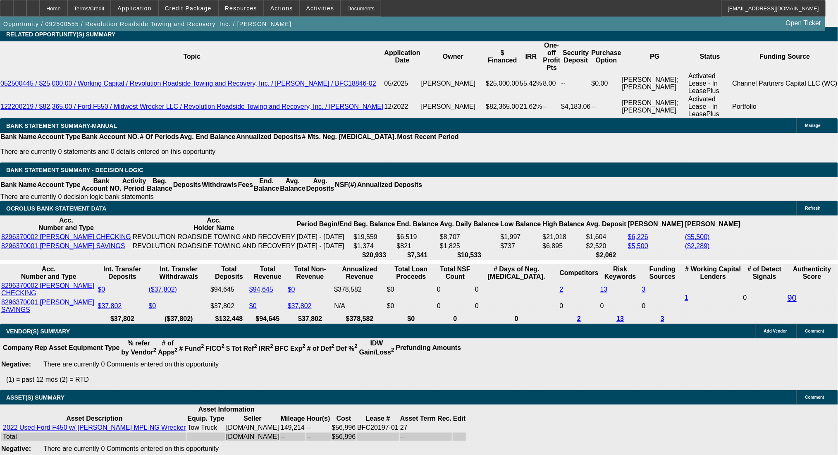
select select "0"
select select "2"
select select "0"
select select "6"
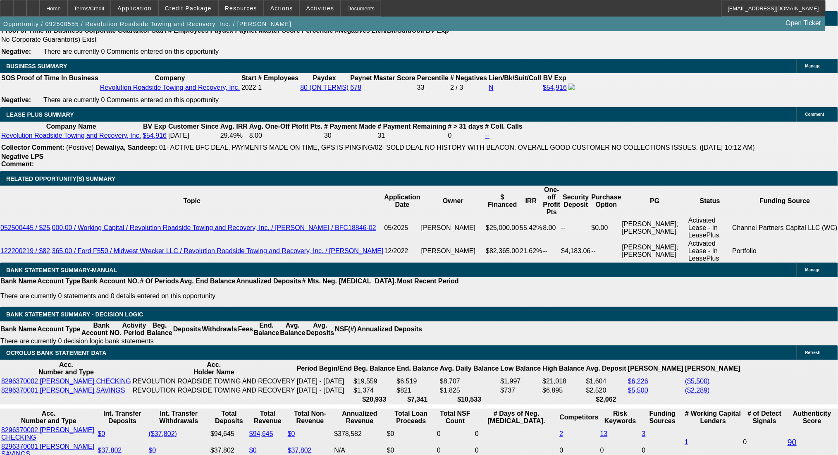
scroll to position [1387, 0]
